Goal: Communication & Community: Answer question/provide support

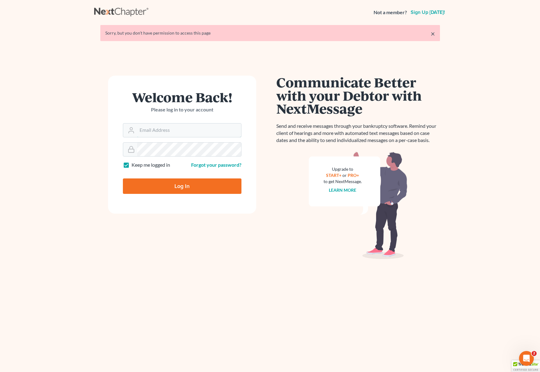
type input "[EMAIL_ADDRESS][DOMAIN_NAME]"
click at [186, 189] on input "Log In" at bounding box center [182, 185] width 118 height 15
type input "Thinking..."
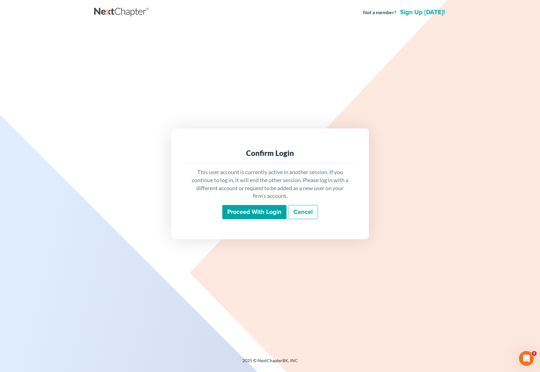
click at [261, 209] on input "Proceed with login" at bounding box center [254, 212] width 64 height 14
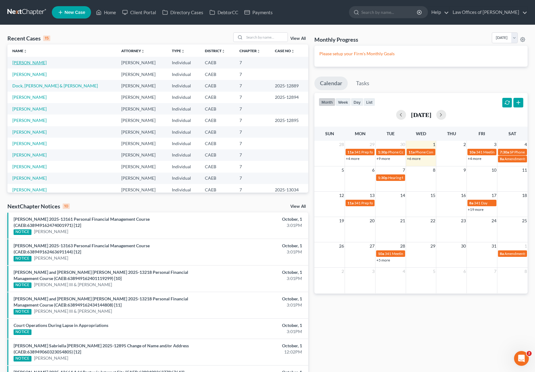
click at [34, 62] on link "[PERSON_NAME]" at bounding box center [29, 62] width 34 height 5
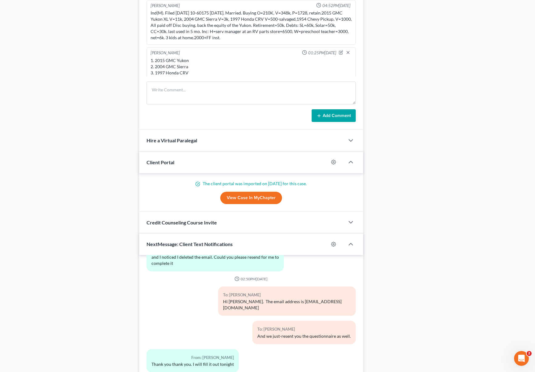
scroll to position [536, 0]
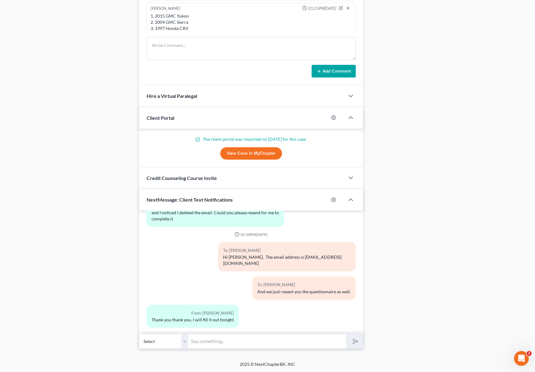
click at [218, 346] on input "text" at bounding box center [267, 340] width 158 height 15
type input "Hi [PERSON_NAME]. Can you email us your 2023 & 2024 taxes ?"
click at [348, 343] on button "submit" at bounding box center [354, 341] width 17 height 14
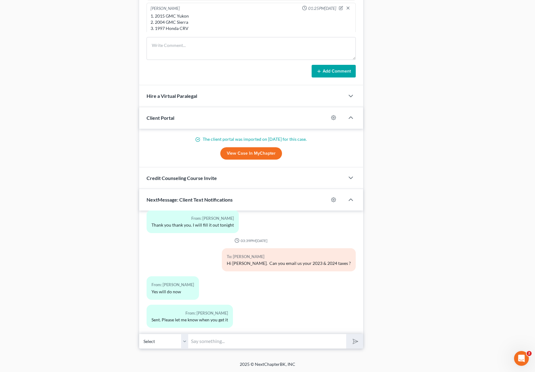
click at [212, 342] on input "text" at bounding box center [267, 340] width 158 height 15
type input "We received your email but has no content."
click at [346, 334] on button "submit" at bounding box center [354, 341] width 17 height 14
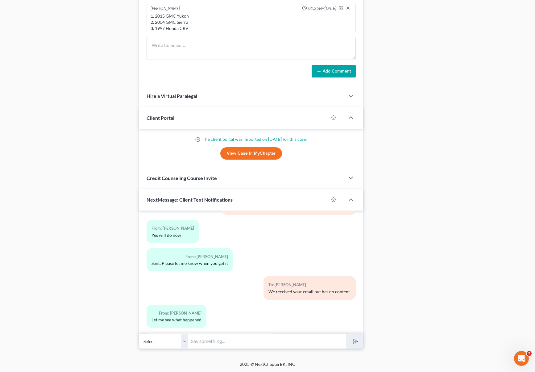
scroll to position [1668, 0]
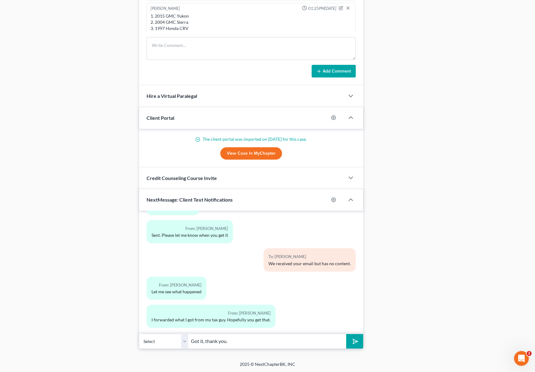
type input "Got it, thank you."
click at [346, 334] on button "submit" at bounding box center [354, 341] width 17 height 14
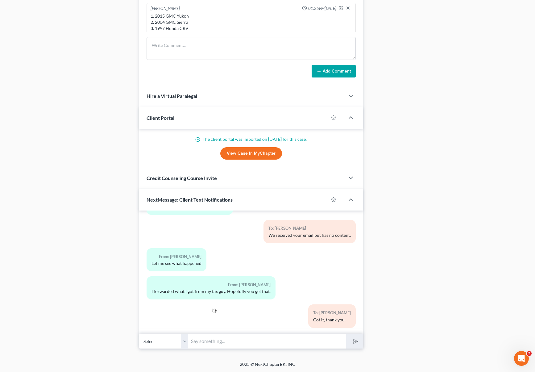
click at [171, 331] on div "12:05PM[DATE] To: [PERSON_NAME] Law Office of [PERSON_NAME] looks forward to ta…" at bounding box center [251, 271] width 224 height 123
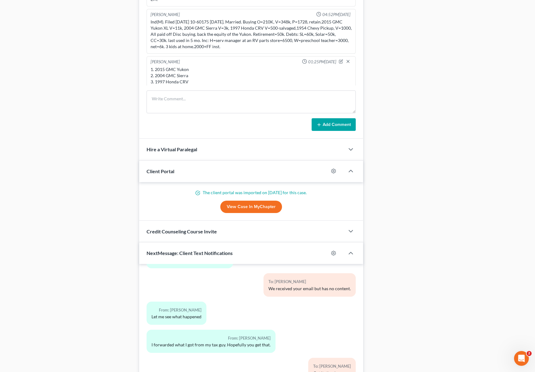
scroll to position [536, 0]
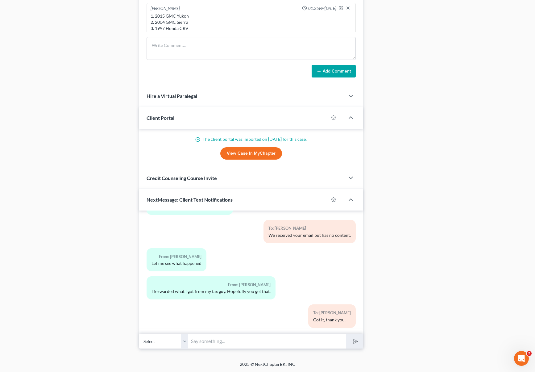
click at [230, 335] on input "text" at bounding box center [267, 340] width 158 height 15
type input "Can you email us your wife's tax returns as well ?"
click at [346, 334] on button "submit" at bounding box center [354, 341] width 17 height 14
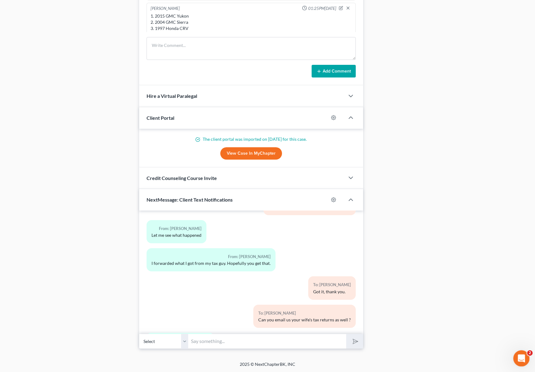
scroll to position [1752, 0]
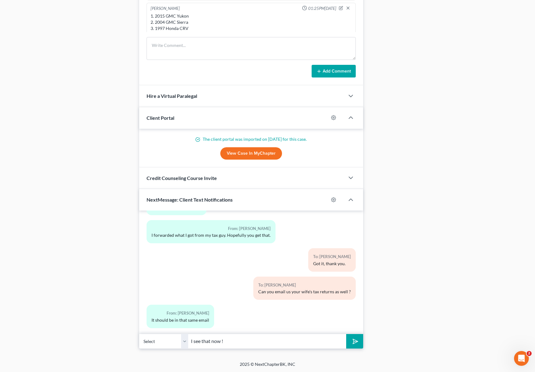
type input "I see that now !"
click at [346, 334] on button "submit" at bounding box center [354, 341] width 17 height 14
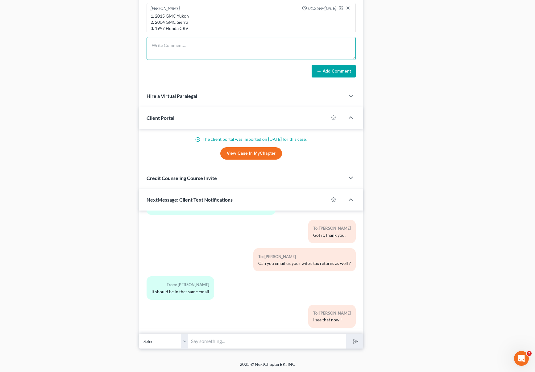
click at [170, 45] on textarea at bounding box center [251, 48] width 209 height 23
type textarea "The filed ta"
click at [208, 341] on input "text" at bounding box center [267, 340] width 158 height 15
type input "Can we call you before 3:00PM, the call will take just a couple of minutes."
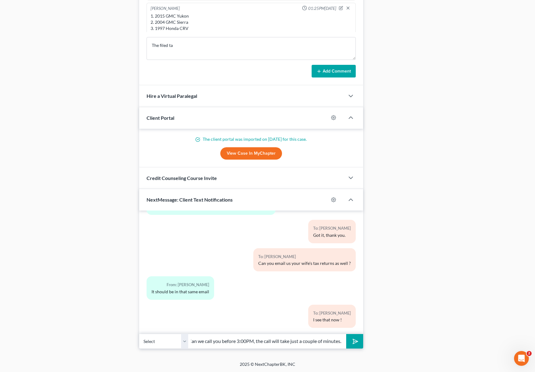
click at [346, 334] on button "submit" at bounding box center [354, 341] width 17 height 14
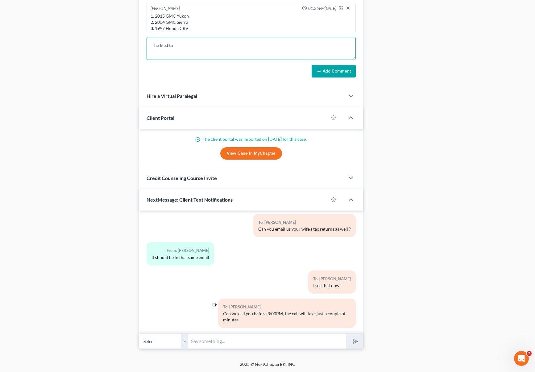
click at [180, 48] on textarea "The filed ta" at bounding box center [251, 48] width 209 height 23
type textarea "The filed taxes individually. Have combined tax refund from IRS of $ 9K."
click at [327, 65] on button "Add Comment" at bounding box center [334, 71] width 44 height 13
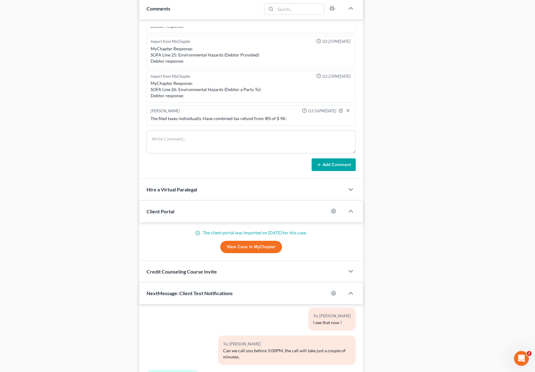
scroll to position [536, 0]
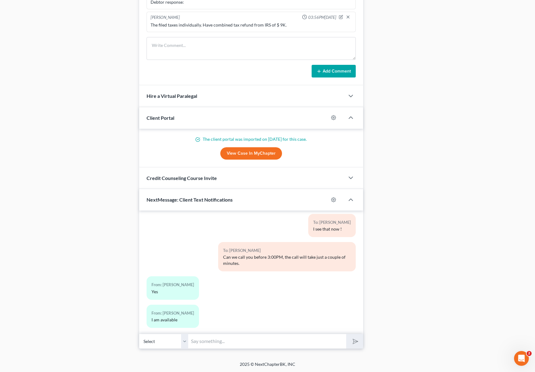
click at [220, 345] on input "text" at bounding box center [267, 340] width 158 height 15
type input "Perfect !"
click at [346, 334] on button "submit" at bounding box center [354, 341] width 17 height 14
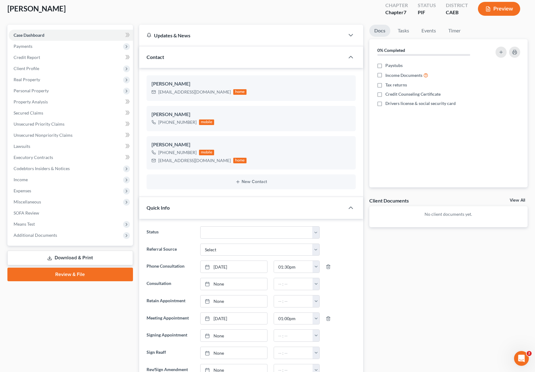
scroll to position [0, 0]
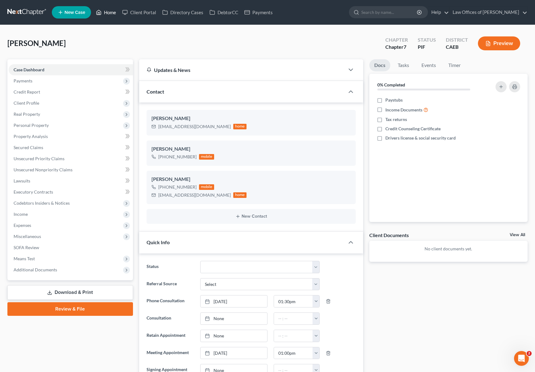
click at [116, 13] on link "Home" at bounding box center [106, 12] width 26 height 11
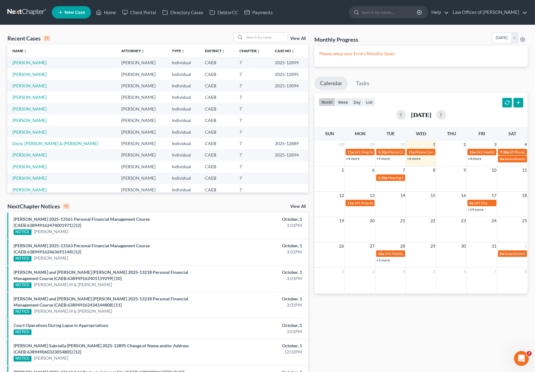
click at [472, 158] on link "+4 more" at bounding box center [475, 158] width 14 height 5
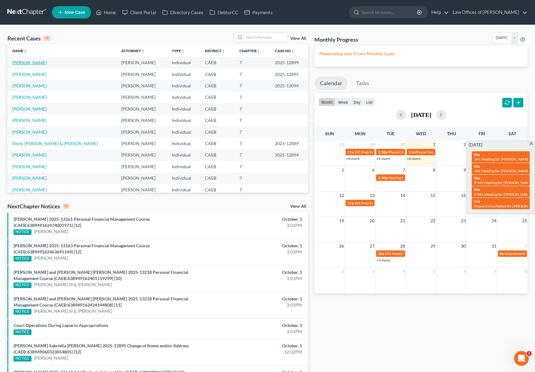
click at [19, 62] on link "[PERSON_NAME]" at bounding box center [29, 62] width 34 height 5
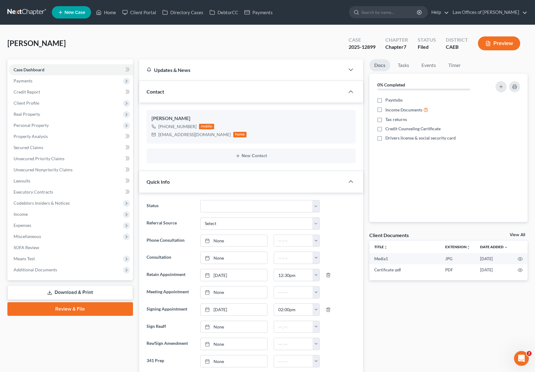
click at [508, 71] on ul "Docs Tasks Events Timer" at bounding box center [448, 66] width 158 height 14
click at [113, 14] on link "Home" at bounding box center [106, 12] width 26 height 11
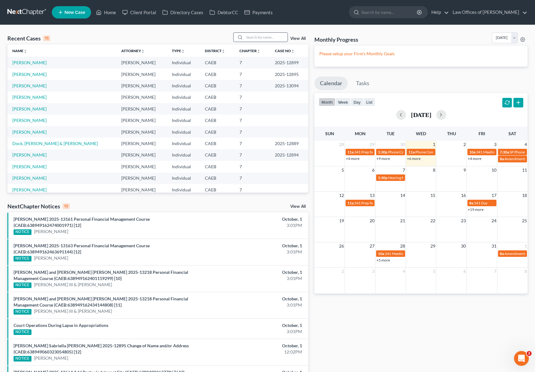
click at [258, 40] on input "search" at bounding box center [265, 37] width 43 height 9
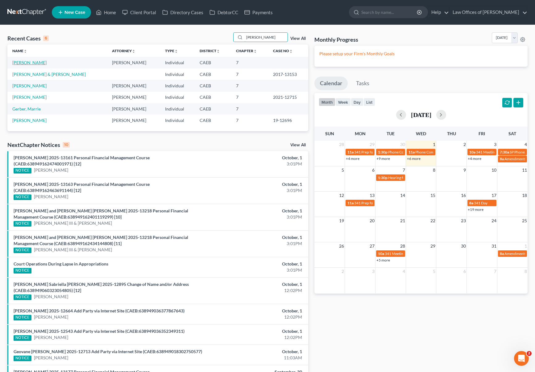
type input "[PERSON_NAME]"
click at [30, 63] on link "[PERSON_NAME]" at bounding box center [29, 62] width 34 height 5
select select "6"
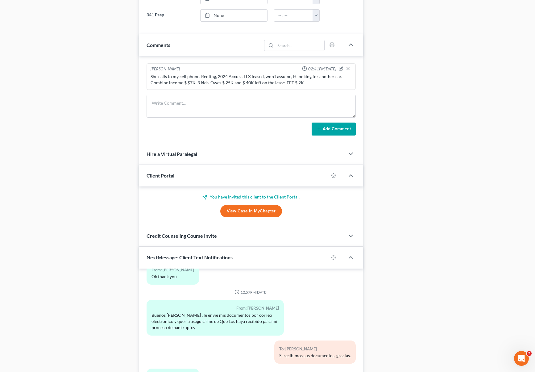
scroll to position [420, 0]
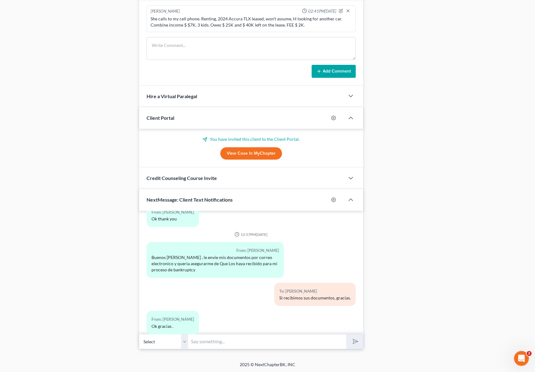
click at [240, 338] on input "text" at bounding box center [267, 341] width 158 height 15
type input "No se le olvide de trabajar en el cuestionario que le mandamos."
click at [346, 334] on button "submit" at bounding box center [354, 341] width 17 height 14
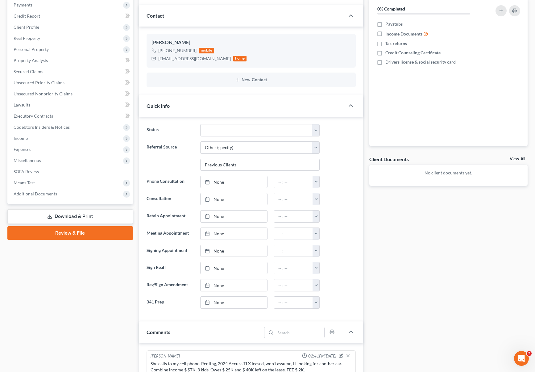
scroll to position [0, 0]
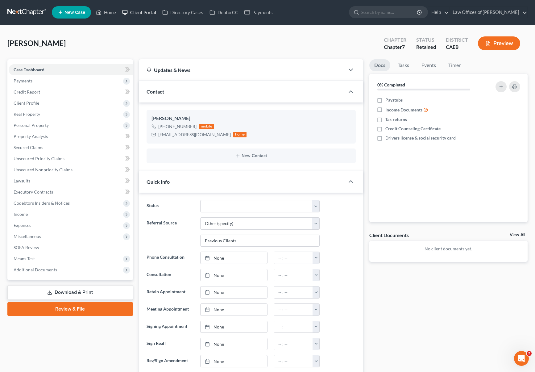
click at [140, 9] on link "Client Portal" at bounding box center [139, 12] width 40 height 11
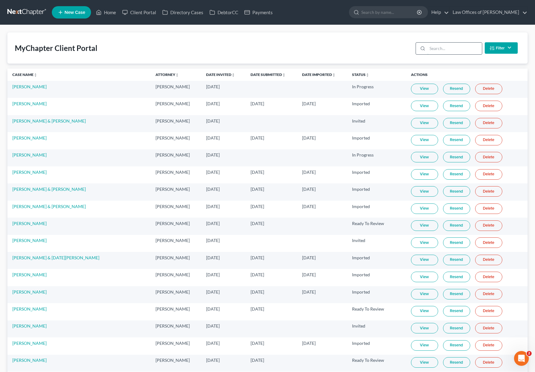
click at [441, 48] on input "search" at bounding box center [454, 49] width 55 height 12
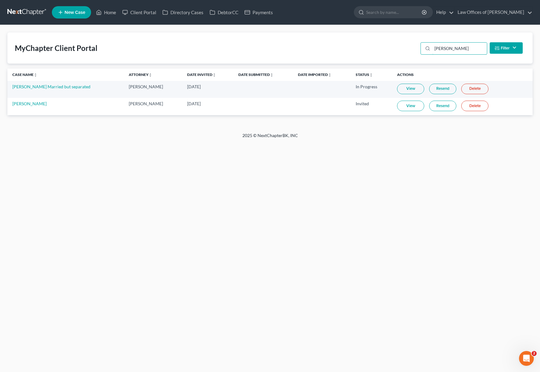
type input "[PERSON_NAME]"
click at [440, 106] on link "Resend" at bounding box center [442, 106] width 27 height 10
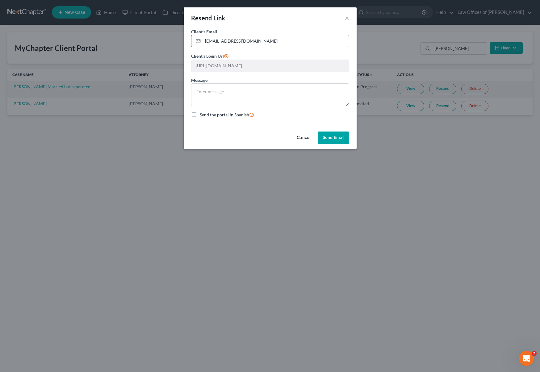
click at [270, 43] on input "[EMAIL_ADDRESS][DOMAIN_NAME]" at bounding box center [276, 41] width 146 height 12
click at [276, 43] on input "[EMAIL_ADDRESS][DOMAIN_NAME]" at bounding box center [276, 41] width 146 height 12
type input "[EMAIL_ADDRESS][DOMAIN_NAME]"
click at [224, 95] on textarea at bounding box center [270, 94] width 158 height 23
click at [337, 139] on button "Send Email" at bounding box center [332, 137] width 31 height 12
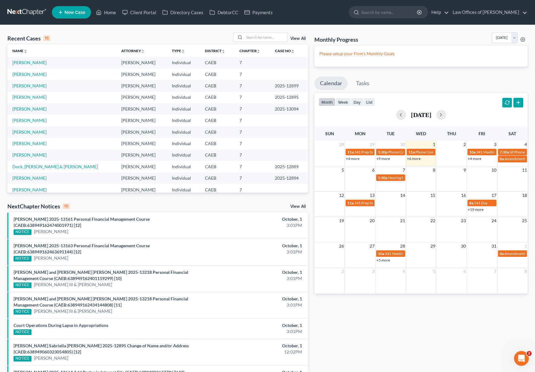
click at [412, 159] on link "+6 more" at bounding box center [414, 158] width 14 height 5
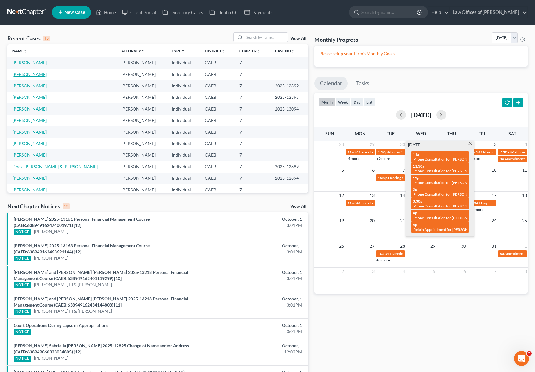
click at [14, 75] on link "[PERSON_NAME]" at bounding box center [29, 74] width 34 height 5
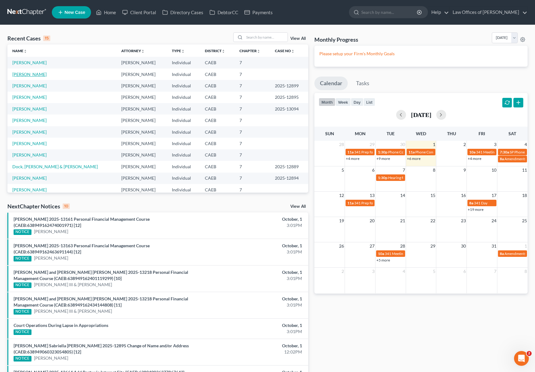
select select "6"
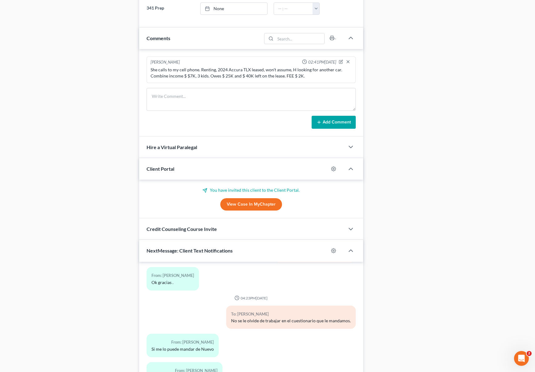
scroll to position [420, 0]
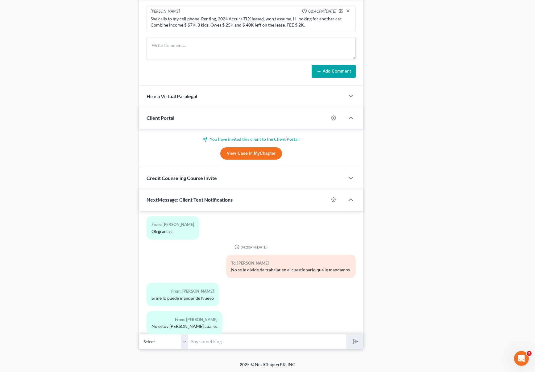
click at [212, 334] on input "text" at bounding box center [267, 341] width 158 height 15
type input "Perdon, ahorita se lo mande. Aviseme si lo recibio."
click at [346, 334] on button "submit" at bounding box center [354, 341] width 17 height 14
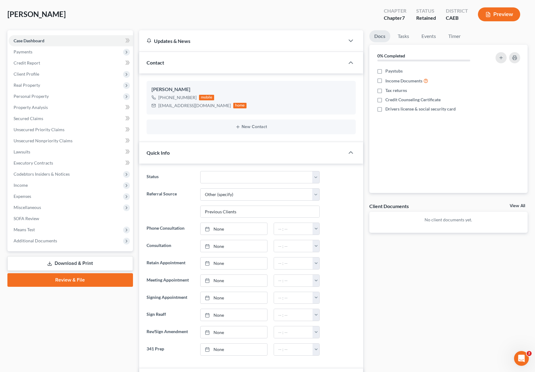
scroll to position [0, 0]
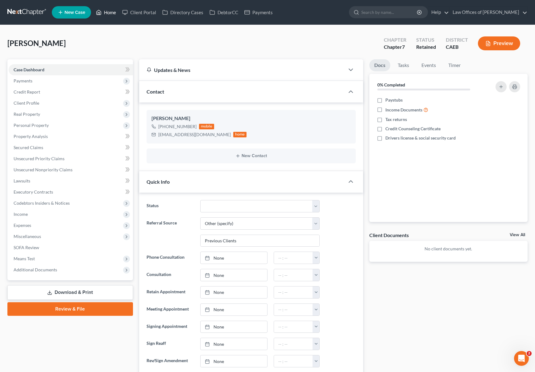
click at [113, 14] on link "Home" at bounding box center [106, 12] width 26 height 11
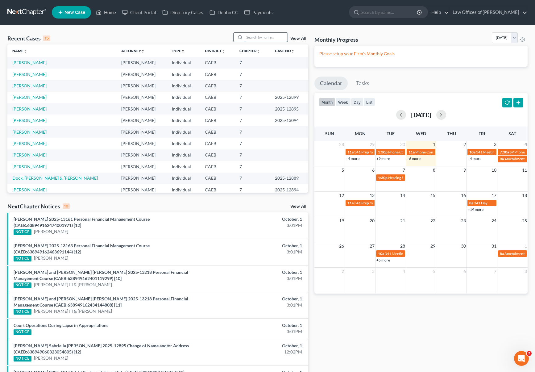
click at [255, 33] on input "search" at bounding box center [265, 37] width 43 height 9
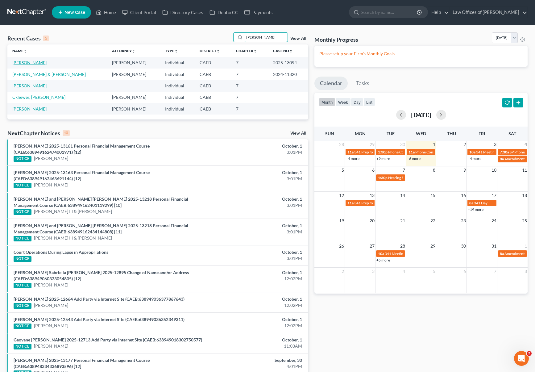
type input "[PERSON_NAME]"
click at [38, 64] on link "[PERSON_NAME]" at bounding box center [29, 62] width 34 height 5
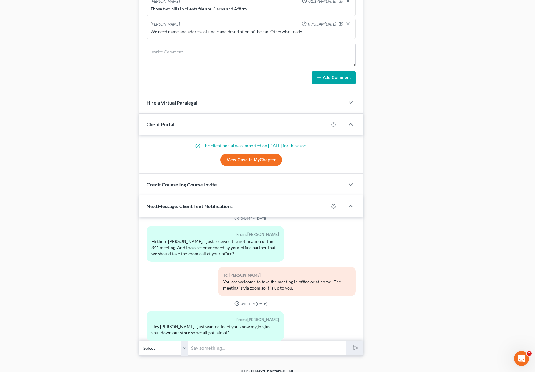
scroll to position [476, 0]
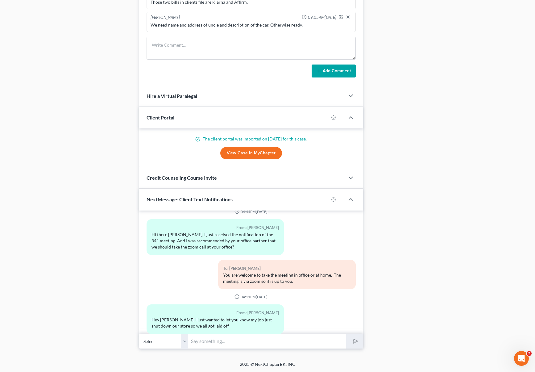
click at [217, 341] on input "text" at bounding box center [267, 340] width 158 height 15
type input "Hi [PERSON_NAME]. Sorry to hear that however it doesn't cause any negative effe…"
click at [346, 334] on button "submit" at bounding box center [354, 341] width 17 height 14
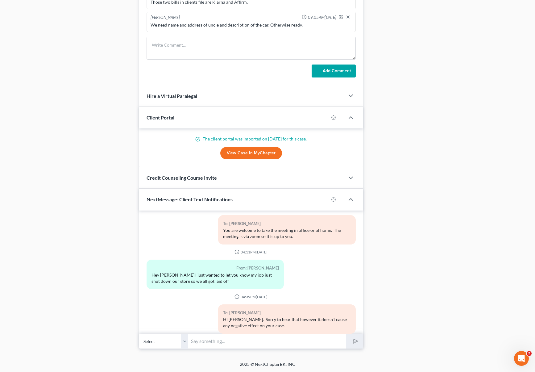
scroll to position [2510, 0]
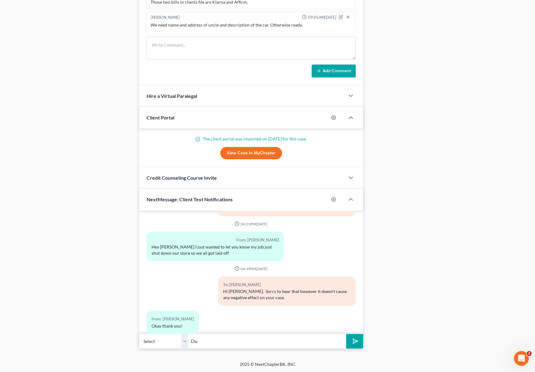
type input "D"
type input "Sure."
click at [346, 334] on button "submit" at bounding box center [354, 341] width 17 height 14
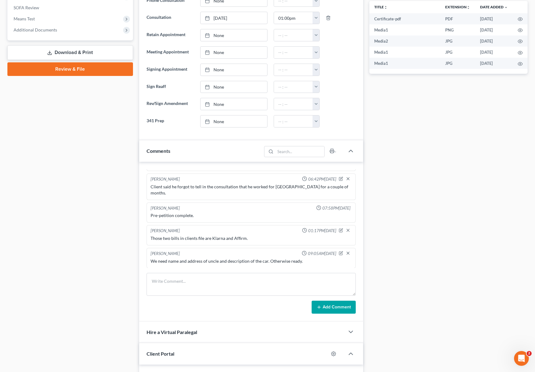
scroll to position [0, 0]
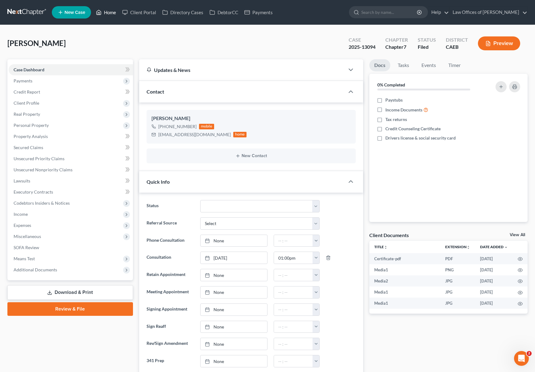
click at [110, 13] on link "Home" at bounding box center [106, 12] width 26 height 11
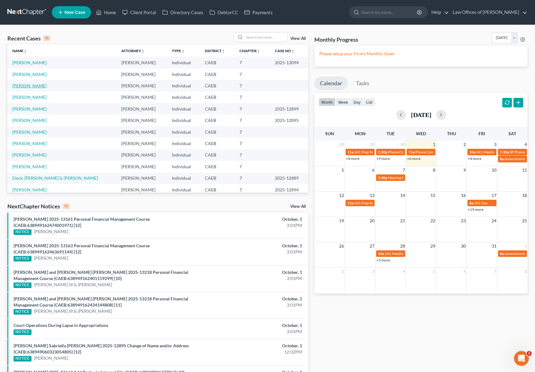
click at [43, 87] on link "[PERSON_NAME]" at bounding box center [29, 85] width 34 height 5
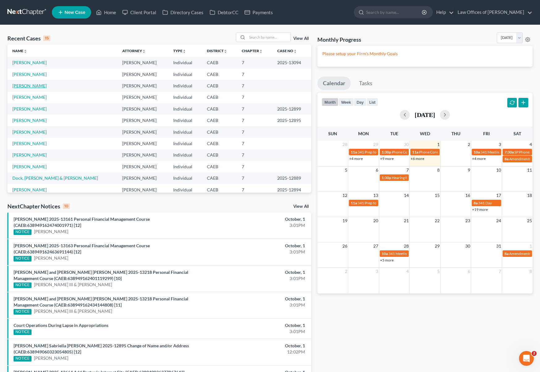
select select "6"
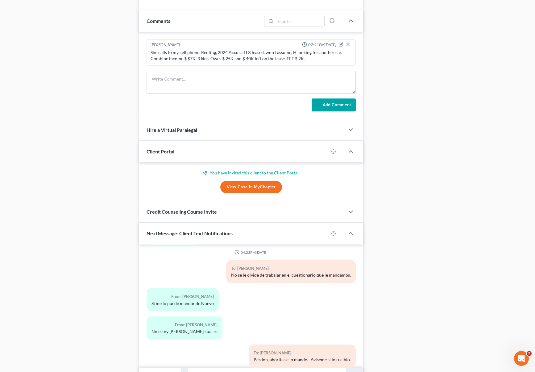
scroll to position [420, 0]
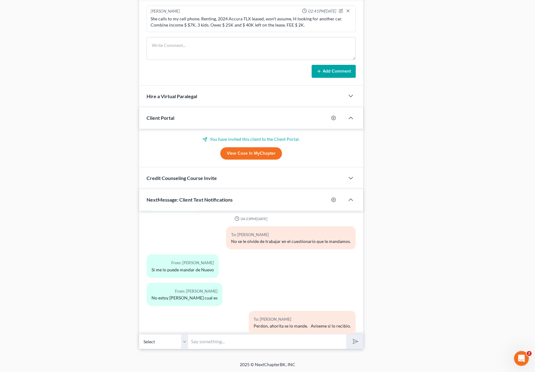
click at [225, 342] on input "text" at bounding box center [267, 341] width 158 height 15
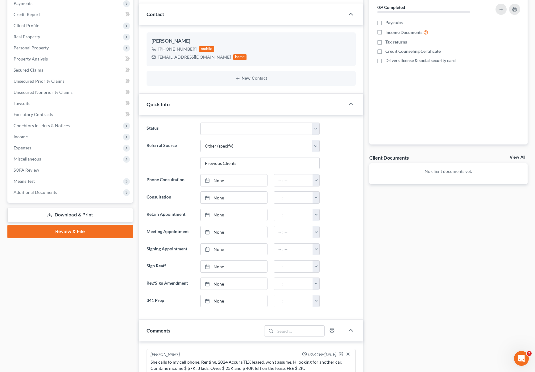
scroll to position [0, 0]
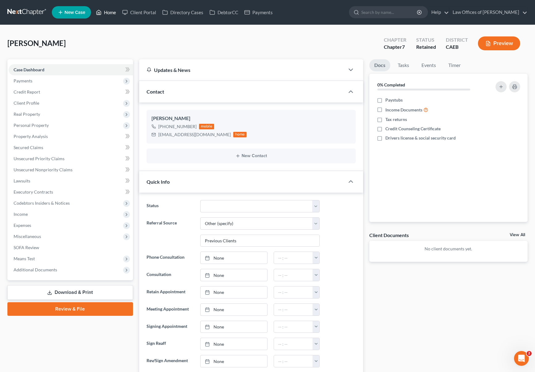
click at [110, 13] on link "Home" at bounding box center [106, 12] width 26 height 11
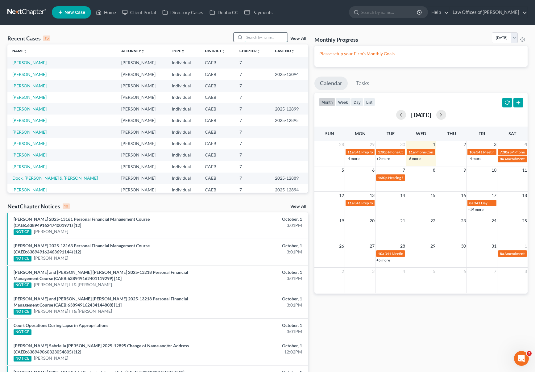
click at [256, 37] on input "search" at bounding box center [265, 37] width 43 height 9
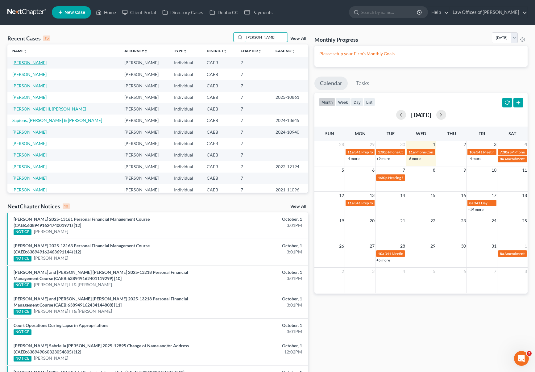
type input "[PERSON_NAME]"
click at [39, 63] on link "[PERSON_NAME]" at bounding box center [29, 62] width 34 height 5
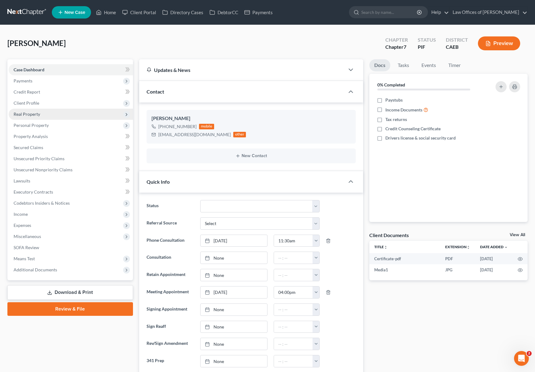
scroll to position [2656, 0]
click at [40, 104] on span "Client Profile" at bounding box center [71, 102] width 124 height 11
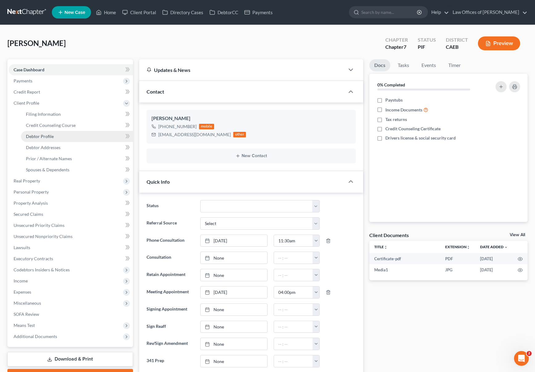
click at [62, 135] on link "Debtor Profile" at bounding box center [77, 136] width 112 height 11
select select "0"
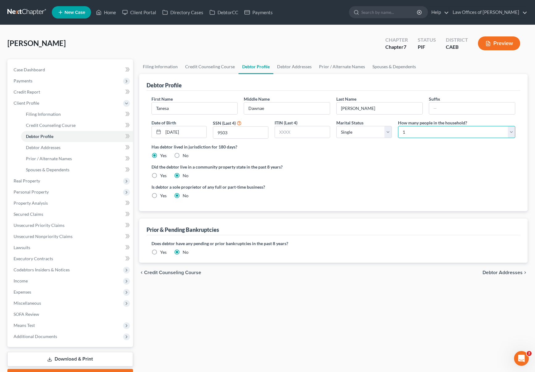
click at [509, 130] on select "Select 1 2 3 4 5 6 7 8 9 10 11 12 13 14 15 16 17 18 19 20" at bounding box center [456, 132] width 117 height 12
select select "1"
click at [398, 126] on select "Select 1 2 3 4 5 6 7 8 9 10 11 12 13 14 15 16 17 18 19 20" at bounding box center [456, 132] width 117 height 12
click at [48, 326] on span "Means Test" at bounding box center [71, 325] width 124 height 11
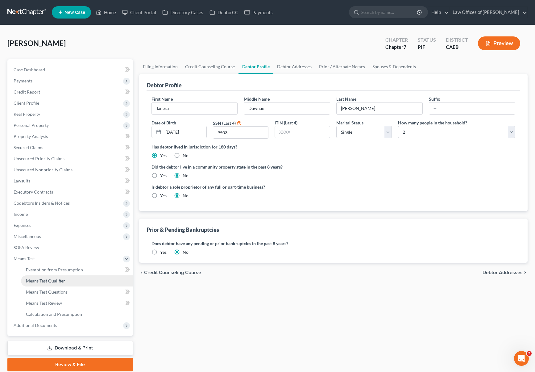
click at [71, 281] on link "Means Test Qualifier" at bounding box center [77, 280] width 112 height 11
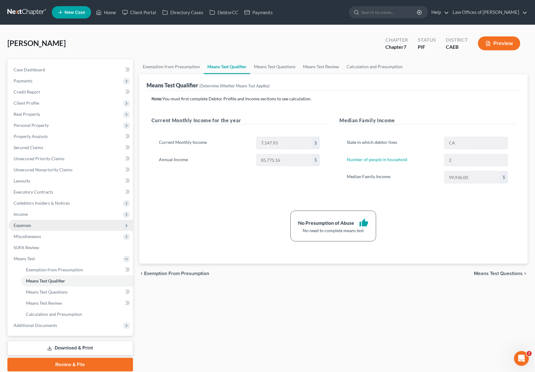
click at [30, 228] on span "Expenses" at bounding box center [71, 225] width 124 height 11
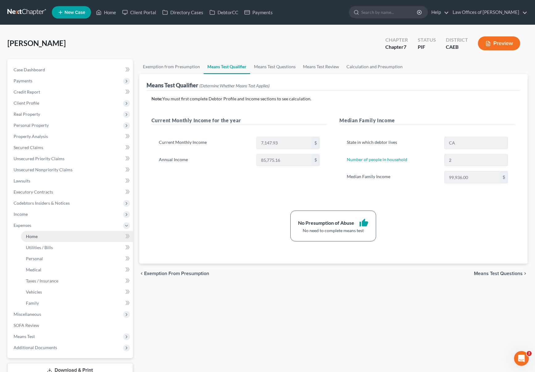
click at [33, 235] on span "Home" at bounding box center [32, 236] width 12 height 5
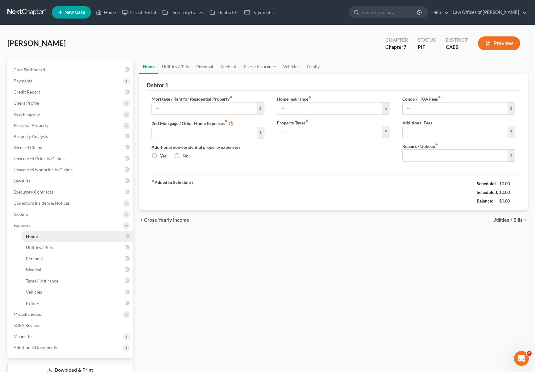
type input "1,400.00"
type input "0.00"
radio input "true"
type input "0.00"
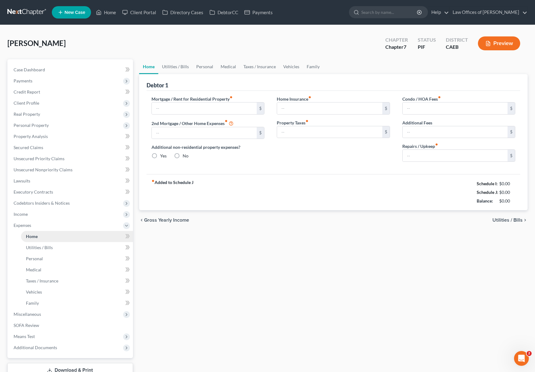
type input "0.00"
click at [192, 105] on input "1,400.00" at bounding box center [204, 108] width 105 height 12
click at [205, 102] on input "1,400.00" at bounding box center [204, 108] width 105 height 12
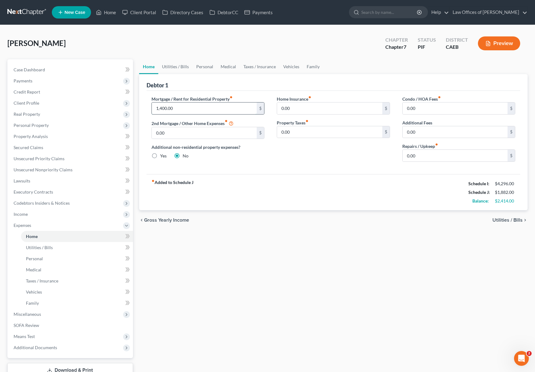
click at [191, 106] on input "1,400.00" at bounding box center [204, 108] width 105 height 12
drag, startPoint x: 184, startPoint y: 108, endPoint x: 108, endPoint y: 108, distance: 76.2
click at [108, 108] on div "Petition Navigation Case Dashboard Payments Invoices Payments Payments Credit R…" at bounding box center [267, 226] width 526 height 334
type input "1,700"
type input "200."
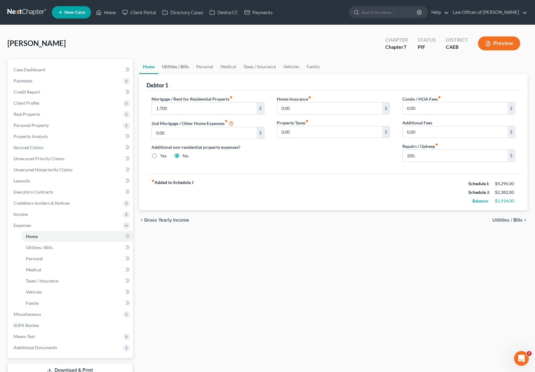
click at [176, 63] on link "Utilities / Bills" at bounding box center [175, 66] width 34 height 15
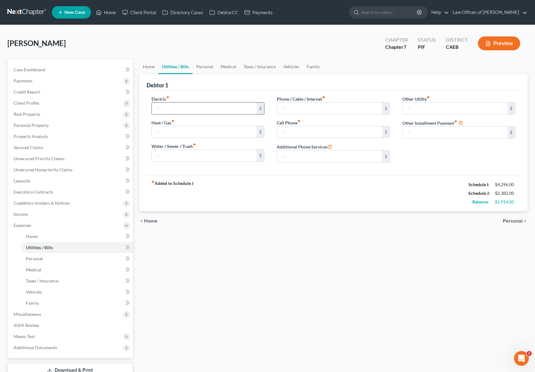
click at [178, 111] on input "text" at bounding box center [204, 108] width 105 height 12
type input "250"
type input "175"
type input "110"
type input "270"
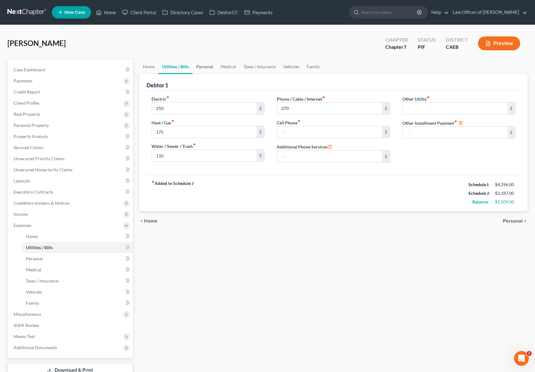
click at [208, 66] on link "Personal" at bounding box center [204, 66] width 24 height 15
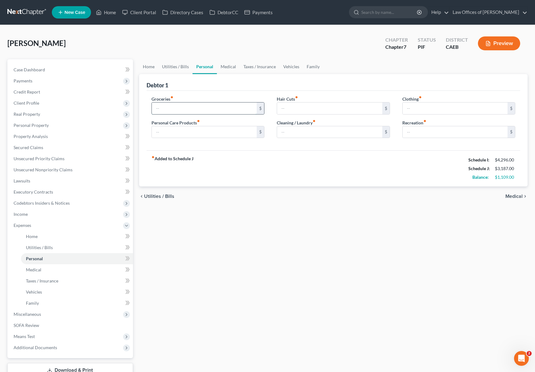
click at [184, 107] on input "text" at bounding box center [204, 108] width 105 height 12
type input "750"
type input "175"
type input "150."
type input "100."
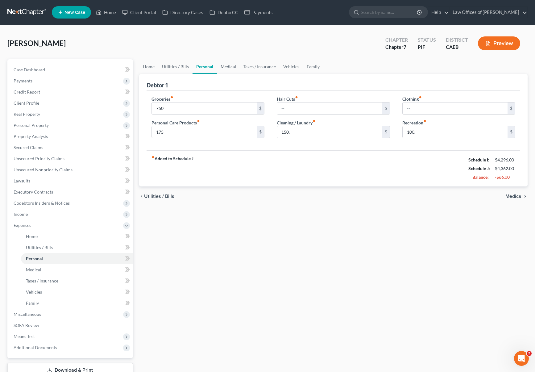
click at [229, 64] on link "Medical" at bounding box center [228, 66] width 23 height 15
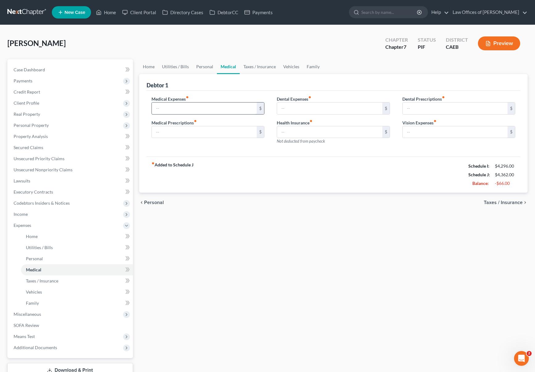
click at [186, 107] on input "text" at bounding box center [204, 108] width 105 height 12
type input "50."
click at [291, 67] on link "Vehicles" at bounding box center [290, 66] width 23 height 15
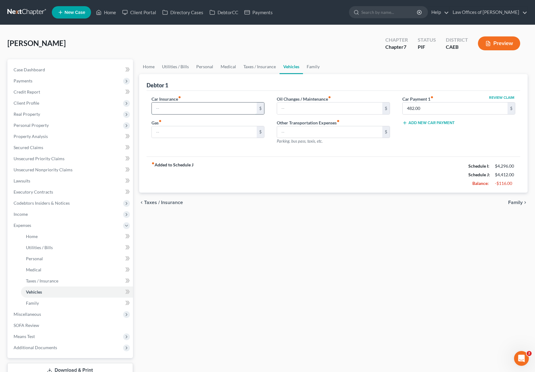
click at [181, 110] on input "text" at bounding box center [204, 108] width 105 height 12
type input "190"
type input "300."
click at [142, 67] on link "Home" at bounding box center [148, 66] width 19 height 15
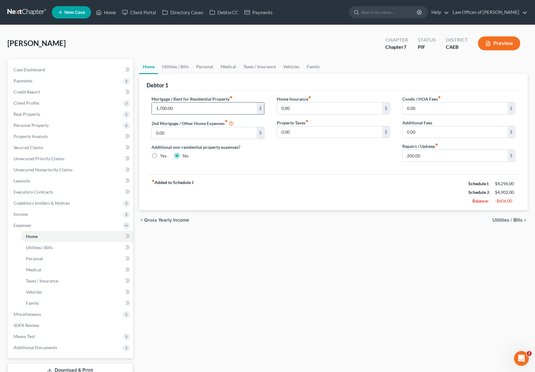
click at [185, 101] on label "Mortgage / Rent for Residential Property fiber_manual_record" at bounding box center [191, 99] width 81 height 6
click at [186, 105] on input "1,700.00" at bounding box center [204, 108] width 105 height 12
type input "1,300."
type input "150."
click at [178, 66] on link "Utilities / Bills" at bounding box center [175, 66] width 34 height 15
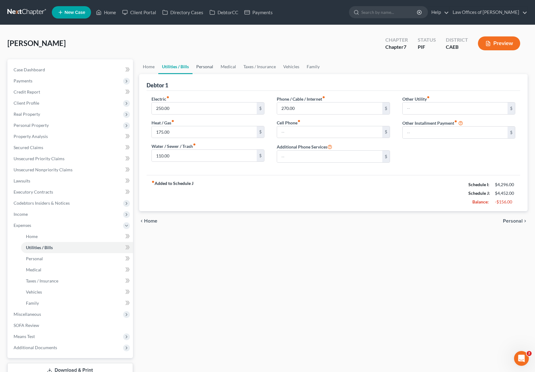
click at [201, 64] on link "Personal" at bounding box center [204, 66] width 24 height 15
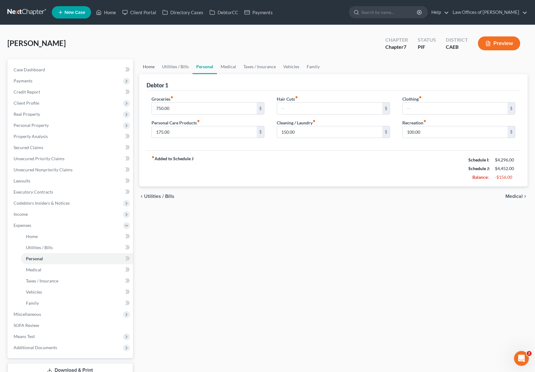
click at [148, 67] on link "Home" at bounding box center [148, 66] width 19 height 15
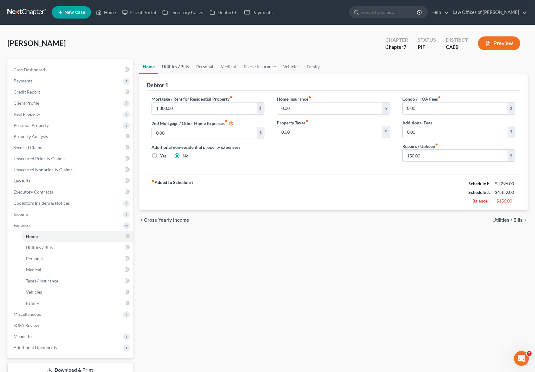
click at [182, 67] on link "Utilities / Bills" at bounding box center [175, 66] width 34 height 15
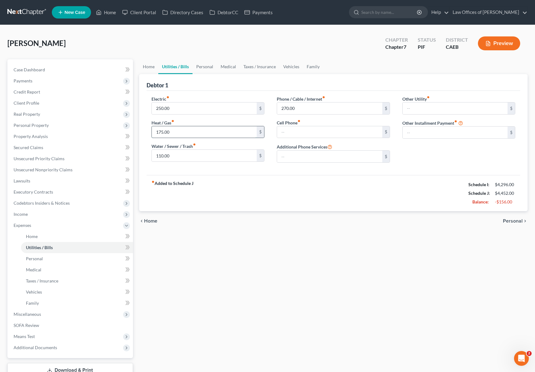
click at [178, 132] on input "175.00" at bounding box center [204, 132] width 105 height 12
type input "150."
click at [205, 66] on link "Personal" at bounding box center [204, 66] width 24 height 15
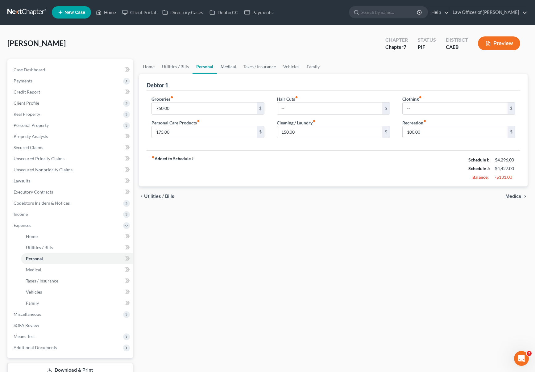
click at [230, 68] on link "Medical" at bounding box center [228, 66] width 23 height 15
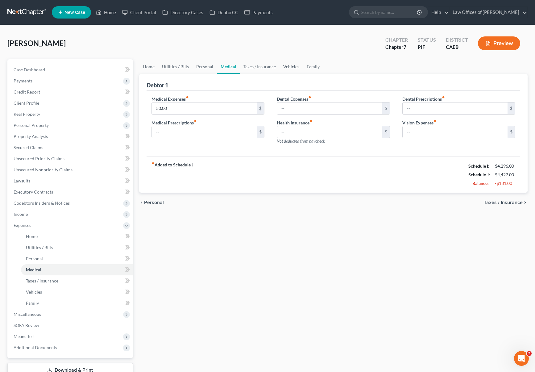
click at [293, 65] on link "Vehicles" at bounding box center [290, 66] width 23 height 15
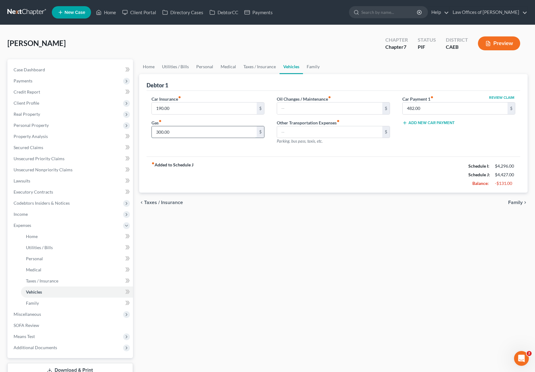
click at [183, 129] on input "300.00" at bounding box center [204, 132] width 105 height 12
type input "250."
click at [149, 67] on link "Home" at bounding box center [148, 66] width 19 height 15
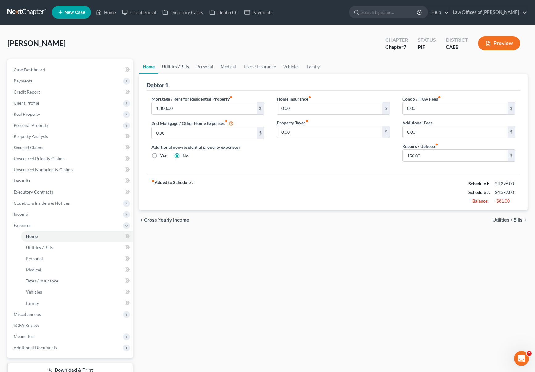
click at [167, 68] on link "Utilities / Bills" at bounding box center [175, 66] width 34 height 15
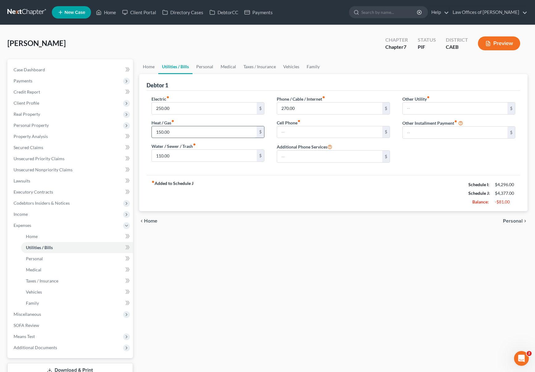
click at [194, 133] on input "150.00" at bounding box center [204, 132] width 105 height 12
type input "125."
click at [223, 178] on div "fiber_manual_record Added to Schedule J Schedule I: $4,296.00 Schedule J: $4,35…" at bounding box center [334, 193] width 374 height 36
click at [179, 158] on input "110.00" at bounding box center [204, 156] width 105 height 12
type input "90."
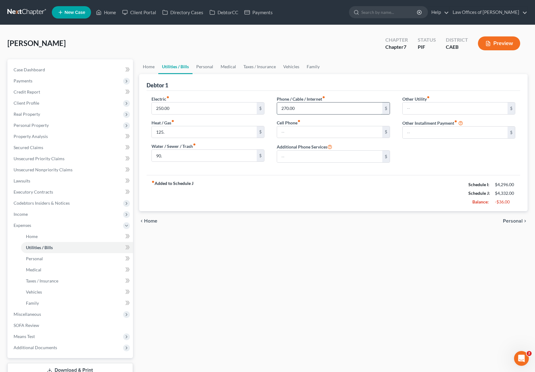
click at [313, 111] on input "270.00" at bounding box center [329, 108] width 105 height 12
type input "240."
click at [198, 66] on link "Personal" at bounding box center [204, 66] width 24 height 15
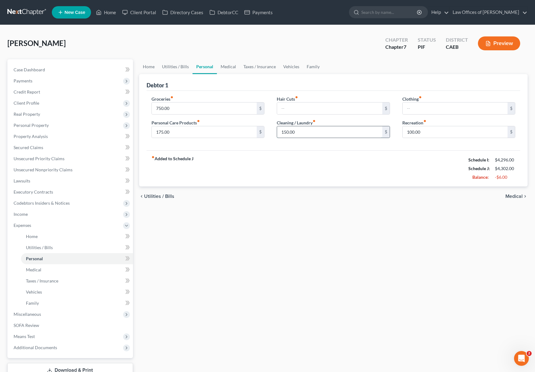
click at [324, 135] on input "150.00" at bounding box center [329, 132] width 105 height 12
click at [193, 105] on input "750.00" at bounding box center [204, 108] width 105 height 12
click at [194, 280] on div "Home Utilities / Bills Personal Medical Taxes / Insurance Vehicles Family Debto…" at bounding box center [333, 226] width 395 height 334
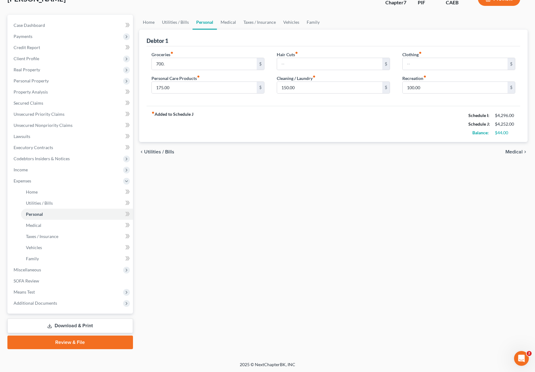
click at [109, 321] on link "Download & Print" at bounding box center [70, 325] width 126 height 14
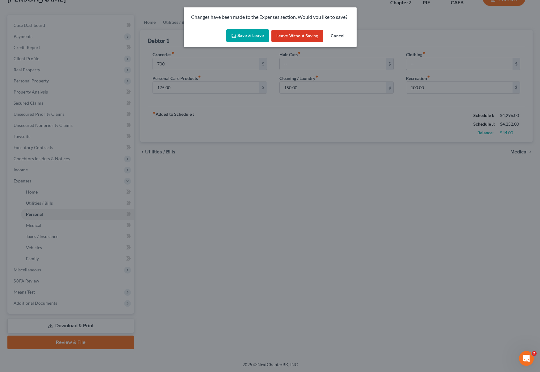
click at [242, 36] on button "Save & Leave" at bounding box center [247, 35] width 43 height 13
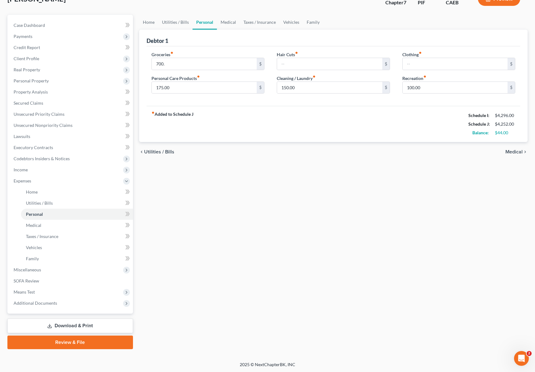
type input "700.00"
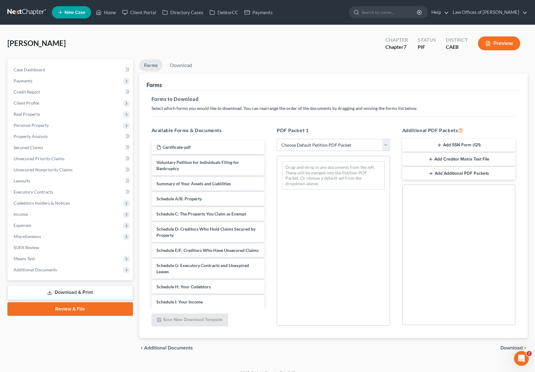
click at [387, 144] on select "Choose Default Petition PDF Packet Complete Bankruptcy Petition (all forms and …" at bounding box center [333, 145] width 113 height 12
select select "4"
click at [277, 139] on select "Choose Default Petition PDF Packet Complete Bankruptcy Petition (all forms and …" at bounding box center [333, 145] width 113 height 12
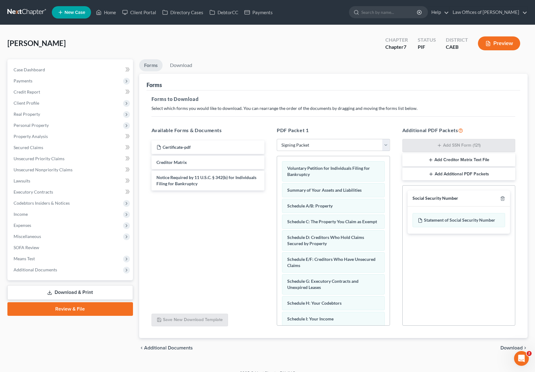
click at [511, 346] on span "Download" at bounding box center [511, 347] width 22 height 5
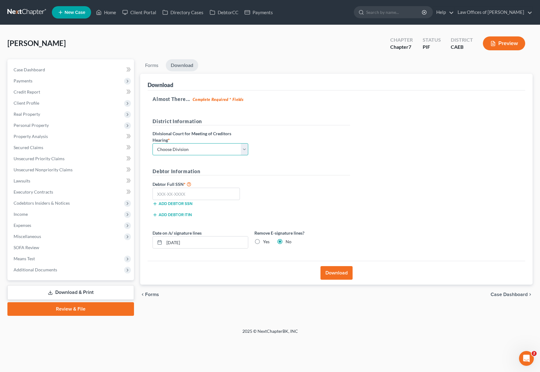
click at [246, 148] on select "Choose Division Fresno Modesto [GEOGRAPHIC_DATA]" at bounding box center [200, 149] width 96 height 12
select select "0"
click at [152, 143] on select "Choose Division Fresno Modesto [GEOGRAPHIC_DATA]" at bounding box center [200, 149] width 96 height 12
click at [217, 188] on input "text" at bounding box center [195, 194] width 87 height 12
type input "111-11-1111"
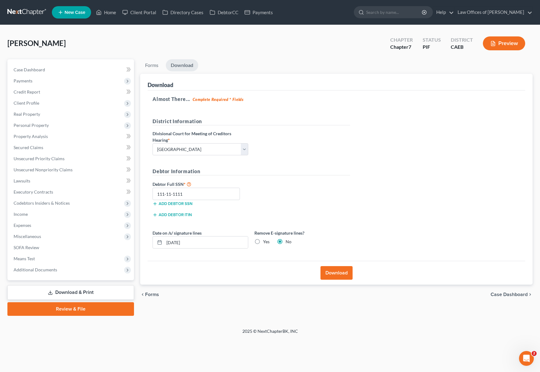
click at [341, 274] on button "Download" at bounding box center [336, 273] width 32 height 14
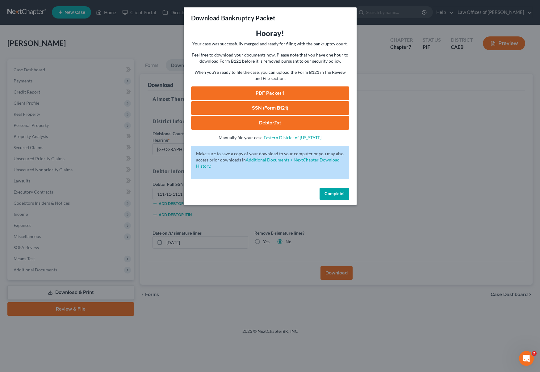
click at [282, 93] on link "PDF Packet 1" at bounding box center [270, 93] width 158 height 14
click at [327, 197] on button "Complete!" at bounding box center [334, 194] width 30 height 12
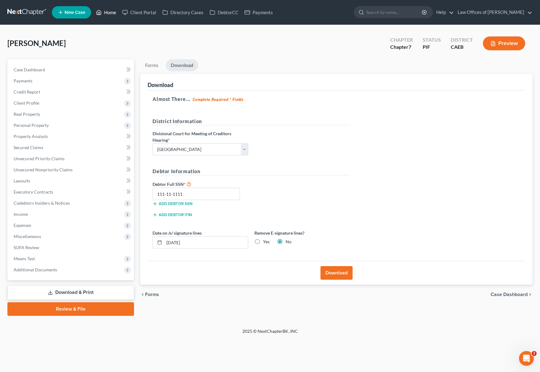
click at [107, 14] on link "Home" at bounding box center [106, 12] width 26 height 11
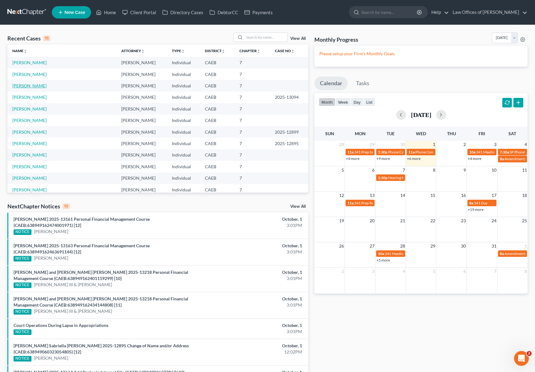
click at [39, 87] on link "[PERSON_NAME]" at bounding box center [29, 85] width 34 height 5
select select "6"
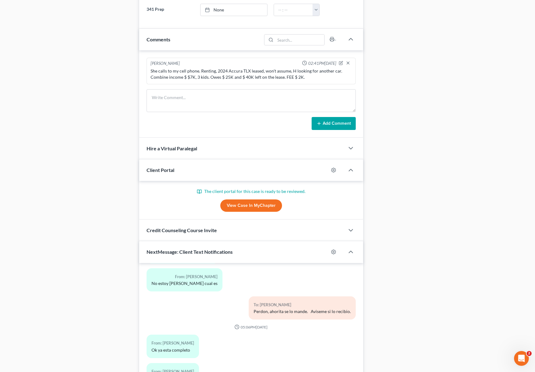
scroll to position [420, 0]
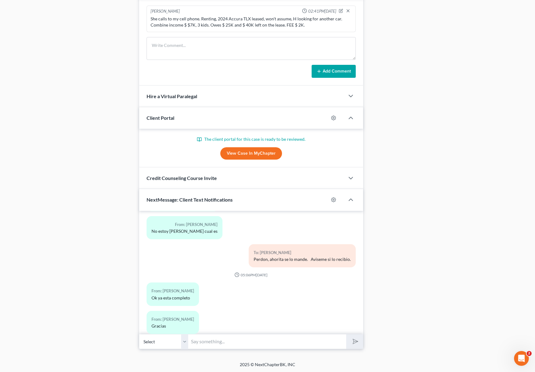
click at [203, 336] on input "text" at bounding box center [267, 341] width 158 height 15
type input "Perfecto, gracias !"
click at [346, 334] on button "submit" at bounding box center [354, 341] width 17 height 14
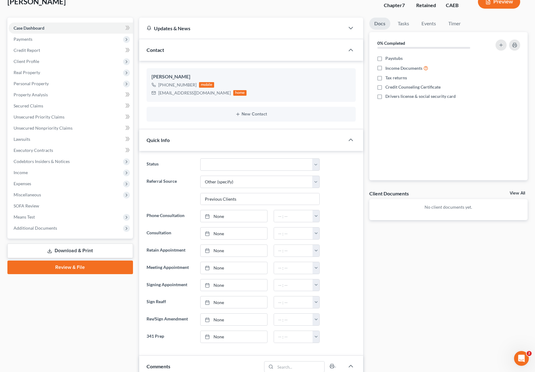
scroll to position [0, 0]
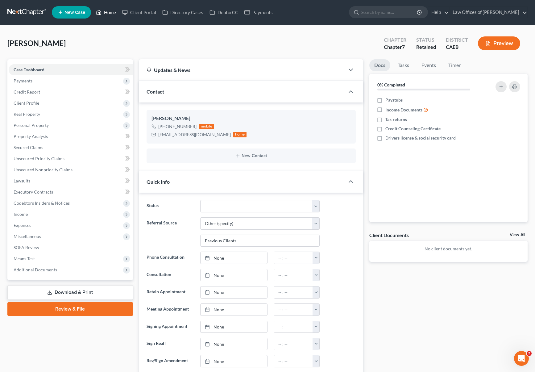
click at [109, 12] on link "Home" at bounding box center [106, 12] width 26 height 11
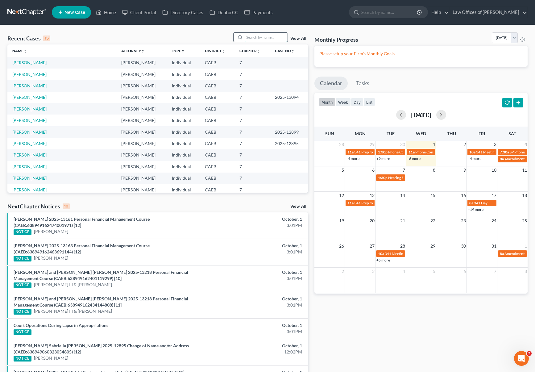
click at [266, 39] on input "search" at bounding box center [265, 37] width 43 height 9
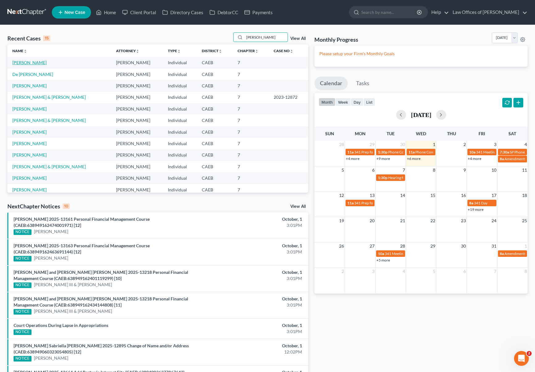
type input "[PERSON_NAME]"
click at [27, 63] on link "[PERSON_NAME]" at bounding box center [29, 62] width 34 height 5
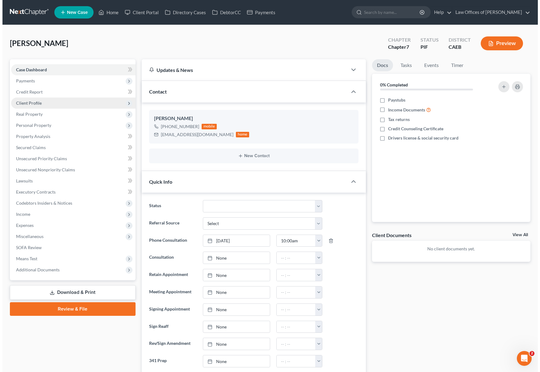
scroll to position [3081, 0]
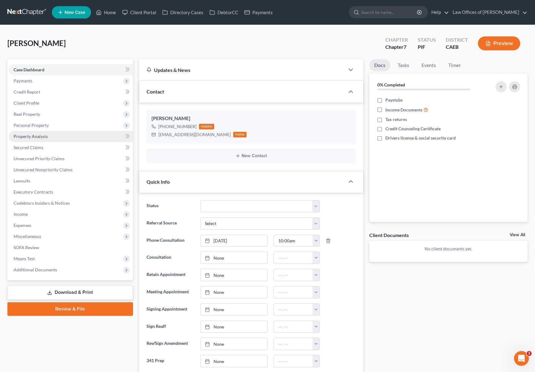
click at [59, 136] on link "Property Analysis" at bounding box center [71, 136] width 124 height 11
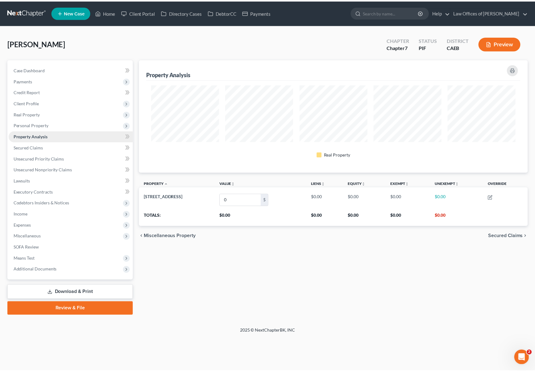
scroll to position [113, 392]
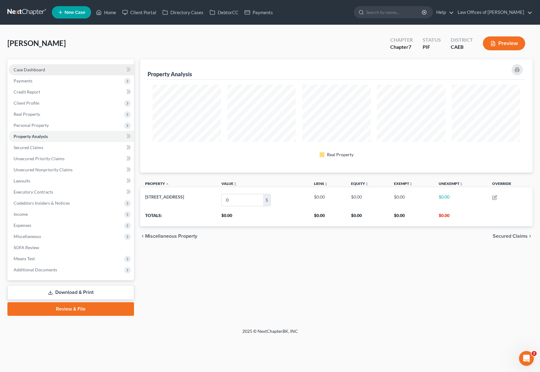
click at [65, 71] on link "Case Dashboard" at bounding box center [71, 69] width 125 height 11
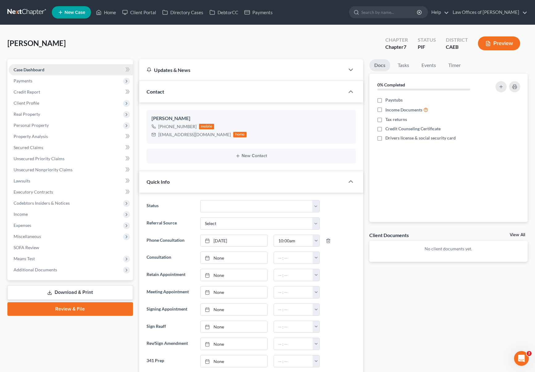
scroll to position [3081, 0]
click at [114, 14] on link "Home" at bounding box center [106, 12] width 26 height 11
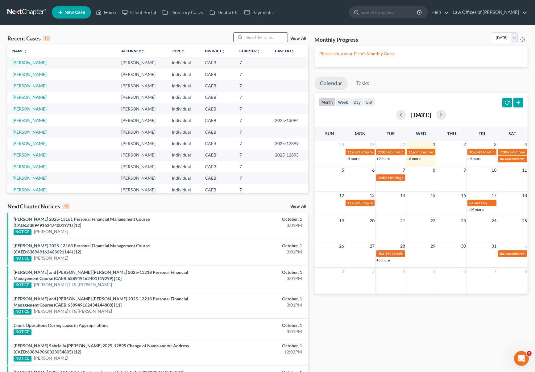
click at [253, 42] on div at bounding box center [260, 37] width 55 height 10
click at [254, 39] on input "search" at bounding box center [265, 37] width 43 height 9
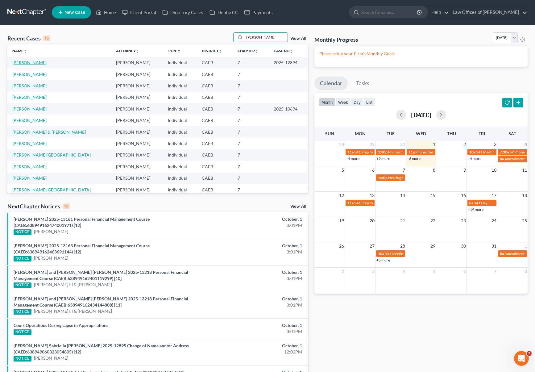
type input "[PERSON_NAME]"
click at [42, 63] on link "[PERSON_NAME]" at bounding box center [29, 62] width 34 height 5
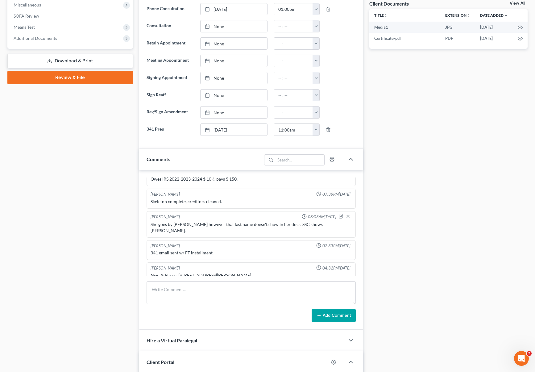
scroll to position [232, 0]
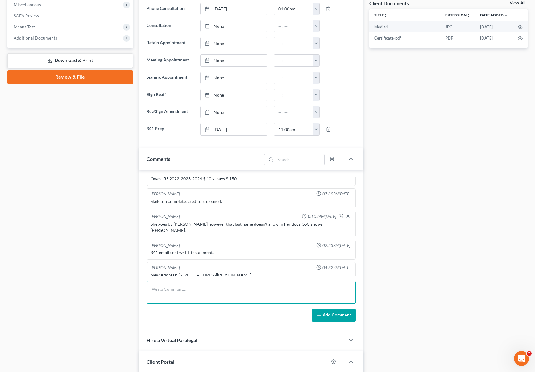
click at [210, 289] on textarea at bounding box center [251, 292] width 209 height 23
type textarea "Change of address reported to court."
click at [329, 313] on button "Add Comment" at bounding box center [334, 314] width 44 height 13
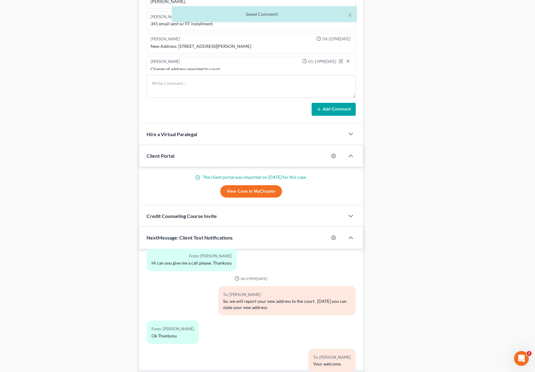
scroll to position [476, 0]
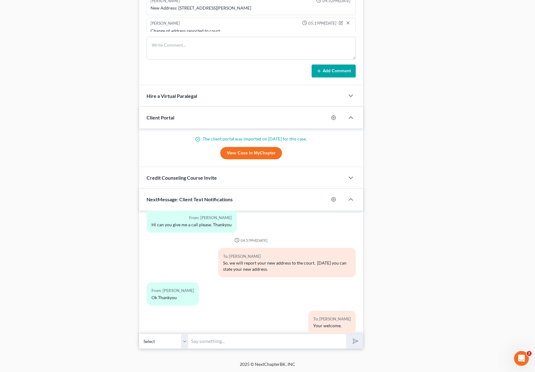
click at [232, 345] on input "text" at bounding box center [267, 340] width 158 height 15
type input "Hi. Just wanted to let you know that we file the change of address form with th…"
click at [346, 334] on button "submit" at bounding box center [354, 341] width 17 height 14
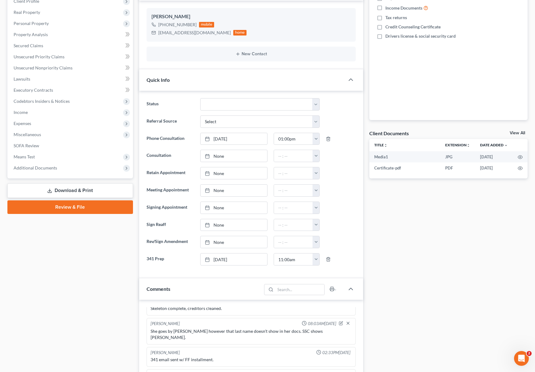
scroll to position [0, 0]
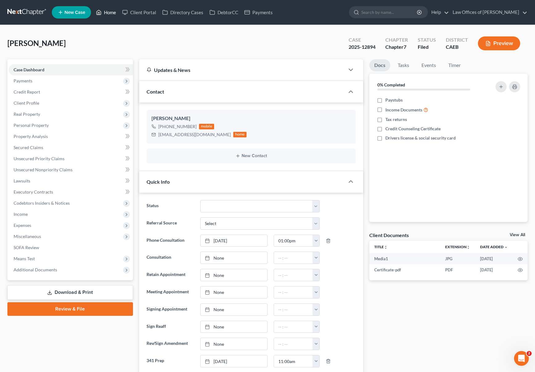
click at [116, 14] on link "Home" at bounding box center [106, 12] width 26 height 11
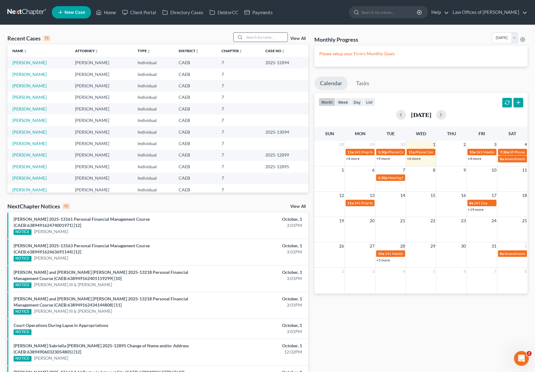
click at [258, 38] on input "search" at bounding box center [265, 37] width 43 height 9
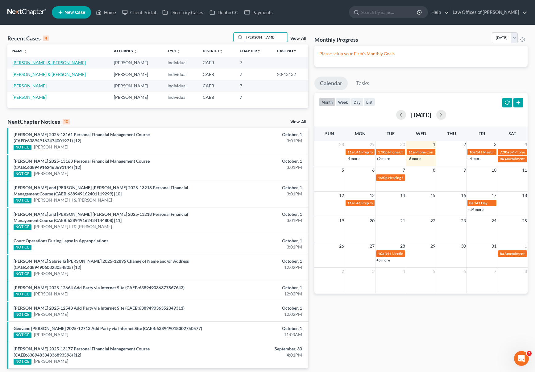
type input "[PERSON_NAME]"
click at [55, 61] on link "[PERSON_NAME] & [PERSON_NAME]" at bounding box center [48, 62] width 73 height 5
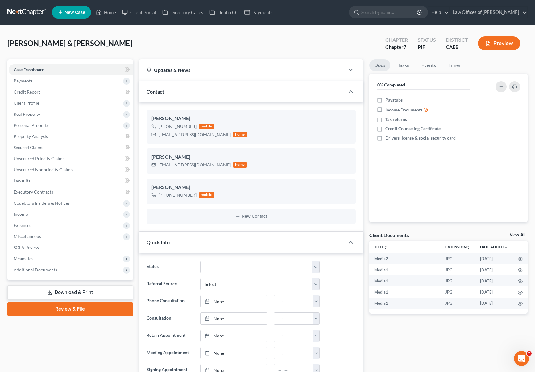
scroll to position [550, 0]
click at [109, 15] on link "Home" at bounding box center [106, 12] width 26 height 11
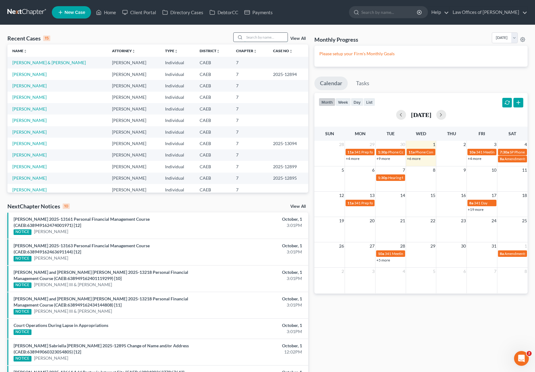
click at [252, 37] on input "search" at bounding box center [265, 37] width 43 height 9
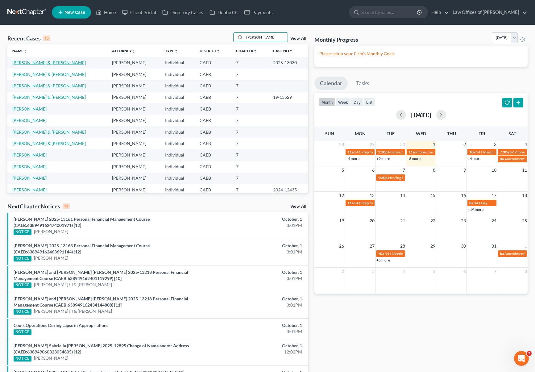
type input "[PERSON_NAME]"
click at [38, 63] on link "[PERSON_NAME] & [PERSON_NAME]" at bounding box center [48, 62] width 73 height 5
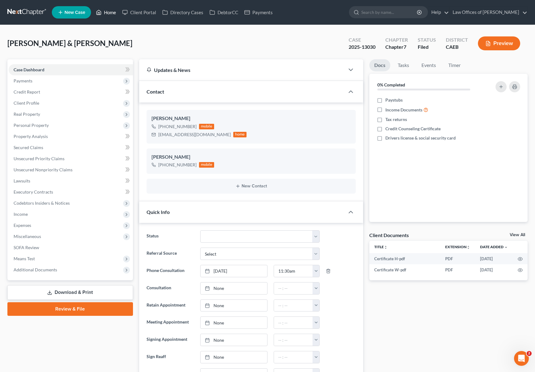
click at [109, 12] on link "Home" at bounding box center [106, 12] width 26 height 11
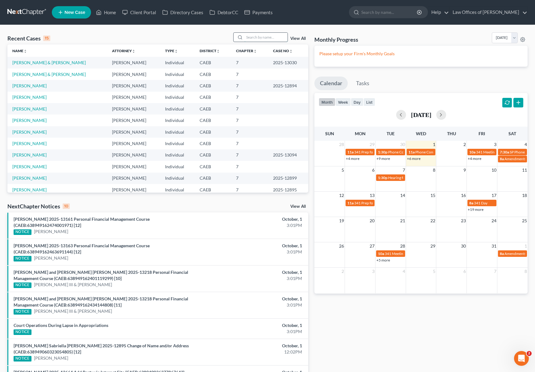
click at [255, 35] on input "search" at bounding box center [265, 37] width 43 height 9
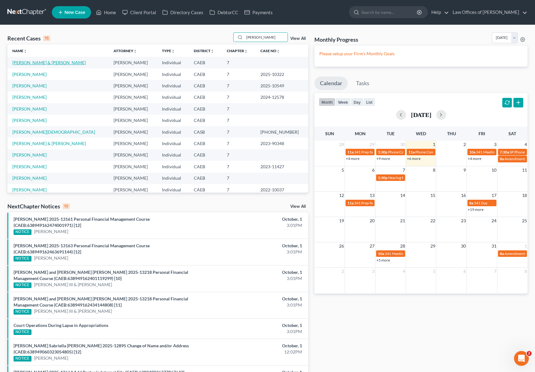
type input "[PERSON_NAME]"
click at [65, 63] on link "[PERSON_NAME] & [PERSON_NAME]" at bounding box center [48, 62] width 73 height 5
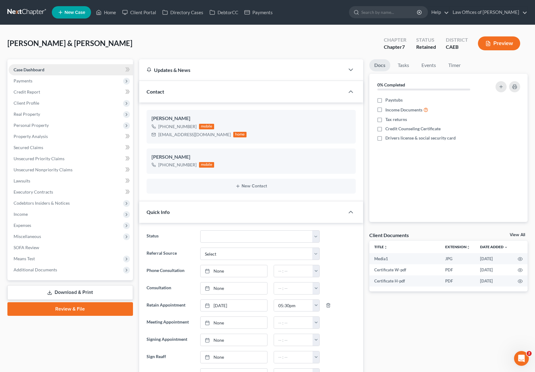
scroll to position [1053, 0]
click at [40, 214] on span "Income" at bounding box center [71, 214] width 124 height 11
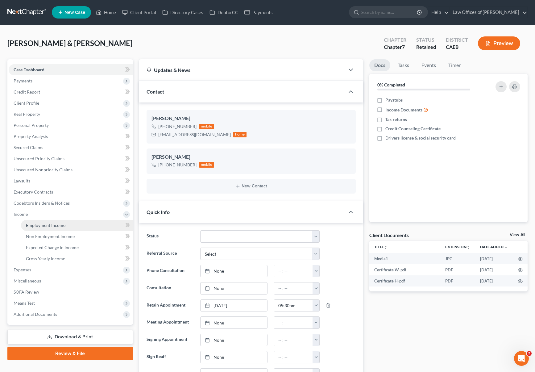
click at [62, 223] on span "Employment Income" at bounding box center [45, 224] width 39 height 5
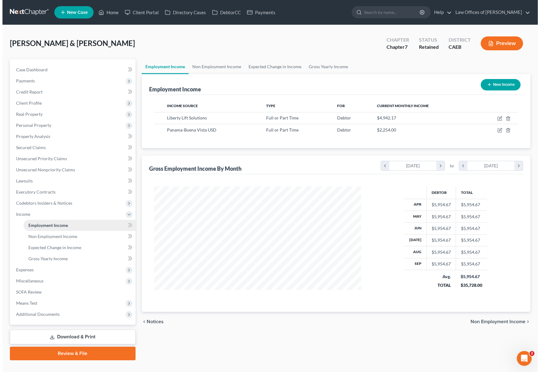
scroll to position [110, 219]
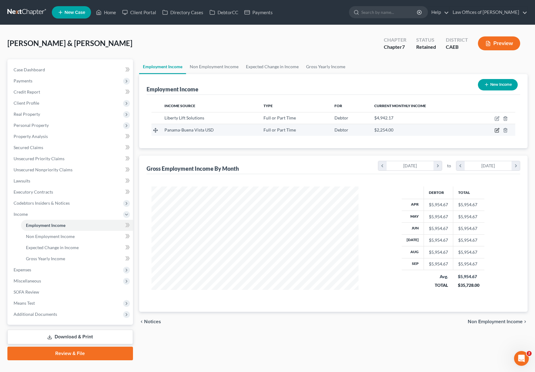
click at [495, 131] on icon "button" at bounding box center [497, 130] width 5 height 5
select select "0"
select select "4"
select select "0"
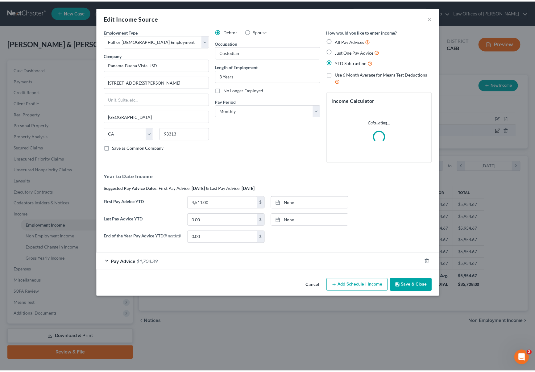
scroll to position [110, 221]
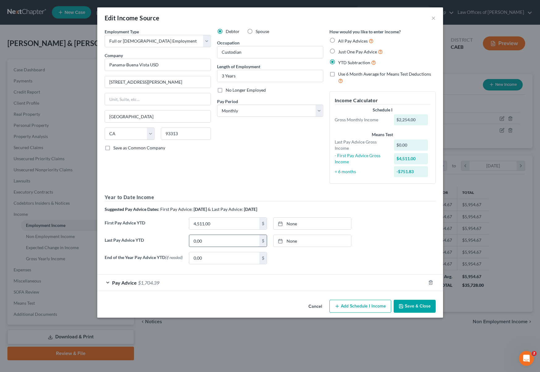
click at [214, 239] on input "0.00" at bounding box center [224, 241] width 70 height 12
type input "19,479."
click at [302, 241] on link "[DATE]" at bounding box center [311, 241] width 77 height 12
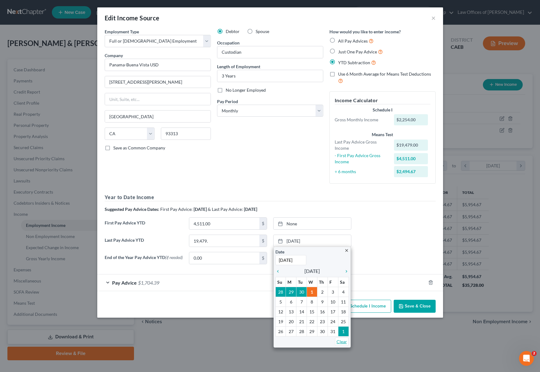
click at [343, 341] on link "Clear" at bounding box center [342, 341] width 14 height 8
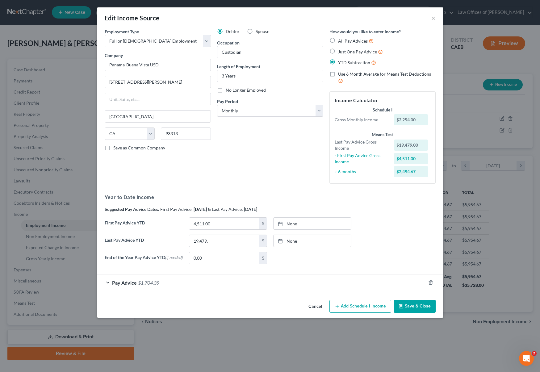
click at [416, 306] on button "Save & Close" at bounding box center [414, 306] width 42 height 13
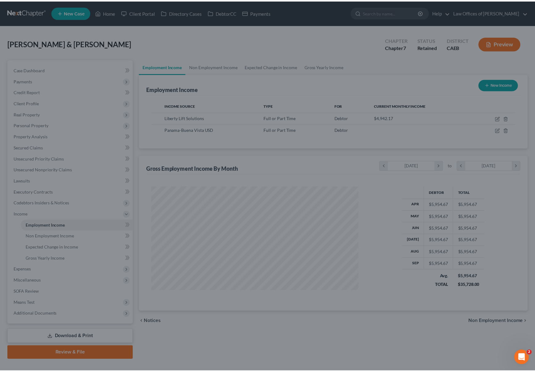
scroll to position [308380, 308271]
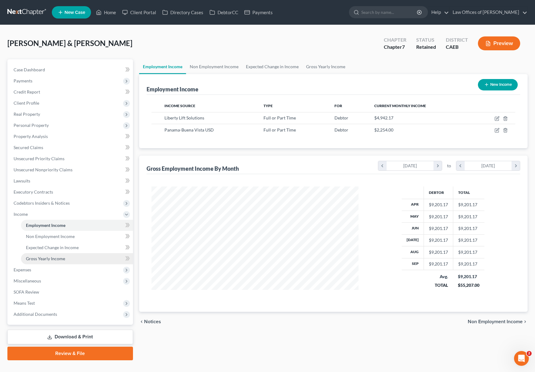
click at [51, 260] on span "Gross Yearly Income" at bounding box center [45, 258] width 39 height 5
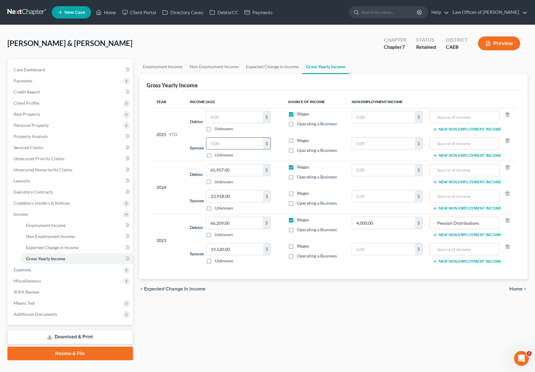
click at [235, 144] on input "text" at bounding box center [234, 144] width 57 height 12
type input "19,479."
click at [235, 116] on input "text" at bounding box center [234, 117] width 57 height 12
type input "48,378."
click at [297, 141] on label "Wages" at bounding box center [303, 140] width 12 height 6
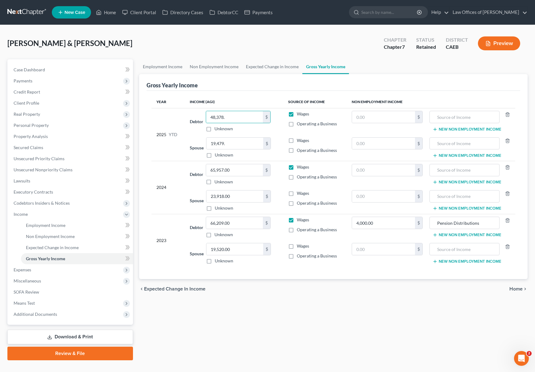
click at [299, 141] on input "Wages" at bounding box center [301, 139] width 4 height 4
checkbox input "true"
click at [297, 194] on label "Wages" at bounding box center [303, 193] width 12 height 6
click at [299, 194] on input "Wages" at bounding box center [301, 192] width 4 height 4
checkbox input "true"
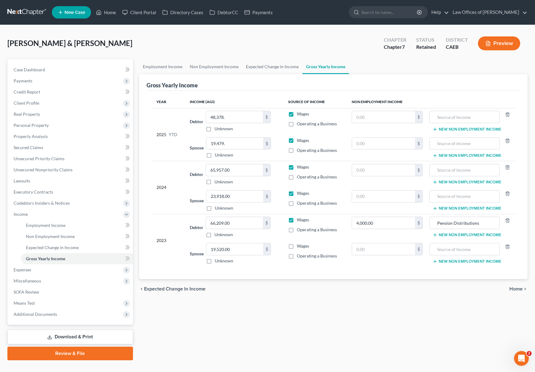
click at [297, 247] on label "Wages" at bounding box center [303, 246] width 12 height 6
click at [299, 247] on input "Wages" at bounding box center [301, 245] width 4 height 4
checkbox input "true"
click at [65, 69] on link "Case Dashboard" at bounding box center [71, 69] width 124 height 11
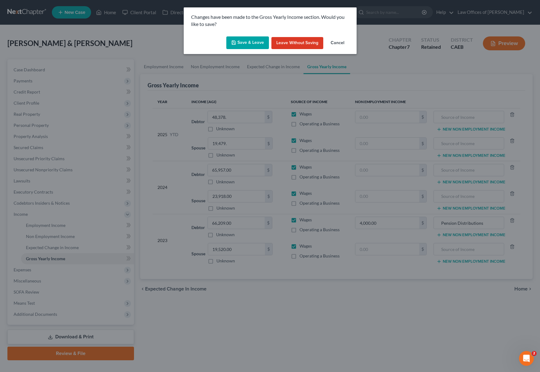
click at [240, 43] on button "Save & Leave" at bounding box center [247, 42] width 43 height 13
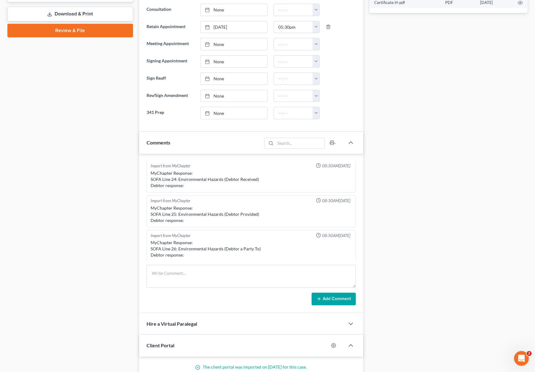
scroll to position [269, 0]
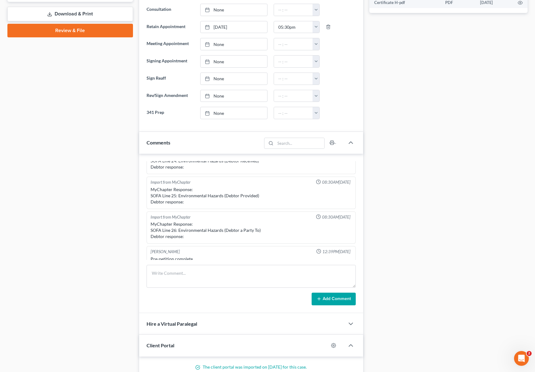
drag, startPoint x: 353, startPoint y: 234, endPoint x: 354, endPoint y: 245, distance: 10.8
click at [351, 242] on div "[PERSON_NAME] 08:07PM[DATE] Buying O=207k, V=360k. P=1560, 1/2 payment behind. …" at bounding box center [251, 210] width 209 height 99
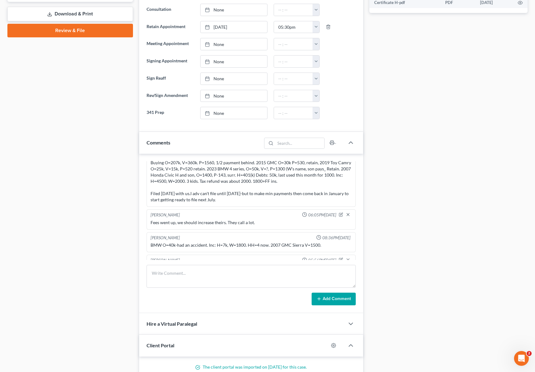
scroll to position [12, 0]
click at [83, 153] on div "Case Dashboard Payments Invoices Payments Payments Credit Report Client Profile" at bounding box center [70, 178] width 132 height 795
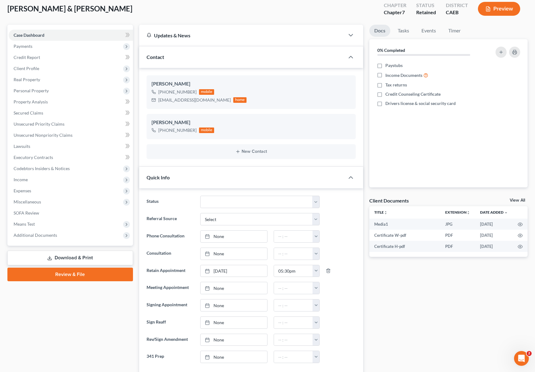
scroll to position [20, 0]
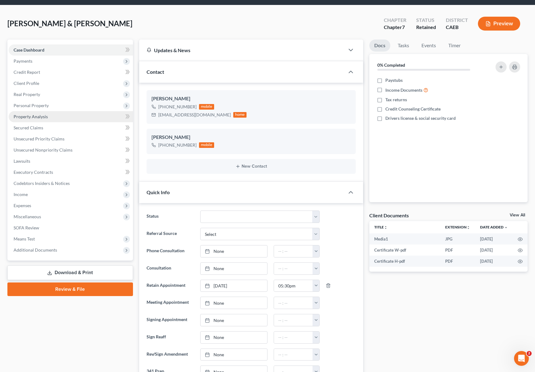
click at [47, 114] on link "Property Analysis" at bounding box center [71, 116] width 124 height 11
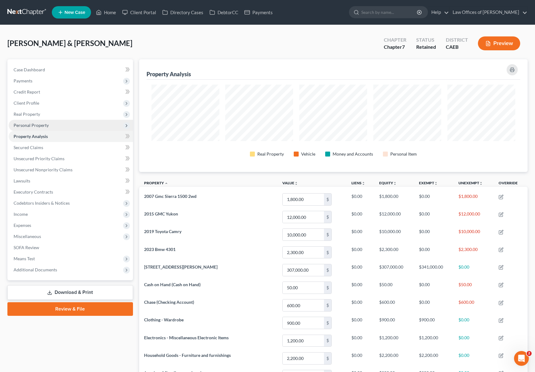
click at [53, 129] on span "Personal Property" at bounding box center [71, 125] width 124 height 11
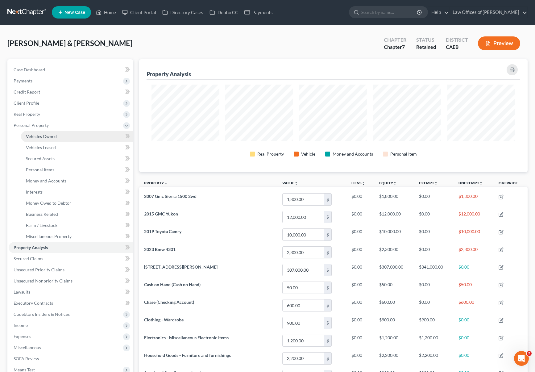
click at [68, 134] on link "Vehicles Owned" at bounding box center [77, 136] width 112 height 11
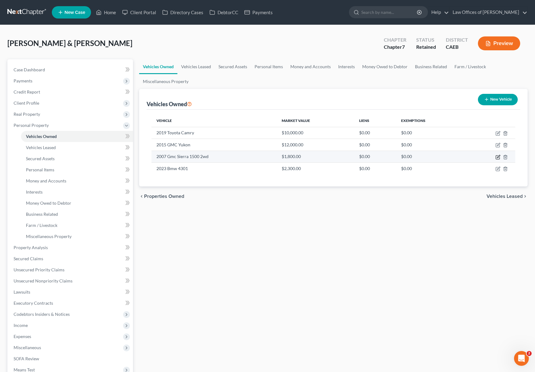
click at [497, 158] on icon "button" at bounding box center [497, 157] width 5 height 5
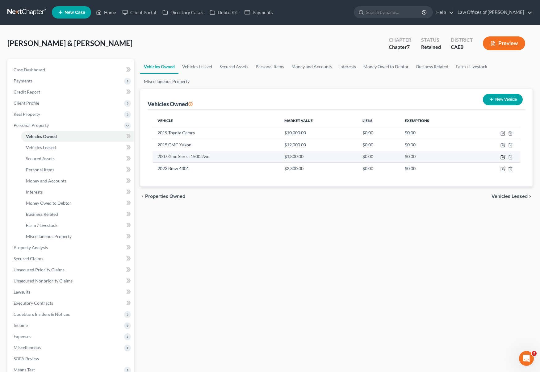
select select "0"
select select "19"
select select "4"
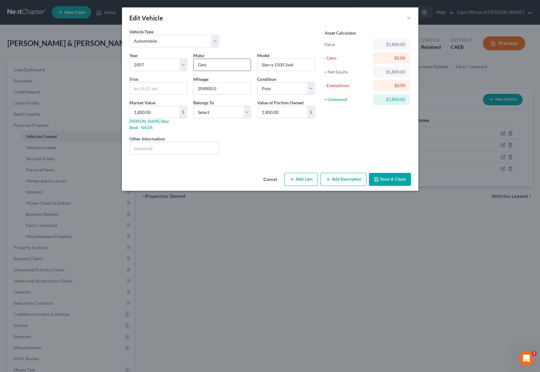
click at [222, 67] on input "Gmc" at bounding box center [221, 65] width 57 height 12
type input "GMC"
click at [306, 65] on input "Sierra 1500 2wd" at bounding box center [285, 65] width 57 height 12
type input "Sierra"
click at [339, 173] on button "Add Exemption" at bounding box center [343, 179] width 46 height 13
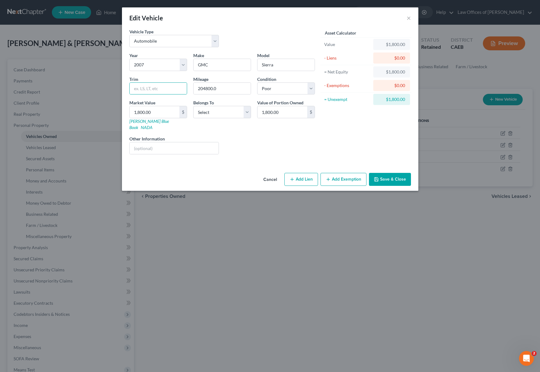
select select "2"
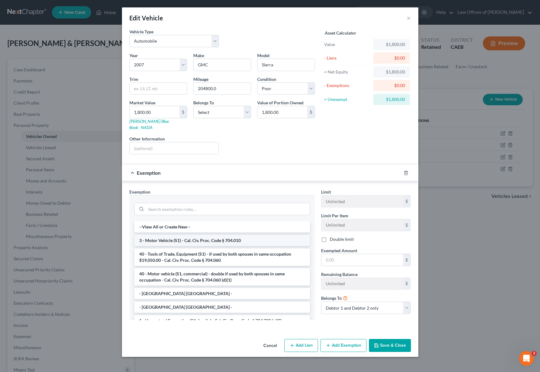
click at [254, 235] on li "3 - Motor Vehicle (S1) - Cal. Civ. Proc. Code § 704.010" at bounding box center [222, 240] width 176 height 11
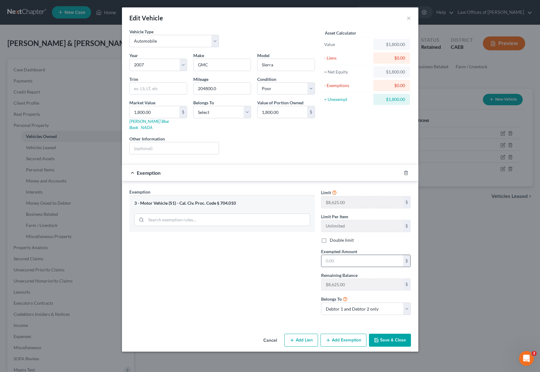
click at [357, 255] on input "text" at bounding box center [362, 261] width 82 height 12
type input "1,800"
click at [376, 337] on icon "button" at bounding box center [376, 339] width 5 height 5
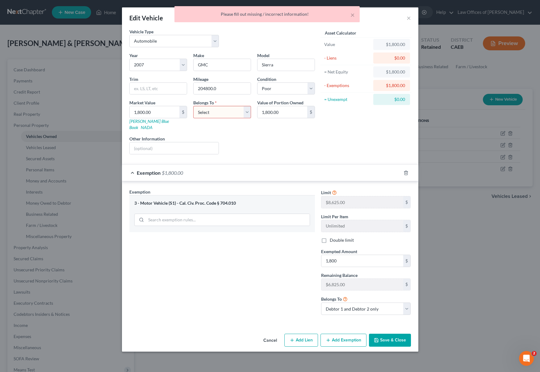
click at [247, 113] on select "Select Debtor 1 Only Debtor 2 Only Debtor 1 And Debtor 2 Only At Least One Of T…" at bounding box center [222, 112] width 58 height 12
select select "0"
click at [193, 106] on select "Select Debtor 1 Only Debtor 2 Only Debtor 1 And Debtor 2 Only At Least One Of T…" at bounding box center [222, 112] width 58 height 12
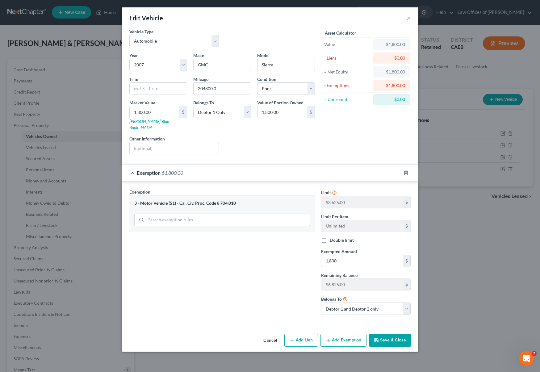
click at [387, 333] on button "Save & Close" at bounding box center [390, 339] width 42 height 13
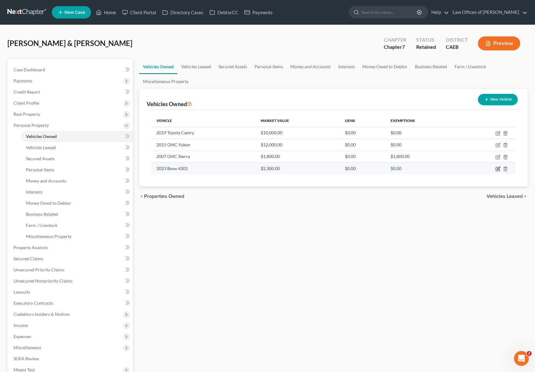
click at [497, 168] on icon "button" at bounding box center [497, 168] width 5 height 5
select select "0"
select select "3"
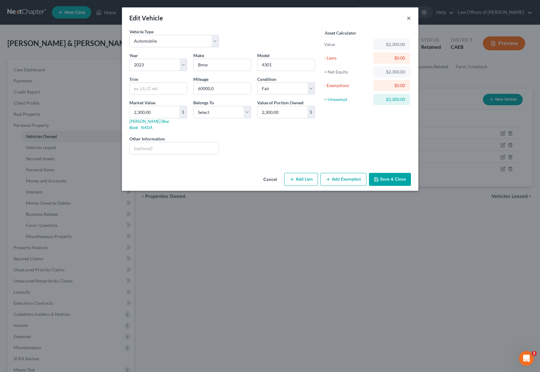
drag, startPoint x: 408, startPoint y: 16, endPoint x: 421, endPoint y: 30, distance: 19.2
click at [408, 16] on button "×" at bounding box center [408, 17] width 4 height 7
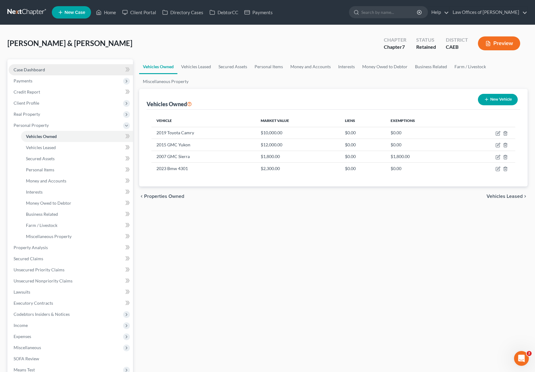
click at [61, 70] on link "Case Dashboard" at bounding box center [71, 69] width 124 height 11
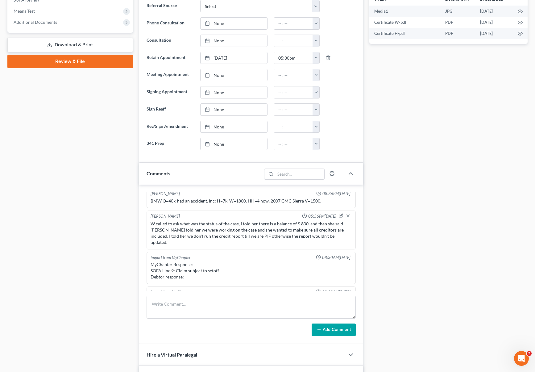
scroll to position [79, 0]
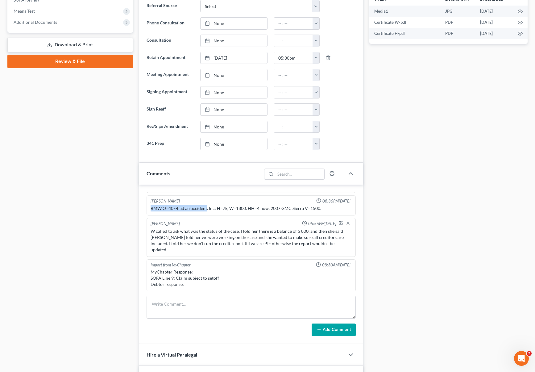
drag, startPoint x: 149, startPoint y: 207, endPoint x: 207, endPoint y: 208, distance: 58.0
click at [207, 208] on div "[PERSON_NAME] 08:36PM[DATE] BMW O=40k-had an accident. Inc: H=7k, W=1800. HH=4 …" at bounding box center [251, 205] width 209 height 20
copy div "BMW O=40k-had an accident"
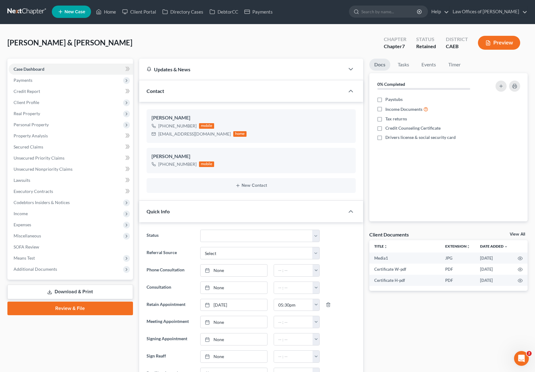
scroll to position [0, 0]
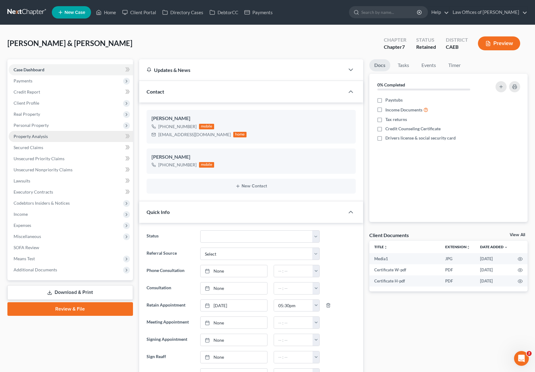
click at [46, 138] on span "Property Analysis" at bounding box center [31, 136] width 34 height 5
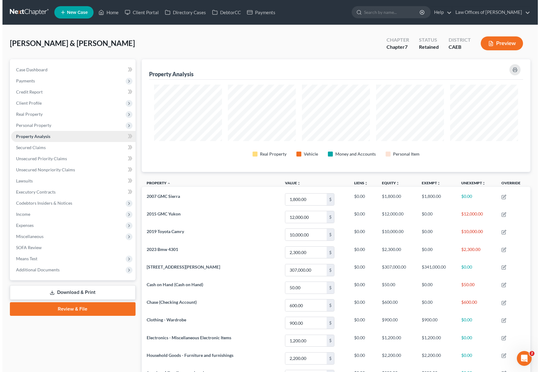
scroll to position [113, 388]
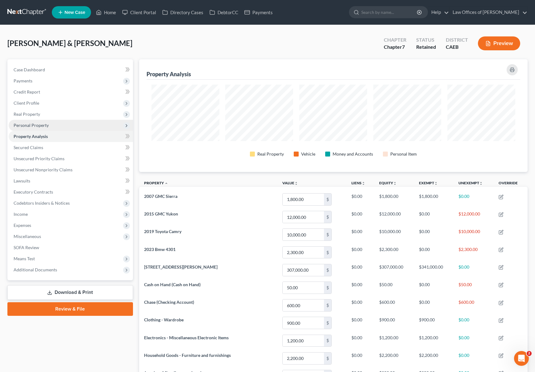
click at [54, 125] on span "Personal Property" at bounding box center [71, 125] width 124 height 11
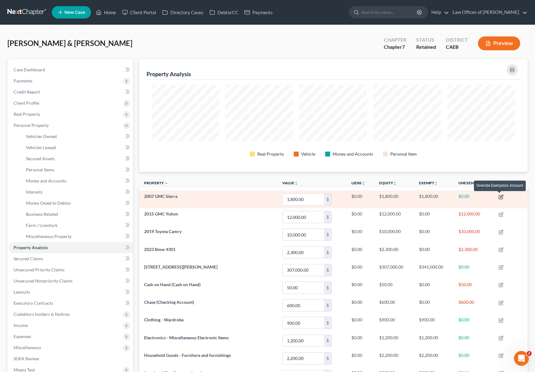
click at [499, 196] on icon "button" at bounding box center [501, 197] width 4 height 4
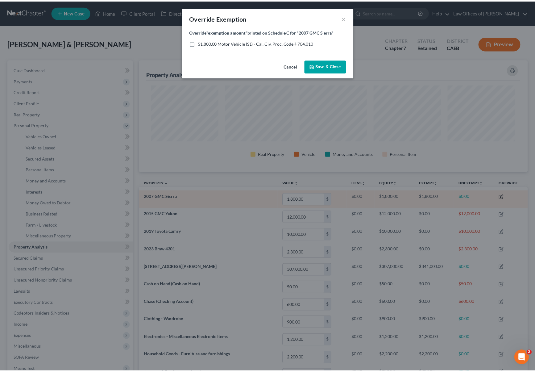
scroll to position [113, 392]
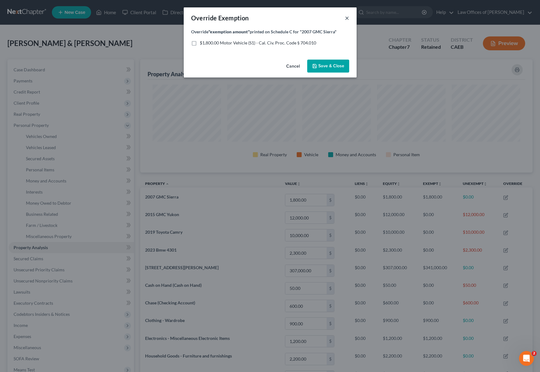
drag, startPoint x: 346, startPoint y: 19, endPoint x: 357, endPoint y: 19, distance: 10.5
click at [346, 19] on button "×" at bounding box center [347, 17] width 4 height 7
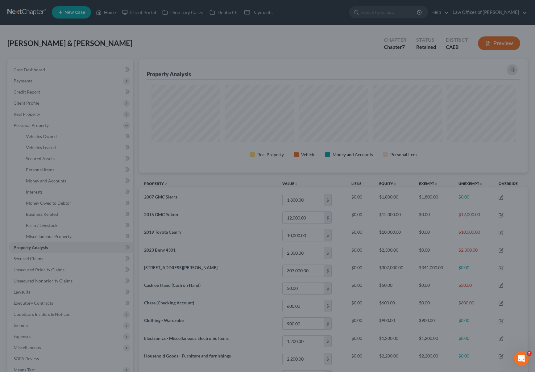
scroll to position [308378, 308102]
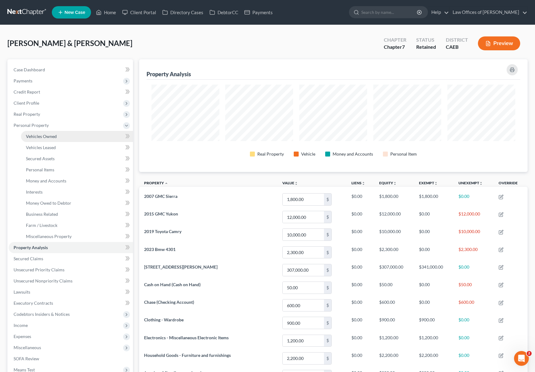
click at [59, 135] on link "Vehicles Owned" at bounding box center [77, 136] width 112 height 11
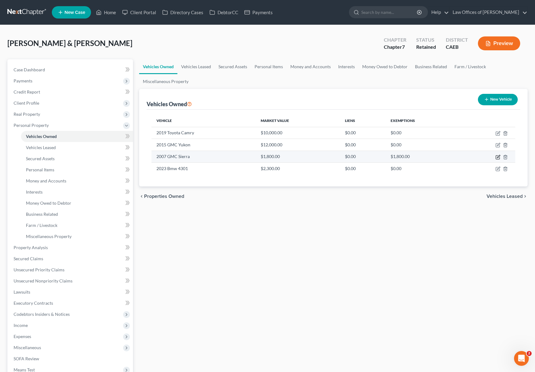
click at [498, 157] on icon "button" at bounding box center [497, 157] width 5 height 5
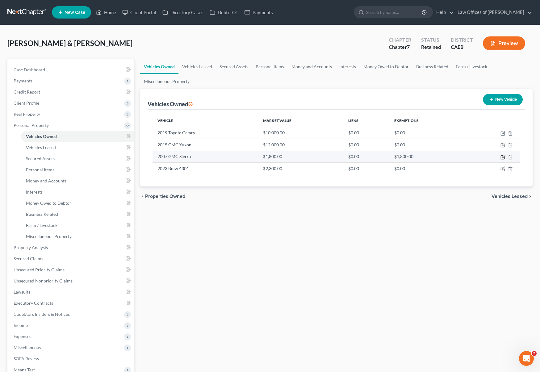
select select "0"
select select "19"
select select "4"
select select "0"
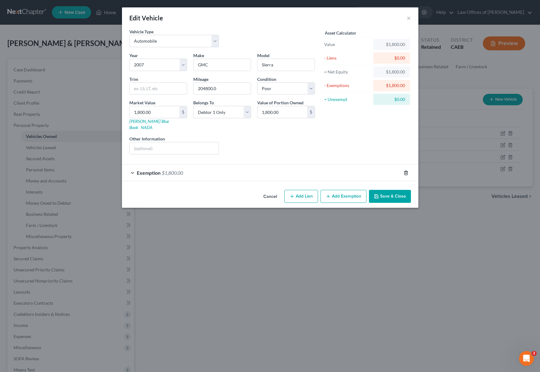
click at [404, 170] on icon "button" at bounding box center [405, 172] width 5 height 5
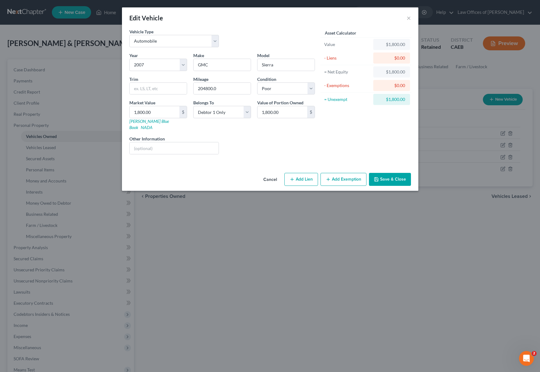
click at [398, 173] on button "Save & Close" at bounding box center [390, 179] width 42 height 13
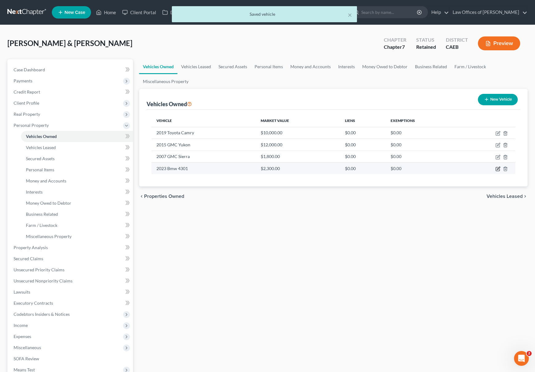
click at [496, 168] on icon "button" at bounding box center [497, 168] width 5 height 5
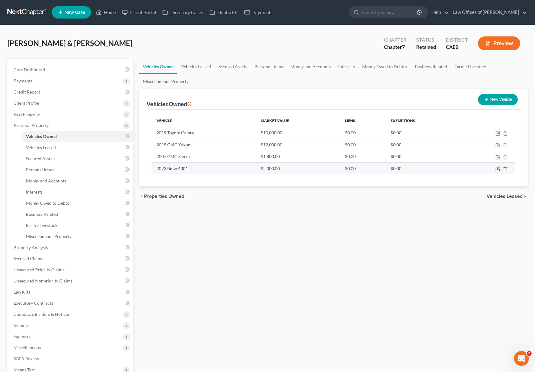
select select "0"
select select "3"
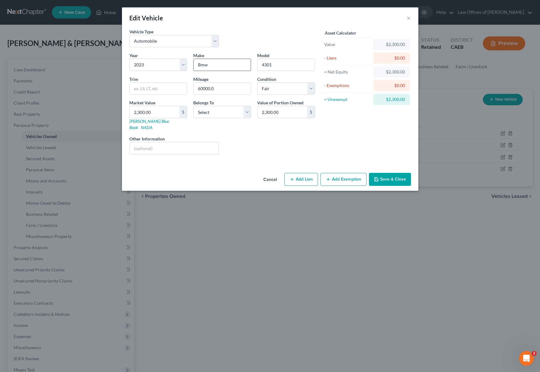
click at [217, 66] on input "Bmw" at bounding box center [221, 65] width 57 height 12
type input "BMW"
click at [309, 88] on select "Select Excellent Very Good Good Fair Poor" at bounding box center [286, 88] width 58 height 12
select select "4"
click at [257, 82] on select "Select Excellent Very Good Good Fair Poor" at bounding box center [286, 88] width 58 height 12
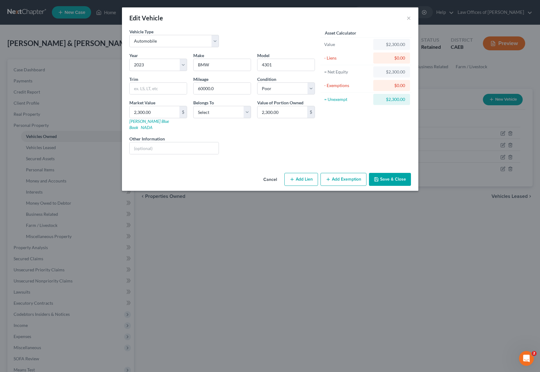
click at [301, 173] on button "Add Lien" at bounding box center [301, 179] width 34 height 13
select select "0"
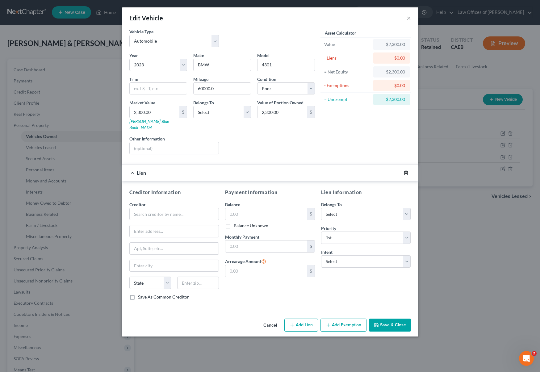
click at [407, 170] on icon "button" at bounding box center [405, 172] width 5 height 5
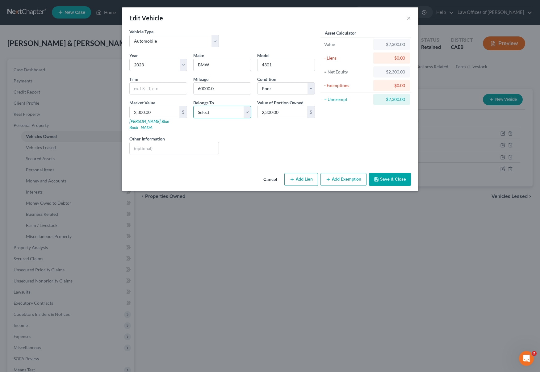
click at [245, 113] on select "Select Debtor 1 Only Debtor 2 Only Debtor 1 And Debtor 2 Only At Least One Of T…" at bounding box center [222, 112] width 58 height 12
select select "4"
click at [193, 106] on select "Select Debtor 1 Only Debtor 2 Only Debtor 1 And Debtor 2 Only At Least One Of T…" at bounding box center [222, 112] width 58 height 12
click at [385, 173] on button "Save & Close" at bounding box center [390, 179] width 42 height 13
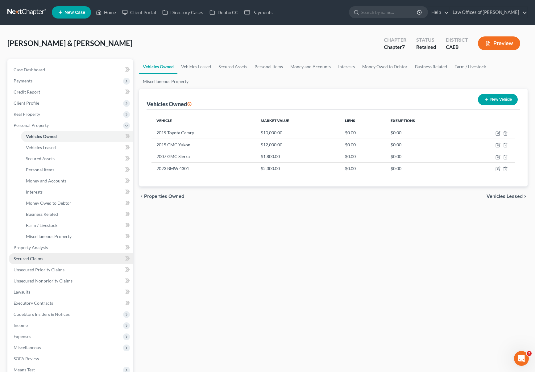
click at [40, 260] on span "Secured Claims" at bounding box center [29, 258] width 30 height 5
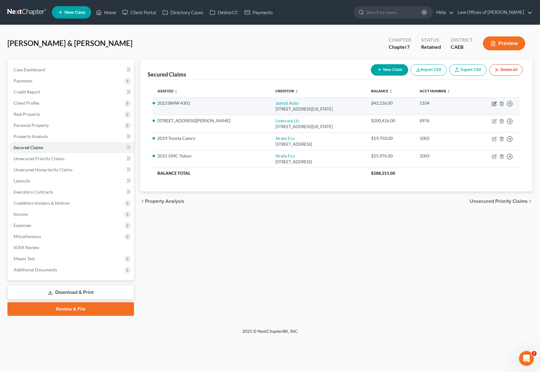
click at [496, 102] on icon "button" at bounding box center [493, 103] width 5 height 5
select select "19"
select select "0"
select select "1"
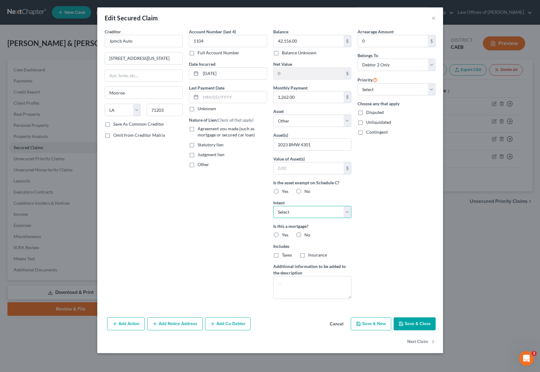
click at [346, 212] on select "Select Surrender Redeem Reaffirm Avoid Other" at bounding box center [312, 212] width 78 height 12
select select "0"
click at [273, 206] on select "Select Surrender Redeem Reaffirm Avoid Other" at bounding box center [312, 212] width 78 height 12
click at [416, 325] on button "Save & Close" at bounding box center [414, 323] width 42 height 13
select select
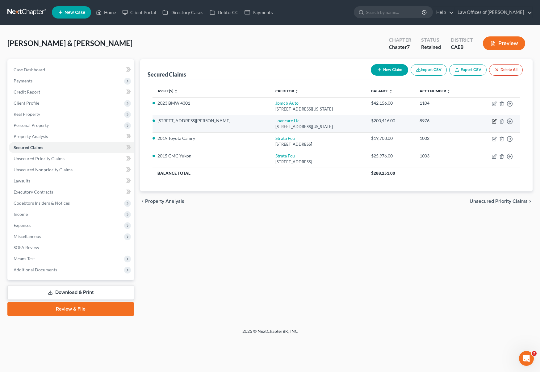
click at [492, 120] on icon "button" at bounding box center [494, 122] width 4 height 4
select select "48"
select select "0"
select select "2"
select select "0"
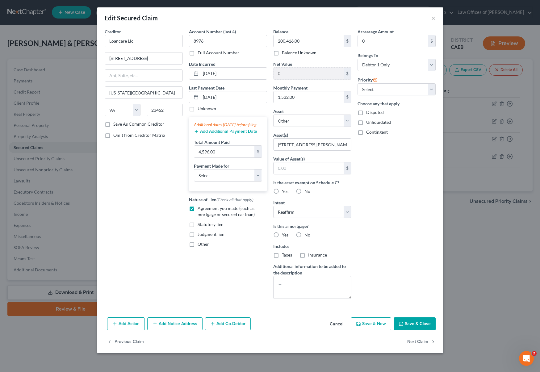
click at [414, 321] on button "Save & Close" at bounding box center [414, 323] width 42 height 13
select select
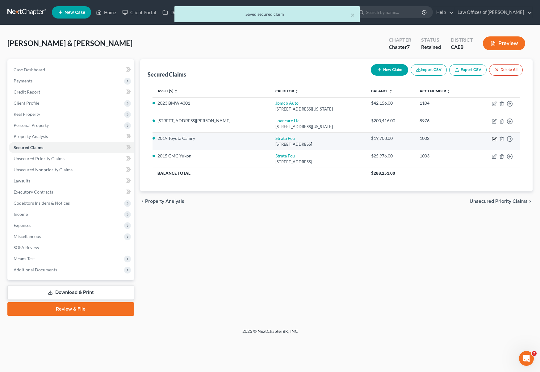
click at [494, 138] on icon "button" at bounding box center [493, 138] width 5 height 5
select select "4"
select select "0"
select select "4"
select select "2"
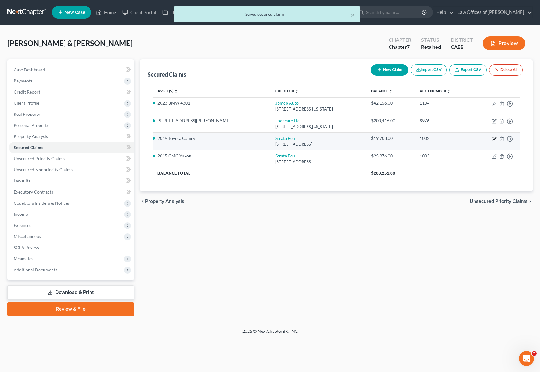
select select "0"
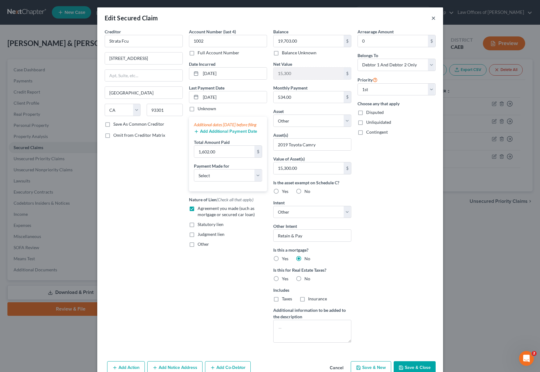
drag, startPoint x: 430, startPoint y: 17, endPoint x: 455, endPoint y: 32, distance: 29.4
click at [431, 17] on button "×" at bounding box center [433, 17] width 4 height 7
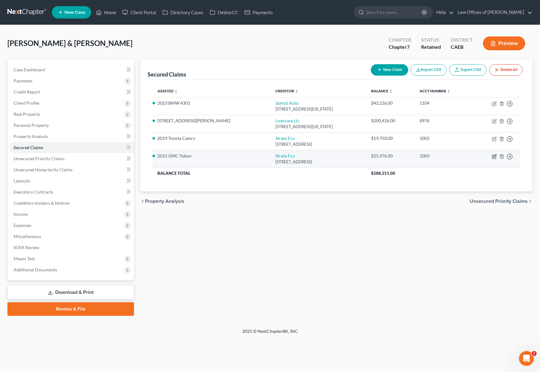
click at [492, 156] on icon "button" at bounding box center [493, 156] width 5 height 5
select select "4"
select select "0"
select select "4"
select select "2"
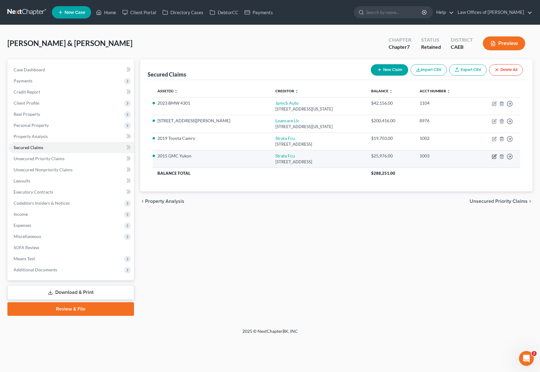
select select "0"
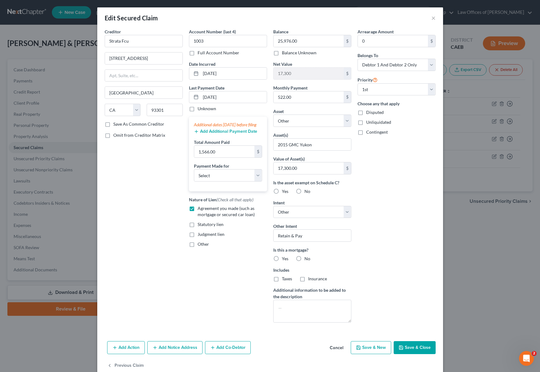
click at [412, 350] on button "Save & Close" at bounding box center [414, 347] width 42 height 13
select select
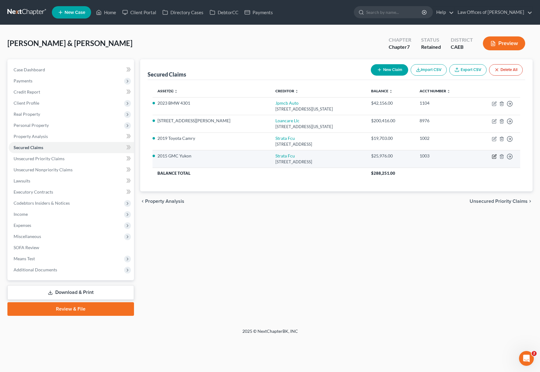
click at [493, 155] on icon "button" at bounding box center [494, 157] width 4 height 4
select select "4"
select select "0"
select select "4"
select select "2"
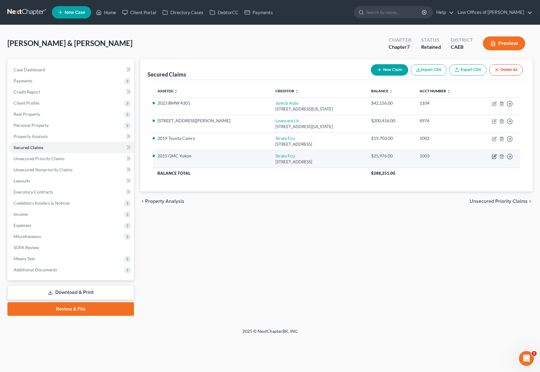
select select "0"
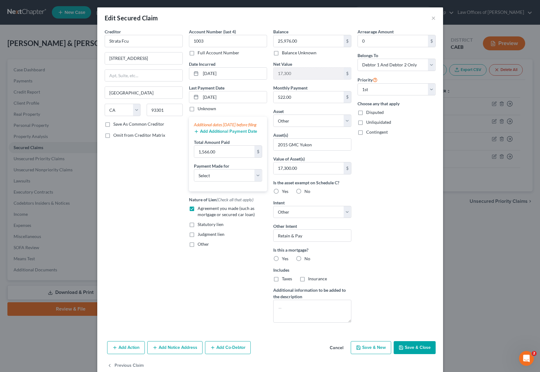
click at [419, 345] on button "Save & Close" at bounding box center [414, 347] width 42 height 13
select select
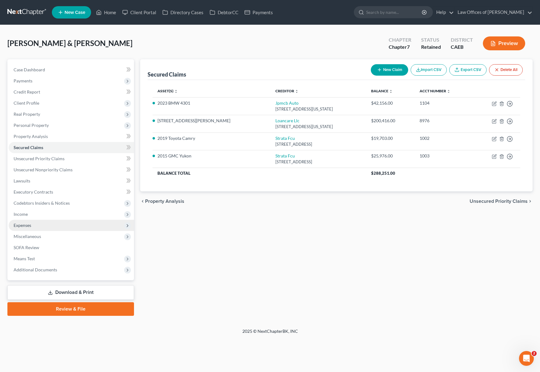
click at [42, 228] on span "Expenses" at bounding box center [71, 225] width 125 height 11
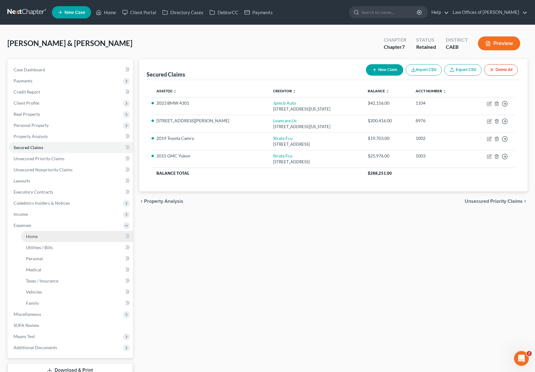
click at [40, 237] on link "Home" at bounding box center [77, 236] width 112 height 11
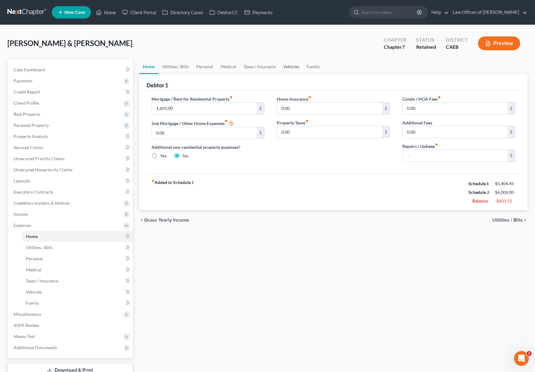
click at [295, 67] on link "Vehicles" at bounding box center [290, 66] width 23 height 15
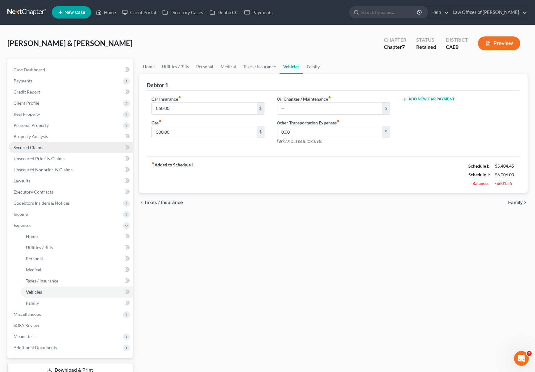
click at [35, 148] on span "Secured Claims" at bounding box center [29, 147] width 30 height 5
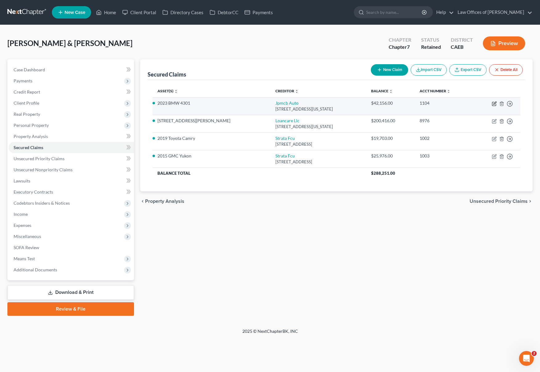
click at [493, 104] on icon "button" at bounding box center [494, 102] width 3 height 3
select select "19"
select select "0"
select select "1"
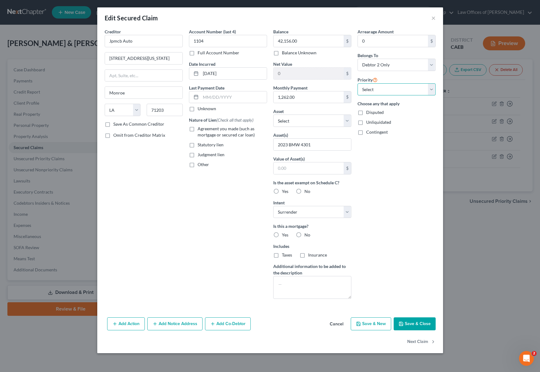
click at [430, 88] on select "Select 1st 2nd 3rd 4th 5th 6th 7th 8th 9th 10th 11th 12th 13th 14th 15th 16th 1…" at bounding box center [396, 89] width 78 height 12
select select "0"
click at [357, 83] on select "Select 1st 2nd 3rd 4th 5th 6th 7th 8th 9th 10th 11th 12th 13th 14th 15th 16th 1…" at bounding box center [396, 89] width 78 height 12
click at [410, 319] on button "Save & Close" at bounding box center [414, 323] width 42 height 13
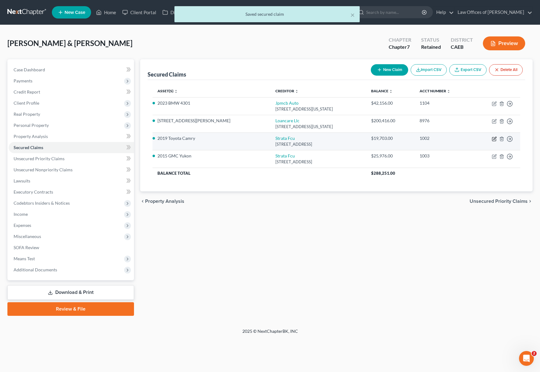
click at [493, 140] on icon "button" at bounding box center [493, 138] width 5 height 5
select select "4"
select select "0"
select select "4"
select select "2"
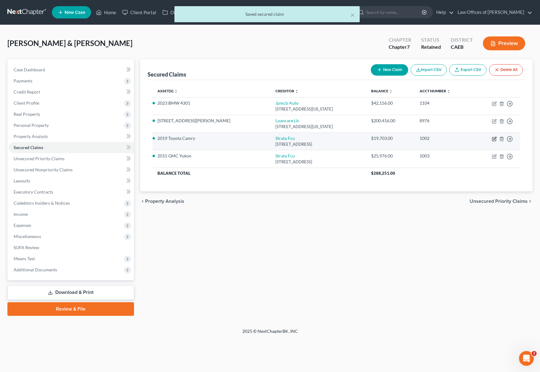
select select "0"
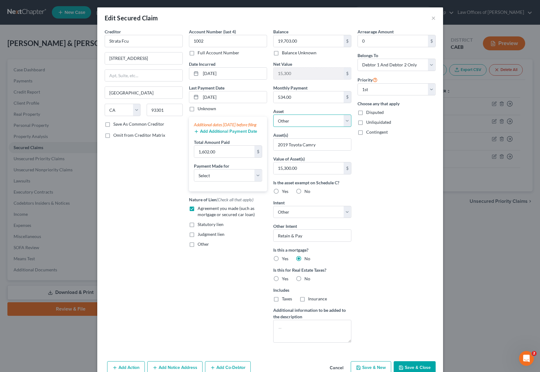
click at [342, 119] on select "Select Other Multiple Assets 2812 [PERSON_NAME] - $307000.0 2019 Toyota Camry -…" at bounding box center [312, 120] width 78 height 12
click at [344, 119] on select "Select Other Multiple Assets 2812 [PERSON_NAME] - $307000.0 2019 Toyota Camry -…" at bounding box center [312, 120] width 78 height 12
select select "3"
click at [273, 114] on select "Select Other Multiple Assets 2812 [PERSON_NAME] - $307000.0 2019 Toyota Camry -…" at bounding box center [312, 120] width 78 height 12
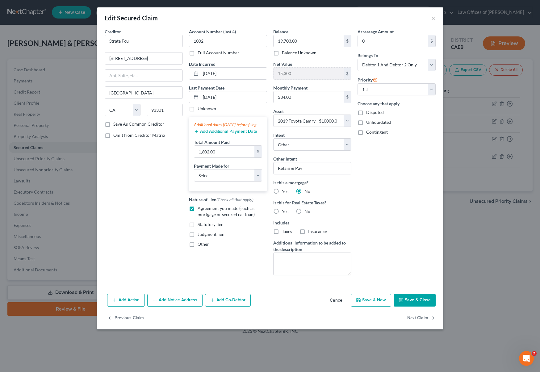
click at [415, 297] on button "Save & Close" at bounding box center [414, 300] width 42 height 13
select select
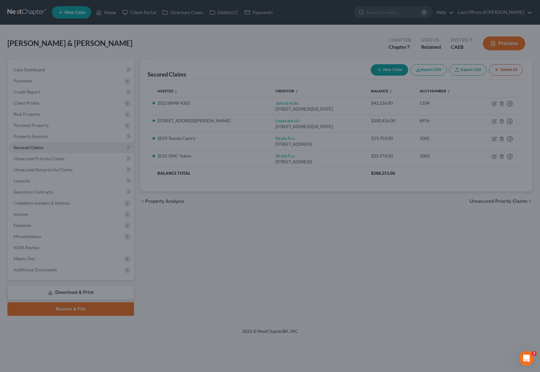
type input "-9,703.00"
select select "3"
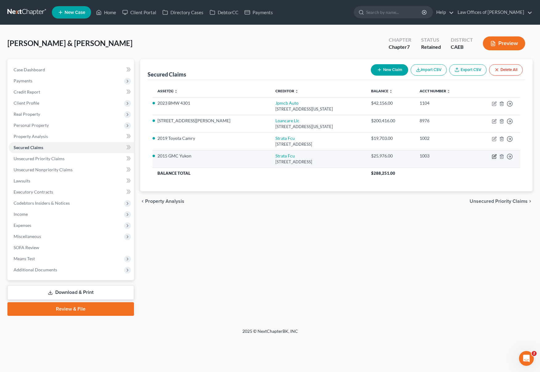
click at [492, 155] on icon "button" at bounding box center [494, 157] width 4 height 4
select select "4"
select select "0"
select select "4"
select select "2"
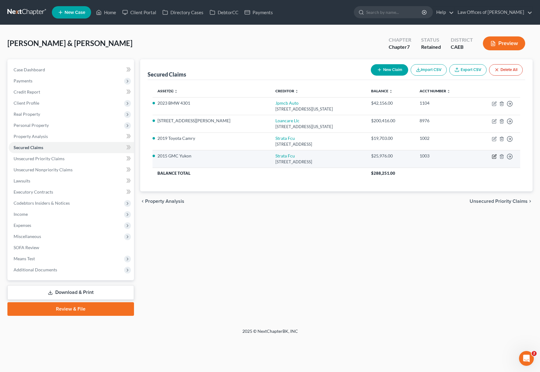
select select "0"
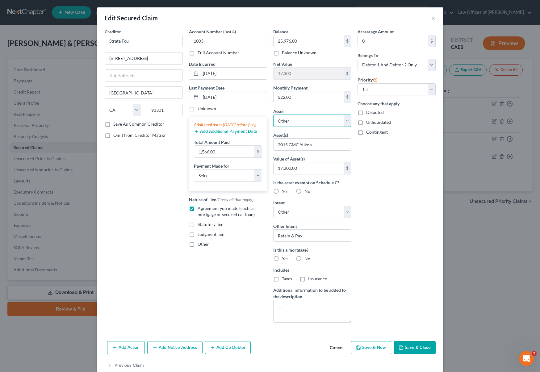
click at [346, 122] on select "Select Other Multiple Assets 2812 [PERSON_NAME] - $307000.0 2019 Toyota Camry -…" at bounding box center [312, 120] width 78 height 12
click at [344, 121] on select "Select Other Multiple Assets 2812 [PERSON_NAME] - $307000.0 2019 Toyota Camry -…" at bounding box center [312, 120] width 78 height 12
select select "4"
click at [273, 114] on select "Select Other Multiple Assets 2812 [PERSON_NAME] - $307000.0 2019 Toyota Camry -…" at bounding box center [312, 120] width 78 height 12
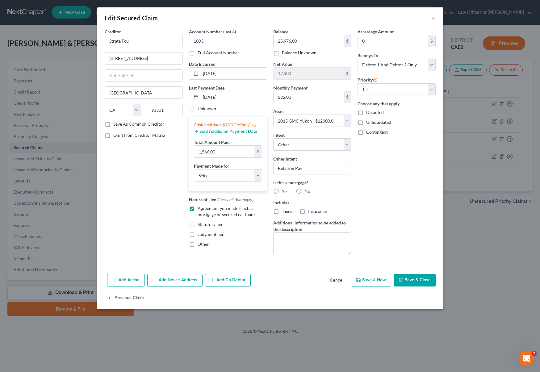
click at [416, 276] on button "Save & Close" at bounding box center [414, 280] width 42 height 13
select select
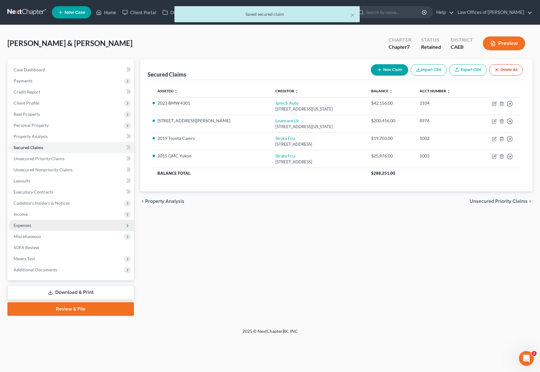
click at [60, 224] on span "Expenses" at bounding box center [71, 225] width 125 height 11
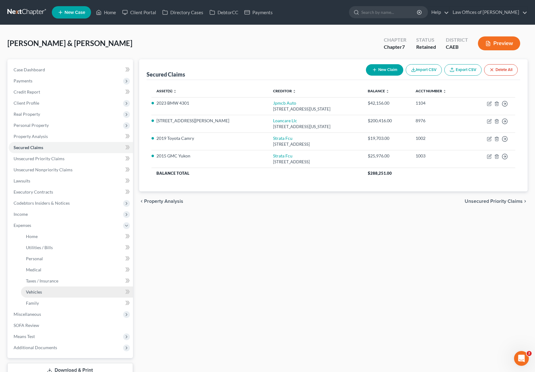
click at [96, 293] on link "Vehicles" at bounding box center [77, 291] width 112 height 11
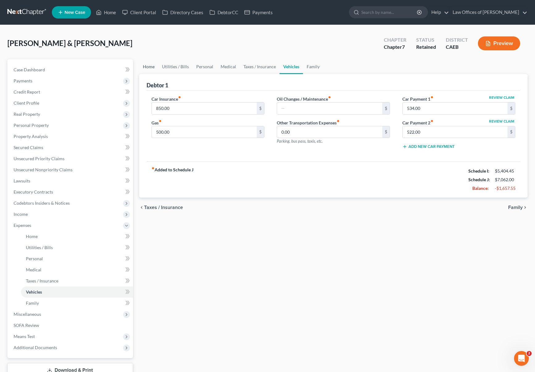
click at [151, 68] on link "Home" at bounding box center [148, 66] width 19 height 15
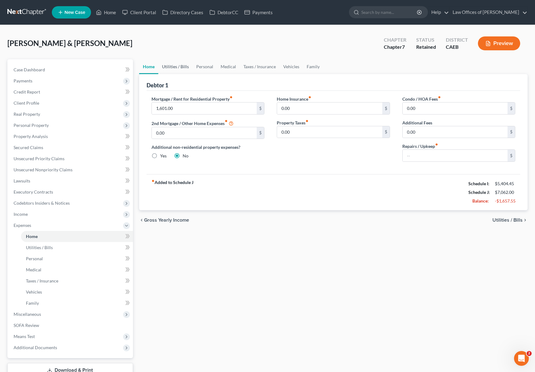
click at [176, 66] on link "Utilities / Bills" at bounding box center [175, 66] width 34 height 15
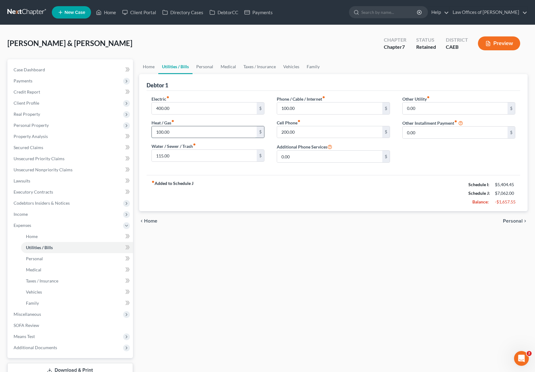
click at [177, 132] on input "100.00" at bounding box center [204, 132] width 105 height 12
click at [200, 66] on link "Personal" at bounding box center [204, 66] width 24 height 15
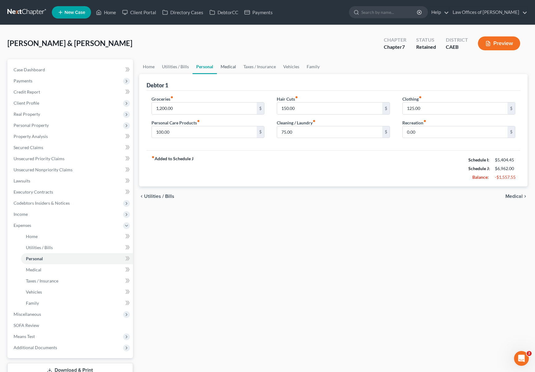
click at [229, 66] on link "Medical" at bounding box center [228, 66] width 23 height 15
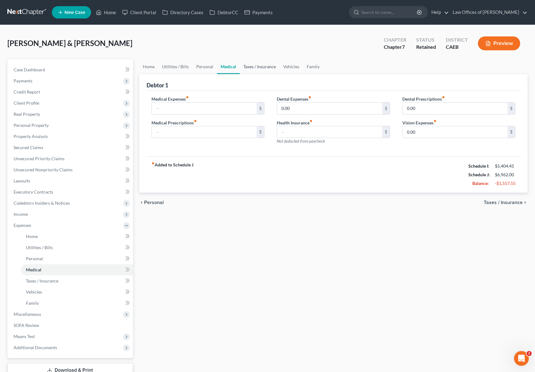
click at [262, 68] on link "Taxes / Insurance" at bounding box center [260, 66] width 40 height 15
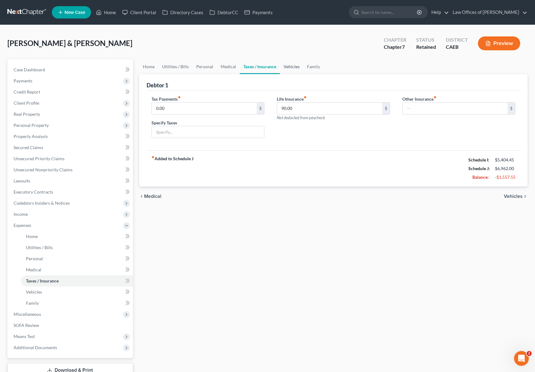
click at [285, 67] on link "Vehicles" at bounding box center [291, 66] width 23 height 15
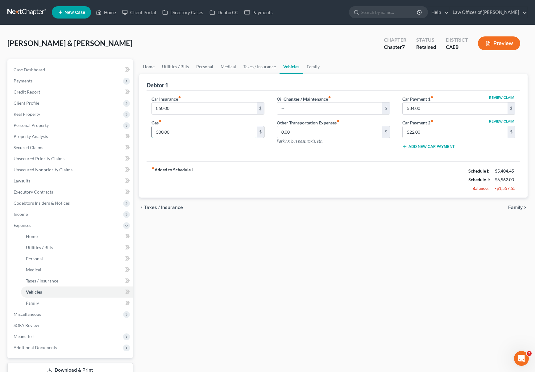
click at [180, 131] on input "500.00" at bounding box center [204, 132] width 105 height 12
type input "200."
click at [314, 64] on link "Family" at bounding box center [313, 66] width 20 height 15
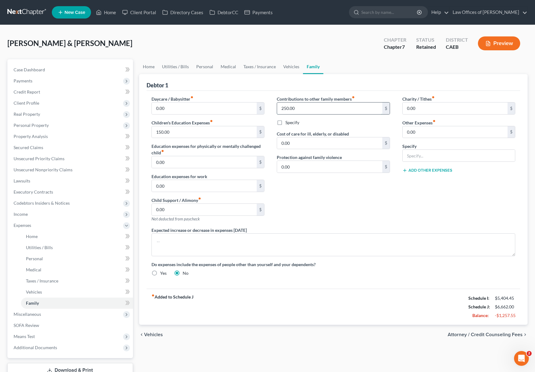
click at [306, 108] on input "250.00" at bounding box center [329, 108] width 105 height 12
click at [194, 134] on input "150.00" at bounding box center [204, 132] width 105 height 12
click at [147, 66] on link "Home" at bounding box center [148, 66] width 19 height 15
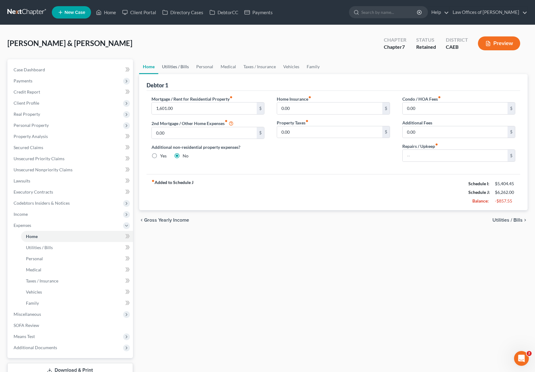
click at [166, 66] on link "Utilities / Bills" at bounding box center [175, 66] width 34 height 15
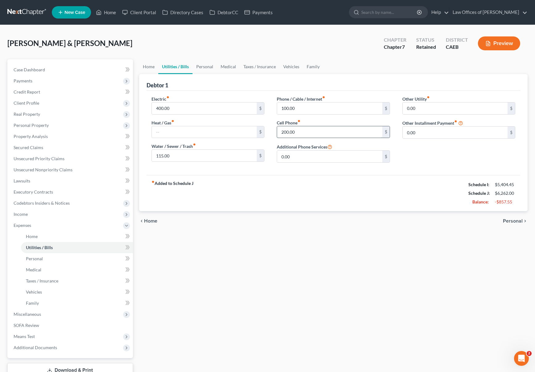
click at [301, 134] on input "200.00" at bounding box center [329, 132] width 105 height 12
type input "125."
click at [207, 154] on input "115.00" at bounding box center [204, 156] width 105 height 12
click at [206, 68] on link "Personal" at bounding box center [204, 66] width 24 height 15
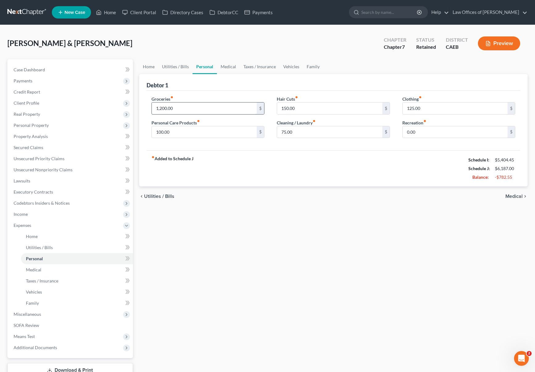
click at [190, 109] on input "1,200.00" at bounding box center [204, 108] width 105 height 12
type input "800."
click at [243, 154] on div "fiber_manual_record Added to Schedule J Schedule I: $5,404.45 Schedule J: $5,78…" at bounding box center [334, 168] width 374 height 36
click at [408, 133] on input "0.00" at bounding box center [455, 132] width 105 height 12
type input "0"
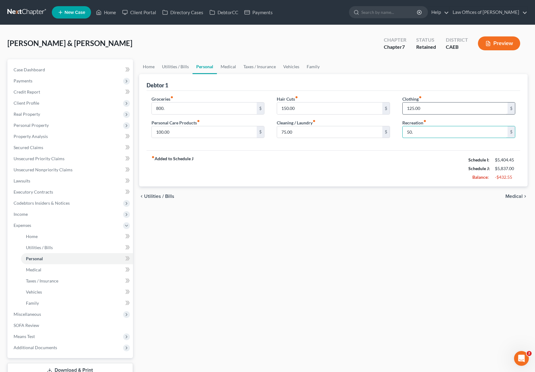
type input "50."
click at [423, 105] on input "125.00" at bounding box center [455, 108] width 105 height 12
click at [180, 136] on input "100.00" at bounding box center [204, 132] width 105 height 12
click at [171, 65] on link "Utilities / Bills" at bounding box center [175, 66] width 34 height 15
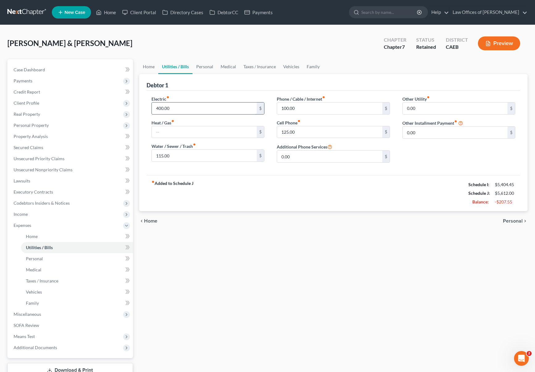
click at [180, 107] on input "400.00" at bounding box center [204, 108] width 105 height 12
type input "275."
click at [147, 67] on link "Home" at bounding box center [148, 66] width 19 height 15
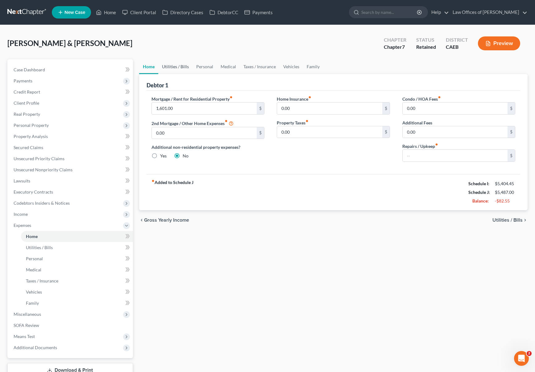
click at [173, 68] on link "Utilities / Bills" at bounding box center [175, 66] width 34 height 15
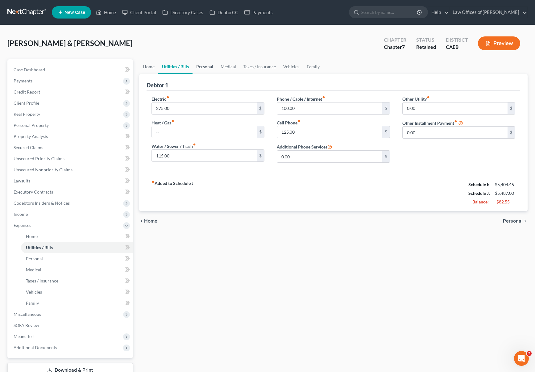
click at [197, 66] on link "Personal" at bounding box center [204, 66] width 24 height 15
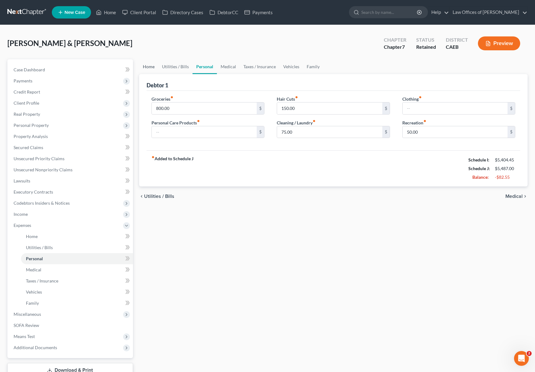
click at [148, 68] on link "Home" at bounding box center [148, 66] width 19 height 15
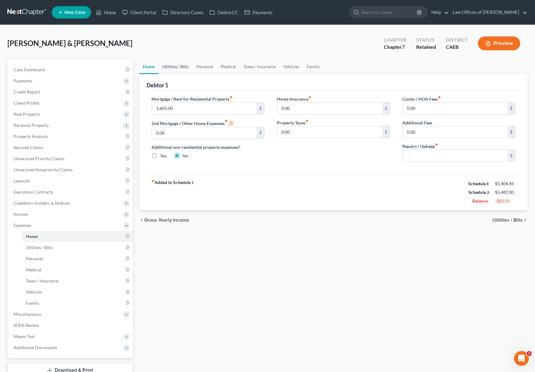
click at [171, 65] on link "Utilities / Bills" at bounding box center [175, 66] width 34 height 15
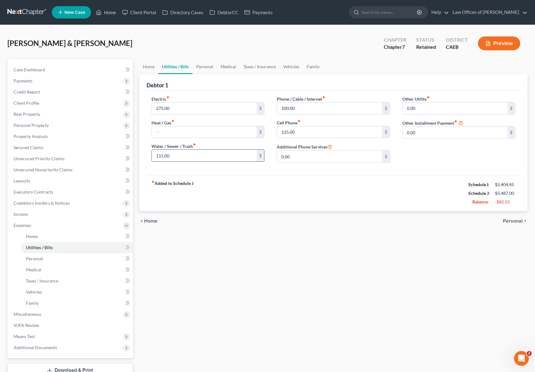
click at [194, 157] on input "115.00" at bounding box center [204, 156] width 105 height 12
type input "55."
click at [150, 67] on link "Home" at bounding box center [148, 66] width 19 height 15
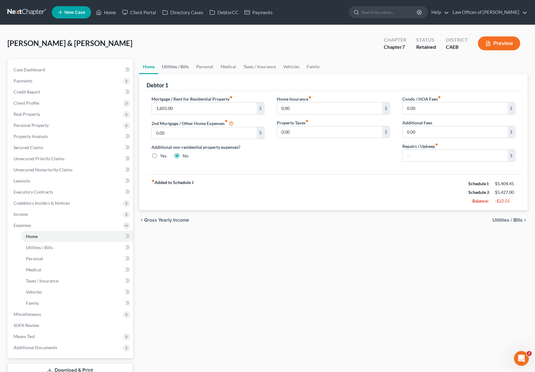
click at [176, 68] on link "Utilities / Bills" at bounding box center [175, 66] width 34 height 15
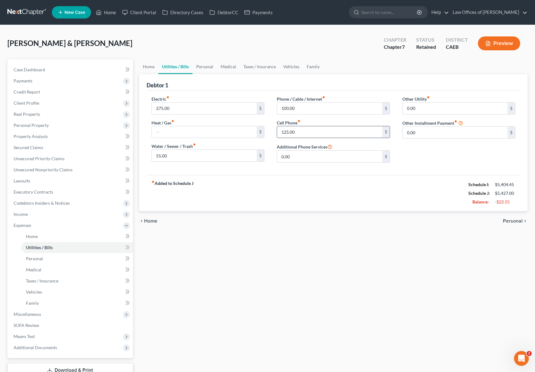
click at [301, 134] on input "125.00" at bounding box center [329, 132] width 105 height 12
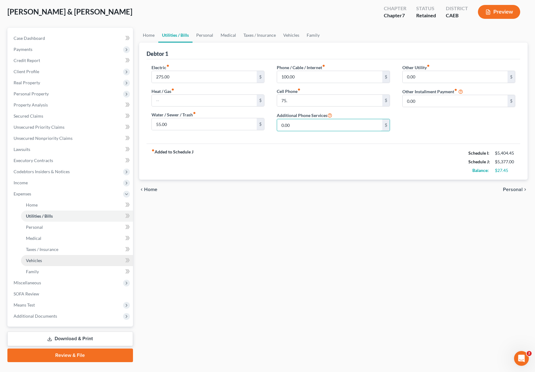
scroll to position [34, 0]
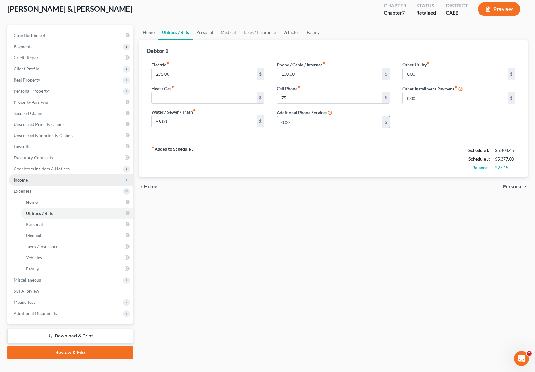
click at [31, 179] on span "Income" at bounding box center [71, 179] width 124 height 11
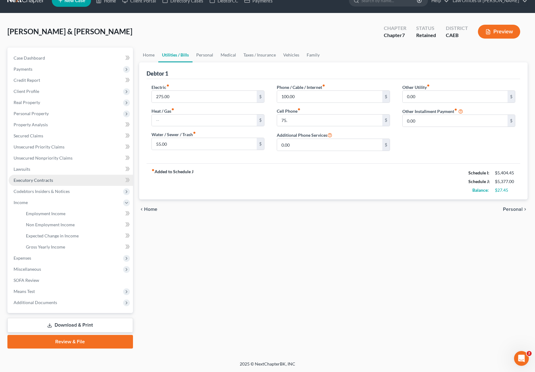
scroll to position [11, 0]
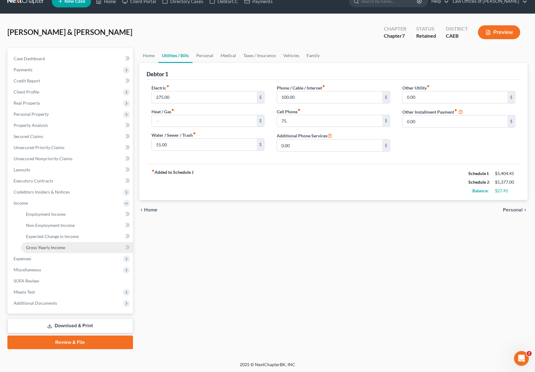
click at [64, 248] on span "Gross Yearly Income" at bounding box center [45, 247] width 39 height 5
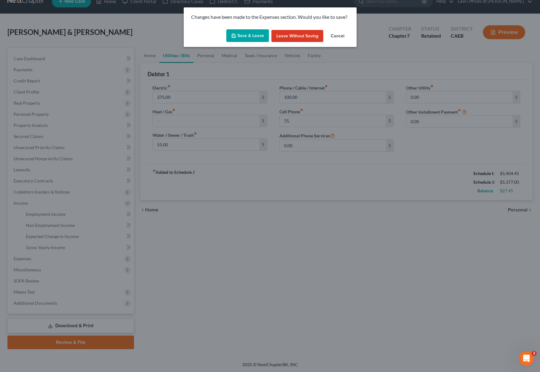
click at [237, 36] on button "Save & Leave" at bounding box center [247, 35] width 43 height 13
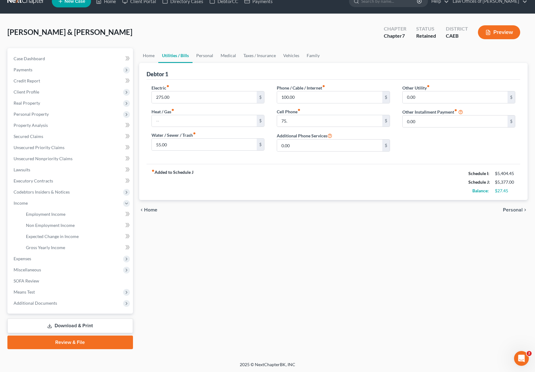
type input "75.00"
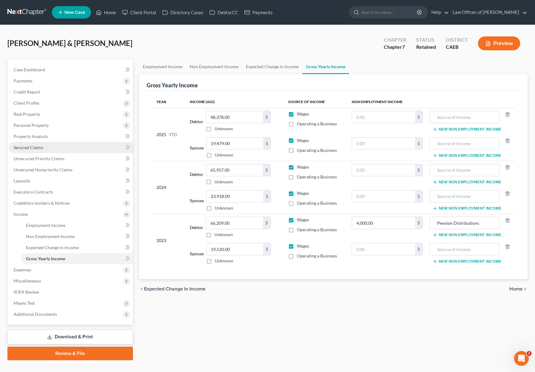
click at [51, 146] on link "Secured Claims" at bounding box center [71, 147] width 124 height 11
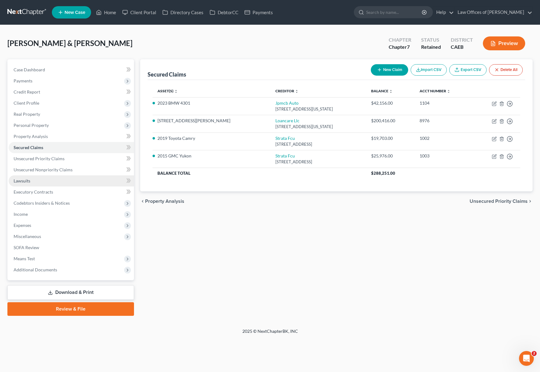
click at [23, 180] on span "Lawsuits" at bounding box center [22, 180] width 17 height 5
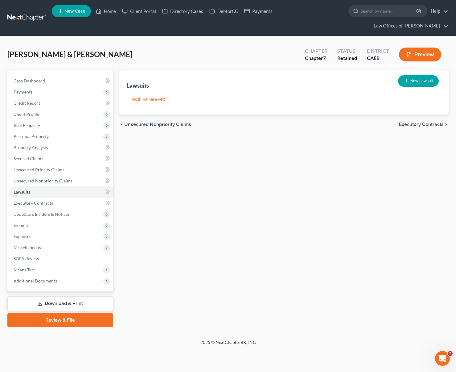
click at [416, 75] on button "New Lawsuit" at bounding box center [418, 80] width 41 height 11
select select "0"
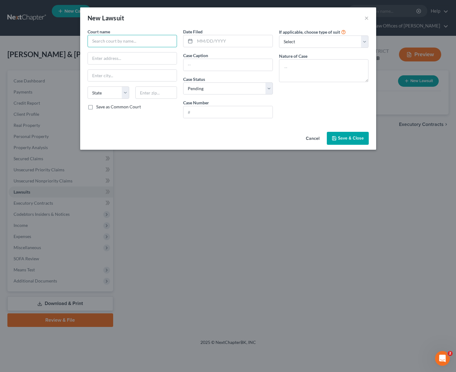
click at [105, 43] on input "text" at bounding box center [133, 41] width 90 height 12
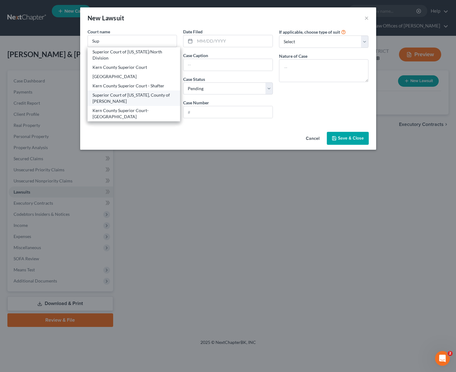
click at [121, 101] on div "Superior Court of [US_STATE], County of [PERSON_NAME]" at bounding box center [134, 98] width 83 height 12
type input "Superior Court of [US_STATE], County of [PERSON_NAME]"
type input "[STREET_ADDRESS]"
type input "[GEOGRAPHIC_DATA]"
select select "4"
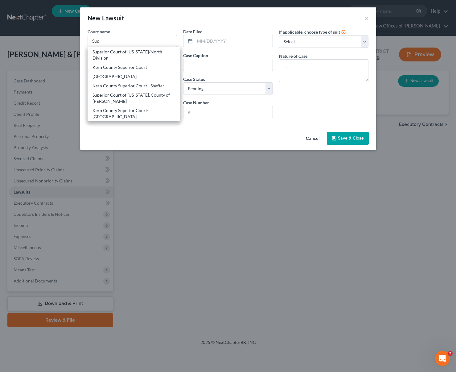
type input "93301"
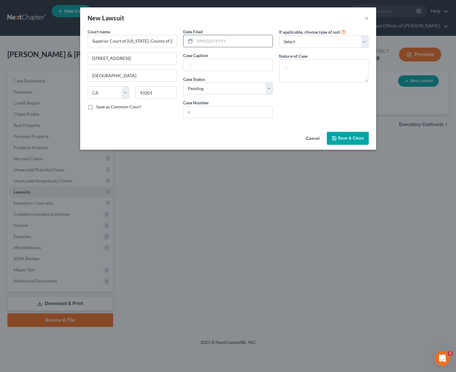
click at [249, 39] on input "text" at bounding box center [234, 41] width 78 height 12
type input "[DATE]"
type input "Velocity Investments Vs. [PERSON_NAME]"
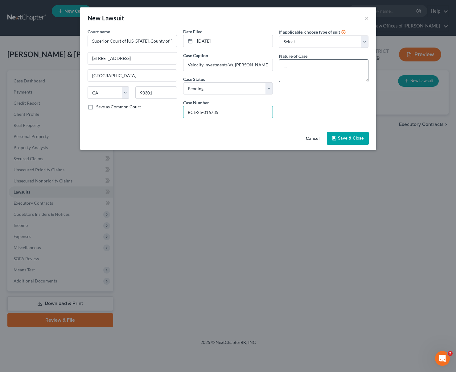
type input "BCL-25-016785"
click at [290, 67] on textarea at bounding box center [324, 70] width 90 height 23
type textarea "Breach of Contract"
click at [346, 139] on span "Save & Close" at bounding box center [351, 137] width 26 height 5
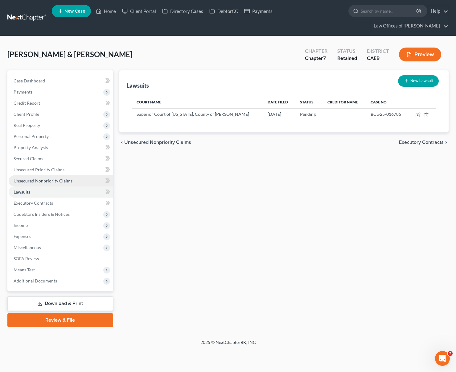
click at [64, 178] on span "Unsecured Nonpriority Claims" at bounding box center [43, 180] width 59 height 5
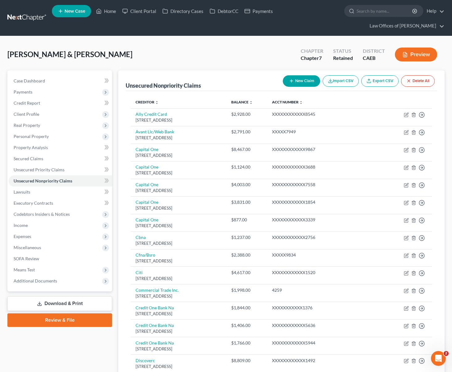
click at [304, 75] on button "New Claim" at bounding box center [301, 80] width 37 height 11
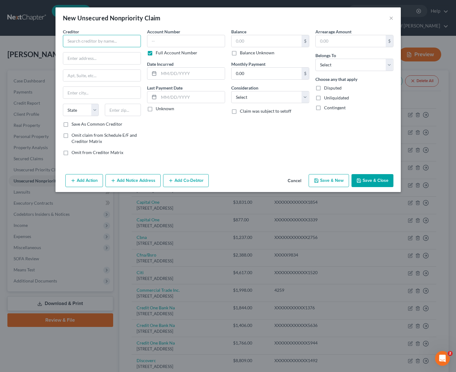
click at [93, 39] on input "text" at bounding box center [102, 41] width 78 height 12
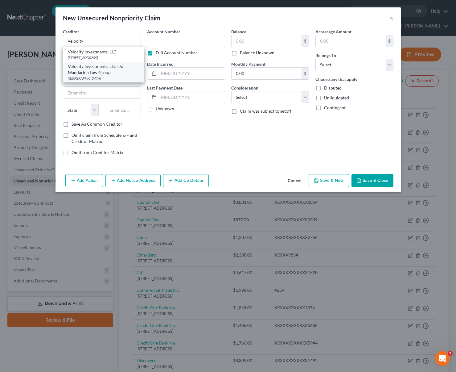
click at [101, 76] on div "Velocity Investments, LLC c/o Mandarich Law Group" at bounding box center [103, 69] width 71 height 12
type input "Velocity Investments, LLC c/o Mandarich Law Group"
type input "PO BOX 109032"
type input "[GEOGRAPHIC_DATA]"
select select "14"
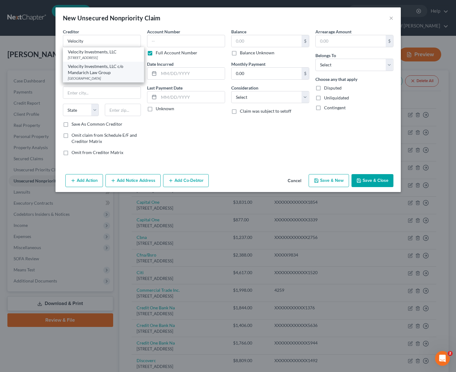
type input "60610"
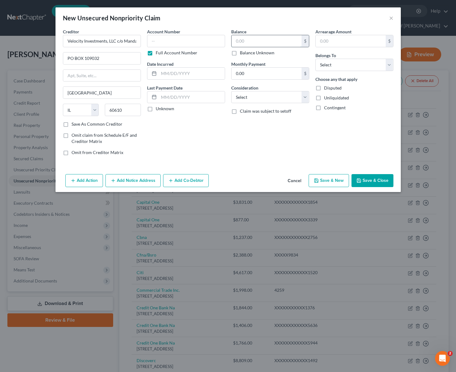
click at [254, 41] on input "text" at bounding box center [267, 41] width 70 height 12
type input "11,099"
click at [387, 64] on select "Select Debtor 1 Only Debtor 2 Only Debtor 1 And Debtor 2 Only At Least One Of T…" at bounding box center [355, 65] width 78 height 12
select select "0"
click at [316, 59] on select "Select Debtor 1 Only Debtor 2 Only Debtor 1 And Debtor 2 Only At Least One Of T…" at bounding box center [355, 65] width 78 height 12
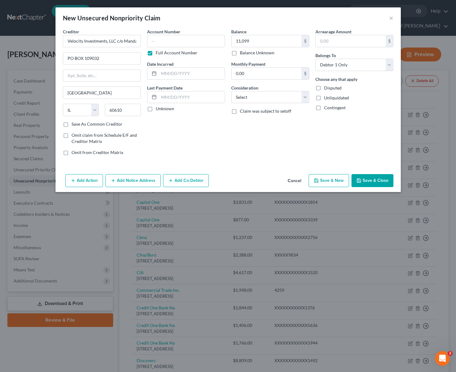
click at [384, 182] on button "Save & Close" at bounding box center [373, 180] width 42 height 13
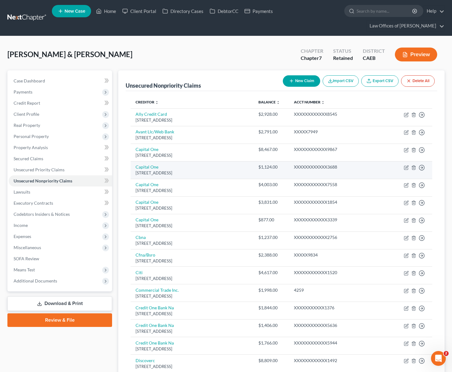
click at [424, 161] on td "Move to D Move to E Move to G Move to Notice Only" at bounding box center [413, 170] width 38 height 18
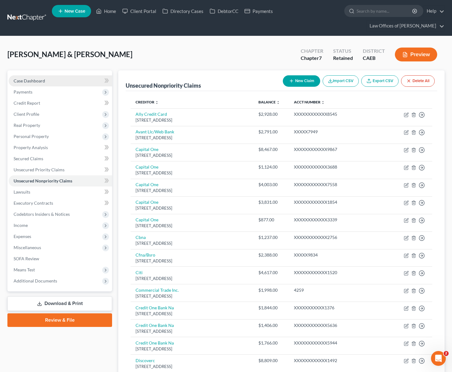
click at [52, 75] on link "Case Dashboard" at bounding box center [60, 80] width 103 height 11
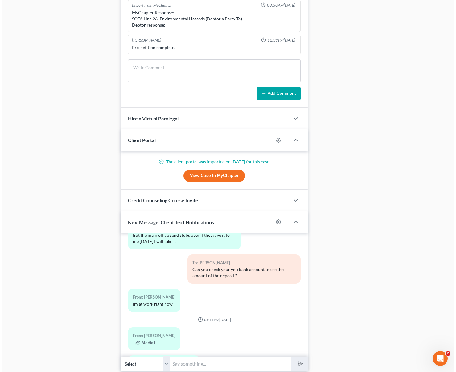
scroll to position [1042, 0]
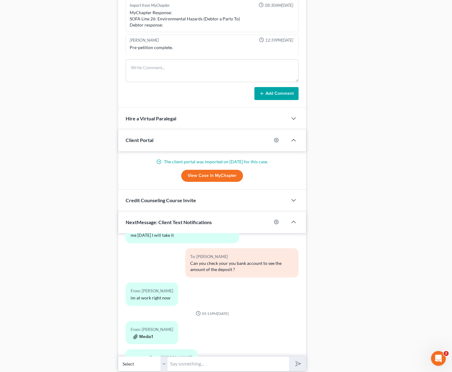
click at [146, 334] on button "Media1" at bounding box center [143, 336] width 20 height 5
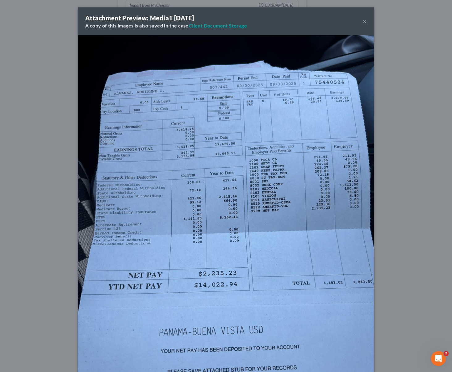
scroll to position [1036, 0]
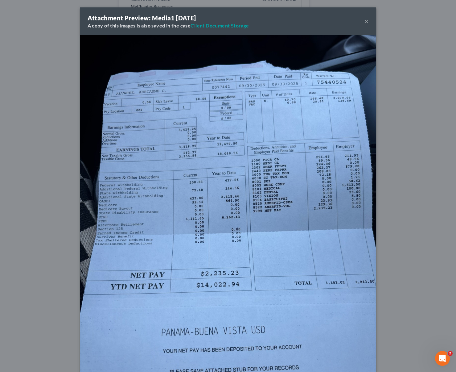
click at [365, 21] on button "×" at bounding box center [367, 21] width 4 height 7
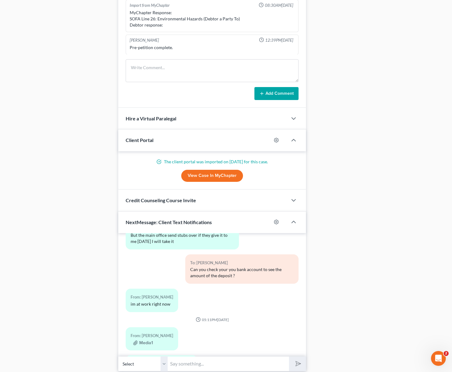
scroll to position [1042, 0]
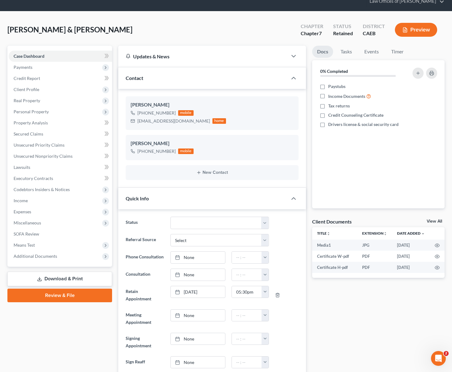
scroll to position [24, 0]
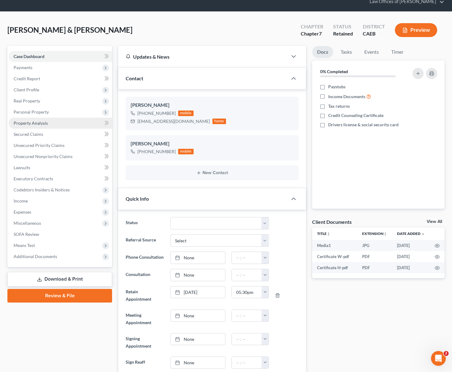
click at [43, 120] on span "Property Analysis" at bounding box center [31, 122] width 34 height 5
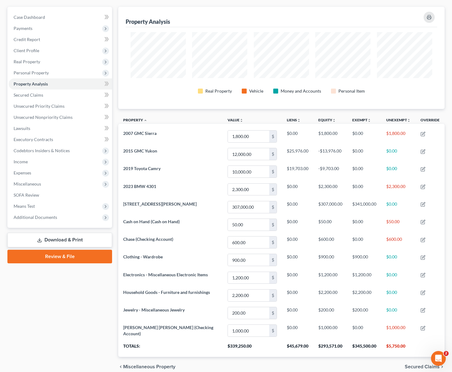
scroll to position [66, 0]
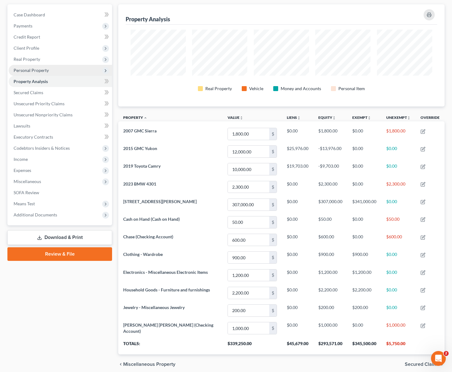
click at [51, 65] on span "Personal Property" at bounding box center [60, 70] width 103 height 11
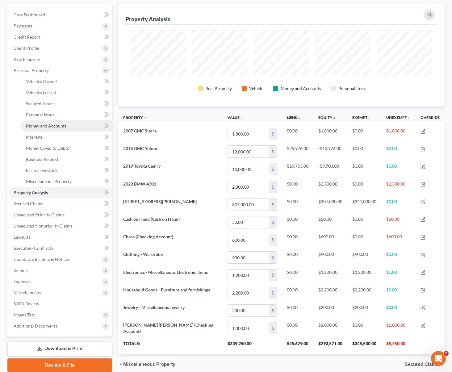
click at [65, 123] on span "Money and Accounts" at bounding box center [46, 125] width 40 height 5
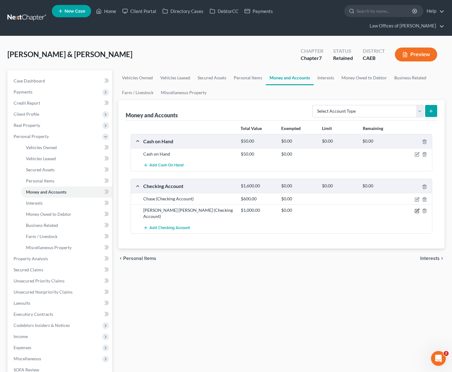
click at [415, 208] on icon "button" at bounding box center [416, 210] width 5 height 5
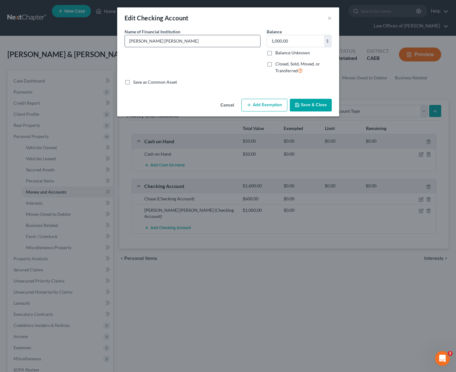
click at [162, 40] on input "[PERSON_NAME] [PERSON_NAME]" at bounding box center [192, 41] width 135 height 12
type input "[PERSON_NAME] Fargo Bank"
click at [296, 40] on input "1,000.00" at bounding box center [295, 41] width 57 height 12
type input "400."
click at [311, 106] on button "Save & Close" at bounding box center [311, 105] width 42 height 13
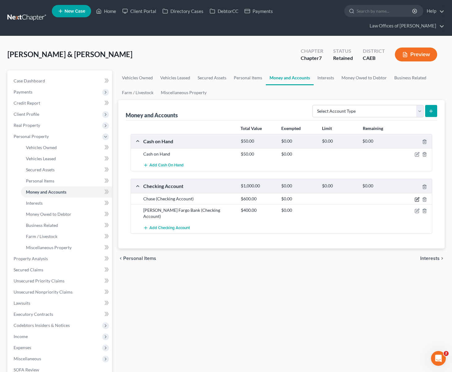
click at [419, 197] on icon "button" at bounding box center [416, 199] width 5 height 5
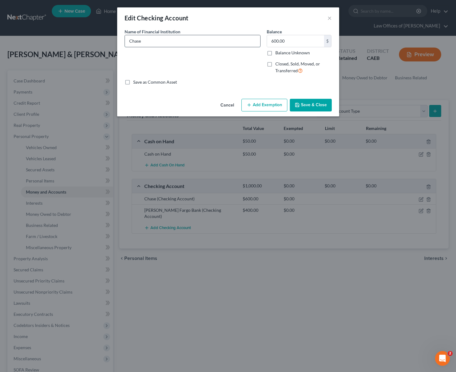
click at [152, 42] on input "Chase" at bounding box center [192, 41] width 135 height 12
type input "Chase Bank"
click at [313, 105] on button "Save & Close" at bounding box center [311, 105] width 42 height 13
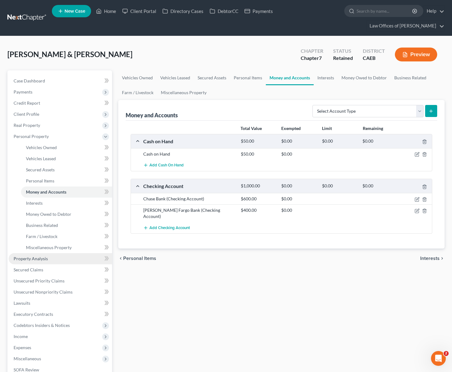
click at [60, 253] on link "Property Analysis" at bounding box center [60, 258] width 103 height 11
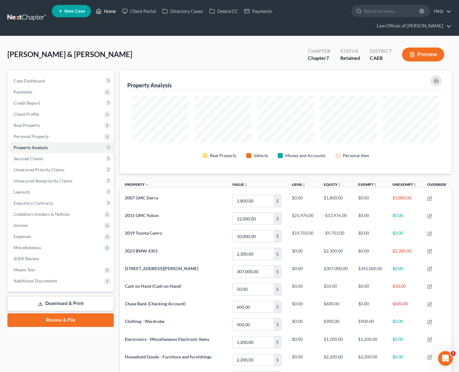
click at [116, 13] on link "Home" at bounding box center [106, 11] width 26 height 11
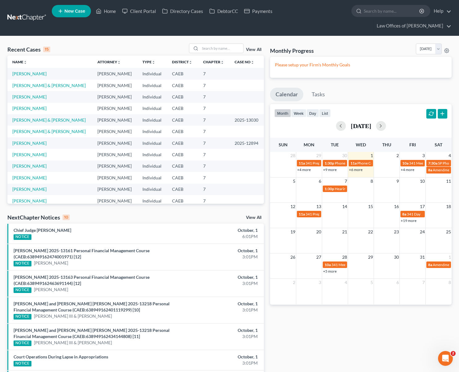
click at [354, 167] on link "+6 more" at bounding box center [356, 169] width 14 height 5
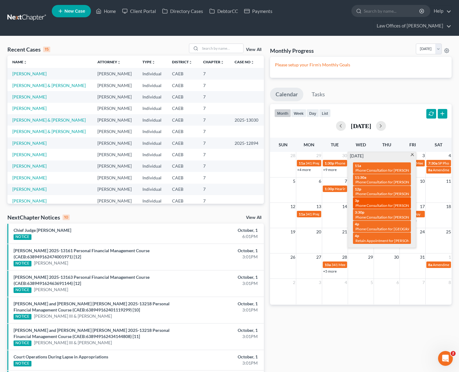
click at [377, 203] on span "Phone Consultation for [PERSON_NAME]" at bounding box center [389, 205] width 67 height 5
select select "Days"
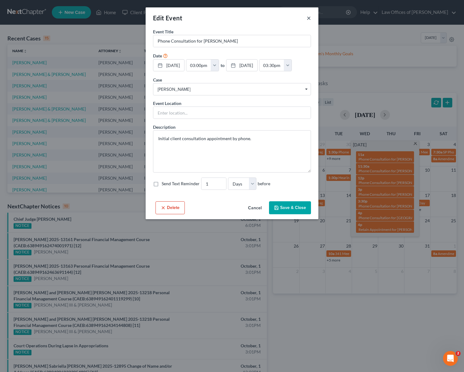
click at [308, 18] on button "×" at bounding box center [309, 17] width 4 height 7
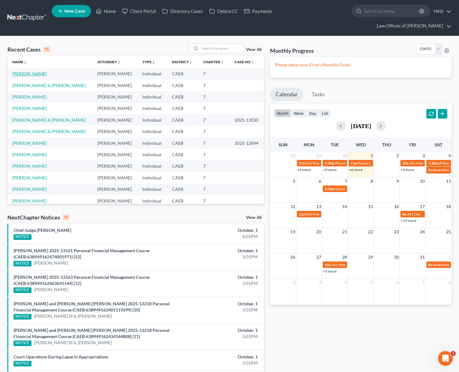
click at [29, 71] on link "[PERSON_NAME]" at bounding box center [29, 73] width 34 height 5
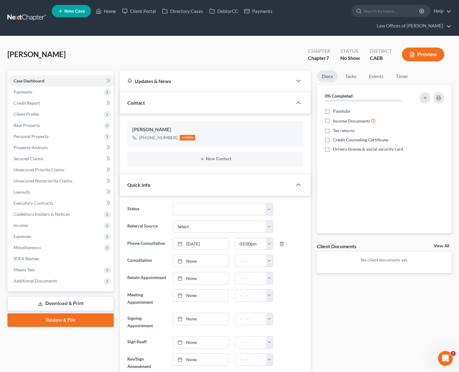
scroll to position [21, 0]
click at [110, 12] on link "Home" at bounding box center [106, 11] width 26 height 11
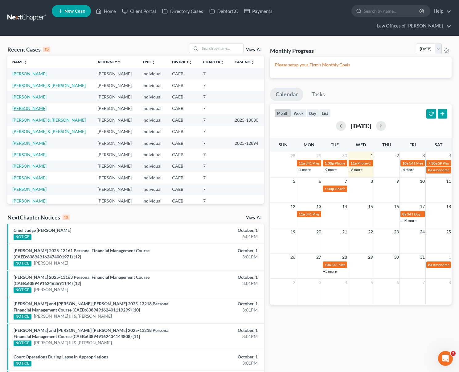
click at [42, 106] on link "[PERSON_NAME]" at bounding box center [29, 108] width 34 height 5
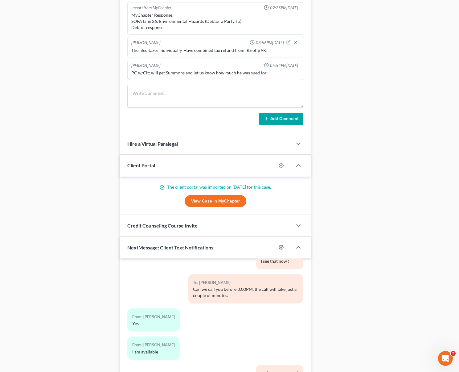
scroll to position [519, 0]
drag, startPoint x: 462, startPoint y: 230, endPoint x: 449, endPoint y: 321, distance: 92.2
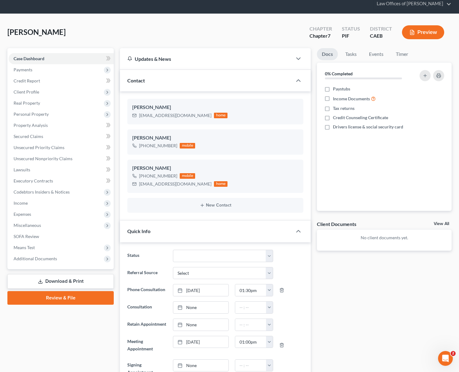
scroll to position [0, 0]
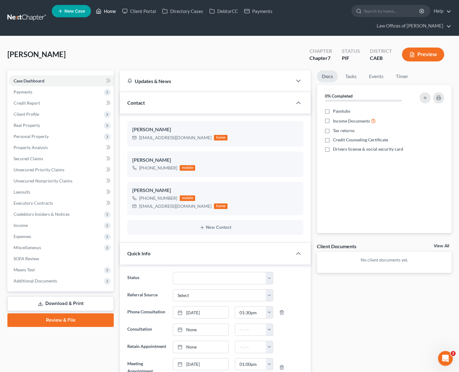
click at [107, 13] on link "Home" at bounding box center [106, 11] width 26 height 11
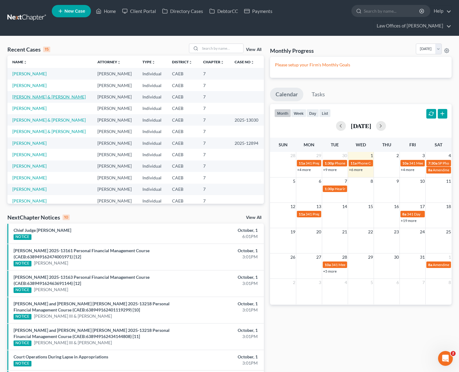
click at [63, 94] on link "[PERSON_NAME] & [PERSON_NAME]" at bounding box center [48, 96] width 73 height 5
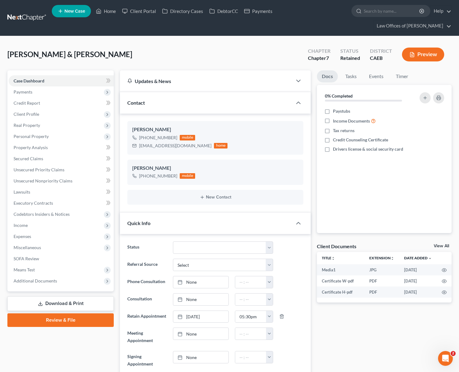
click at [75, 296] on link "Download & Print" at bounding box center [60, 303] width 106 height 14
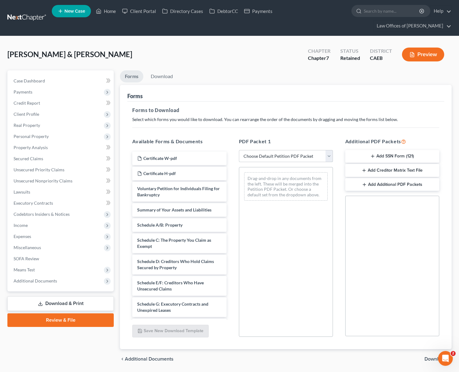
click at [330, 150] on select "Choose Default Petition PDF Packet Complete Bankruptcy Petition (all forms and …" at bounding box center [286, 156] width 94 height 12
select select "4"
click at [239, 150] on select "Choose Default Petition PDF Packet Complete Bankruptcy Petition (all forms and …" at bounding box center [286, 156] width 94 height 12
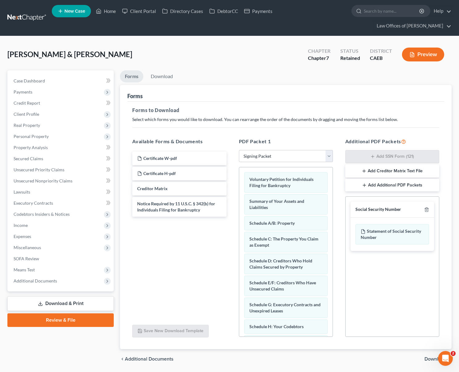
click at [443, 356] on span "Download" at bounding box center [436, 358] width 22 height 5
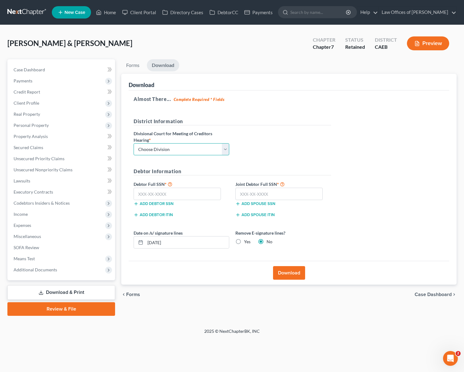
click at [221, 147] on select "Choose Division Fresno Modesto [GEOGRAPHIC_DATA]" at bounding box center [182, 149] width 96 height 12
select select "0"
click at [134, 143] on select "Choose Division Fresno Modesto [GEOGRAPHIC_DATA]" at bounding box center [182, 149] width 96 height 12
click at [186, 193] on input "text" at bounding box center [177, 194] width 87 height 12
type input "111-11-1111"
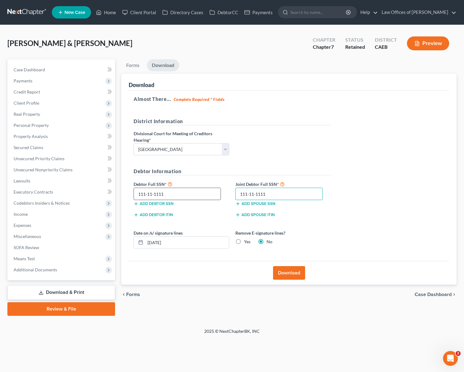
type input "111-11-1111"
click at [282, 271] on button "Download" at bounding box center [289, 273] width 32 height 14
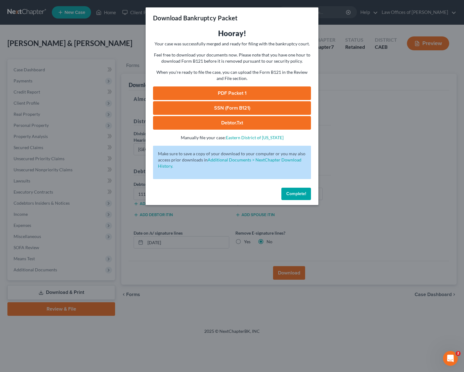
click at [255, 92] on link "PDF Packet 1" at bounding box center [232, 93] width 158 height 14
click at [311, 193] on button "Complete!" at bounding box center [296, 194] width 30 height 12
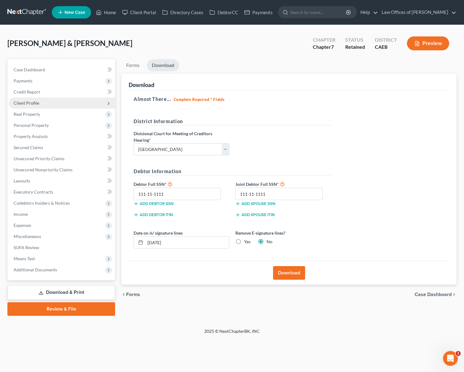
click at [45, 104] on span "Client Profile" at bounding box center [62, 102] width 106 height 11
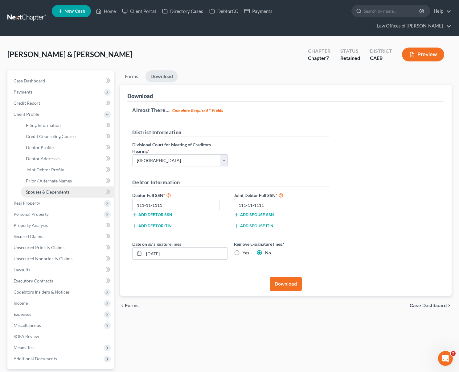
click at [69, 186] on link "Spouses & Dependents" at bounding box center [67, 191] width 93 height 11
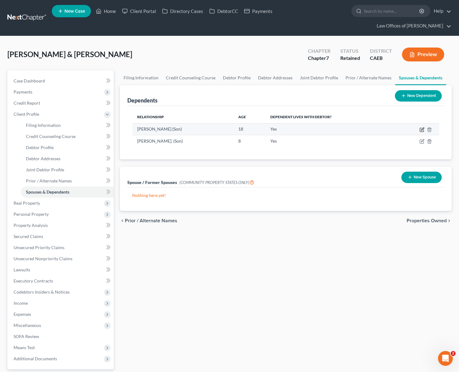
click at [422, 127] on icon "button" at bounding box center [422, 128] width 3 height 3
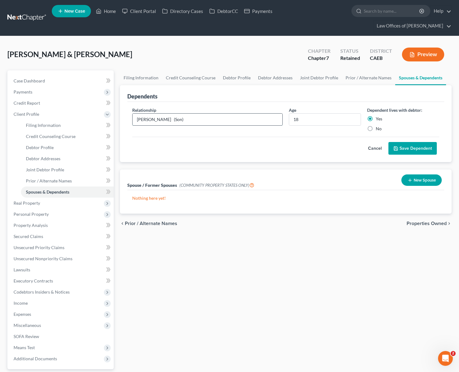
click at [208, 114] on input "[PERSON_NAME] (Son)" at bounding box center [208, 120] width 150 height 12
click at [202, 114] on input "[PERSON_NAME] (Son)" at bounding box center [208, 120] width 150 height 12
drag, startPoint x: 186, startPoint y: 108, endPoint x: 75, endPoint y: 94, distance: 112.5
click at [75, 94] on div "Petition Navigation Case Dashboard Payments Invoices Payments Payments Credit R…" at bounding box center [229, 237] width 451 height 334
type input "Son"
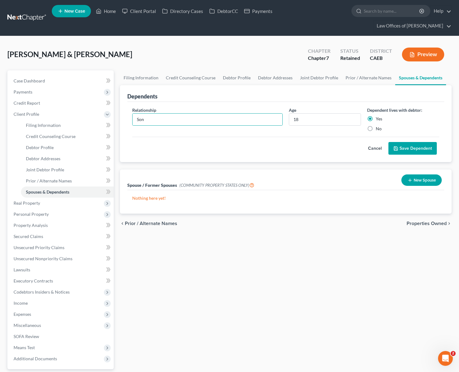
click at [405, 142] on button "Save Dependent" at bounding box center [413, 148] width 48 height 13
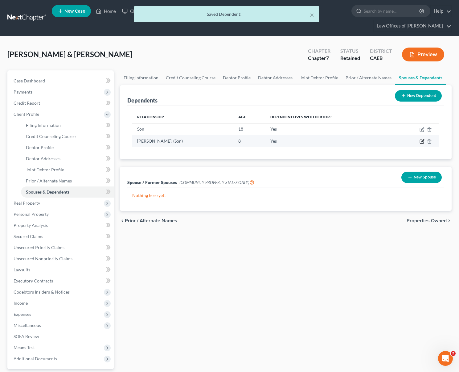
click at [423, 139] on icon "button" at bounding box center [422, 141] width 5 height 5
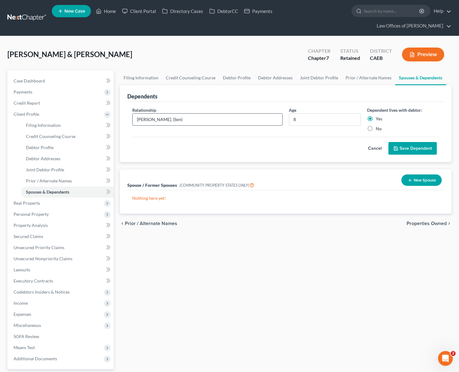
click at [187, 114] on input "[PERSON_NAME]. (Son)" at bounding box center [208, 120] width 150 height 12
drag, startPoint x: 187, startPoint y: 110, endPoint x: 55, endPoint y: 100, distance: 132.7
click at [55, 100] on div "Petition Navigation Case Dashboard Payments Invoices Payments Payments Credit R…" at bounding box center [229, 237] width 451 height 334
type input "Son"
click at [410, 142] on button "Save Dependent" at bounding box center [413, 148] width 48 height 13
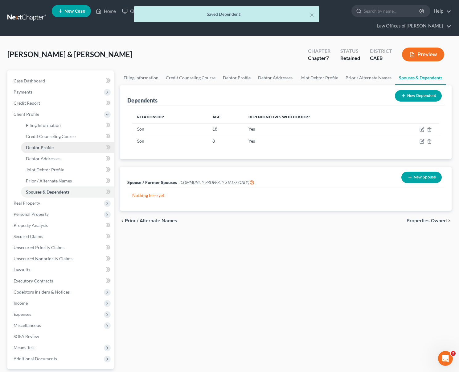
click at [54, 142] on link "Debtor Profile" at bounding box center [67, 147] width 93 height 11
select select "1"
select select "4"
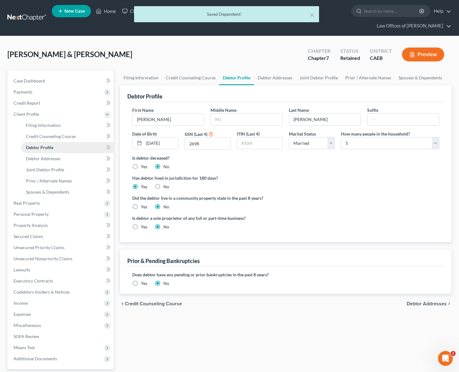
radio input "true"
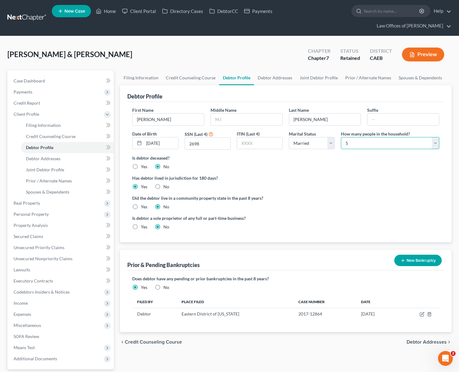
click at [435, 137] on select "Select 1 2 3 4 5 6 7 8 9 10 11 12 13 14 15 16 17 18 19 20" at bounding box center [390, 143] width 98 height 12
click at [341, 137] on select "Select 1 2 3 4 5 6 7 8 9 10 11 12 13 14 15 16 17 18 19 20" at bounding box center [390, 143] width 98 height 12
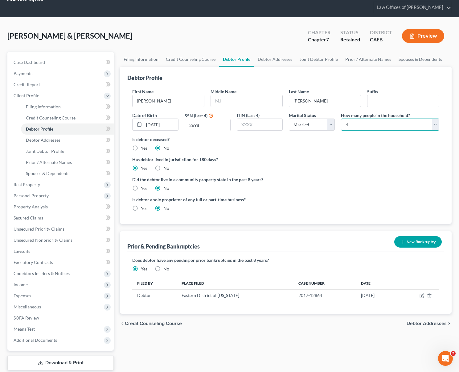
scroll to position [44, 0]
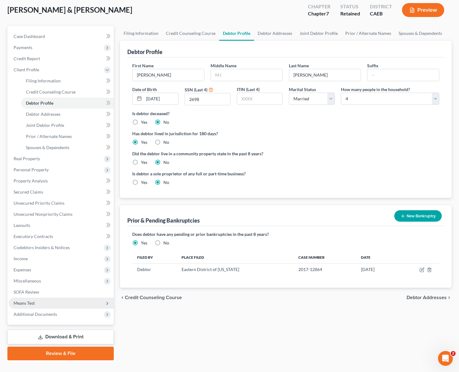
click at [40, 297] on span "Means Test" at bounding box center [61, 302] width 105 height 11
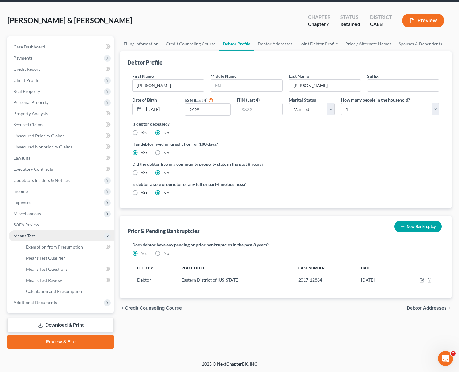
scroll to position [22, 0]
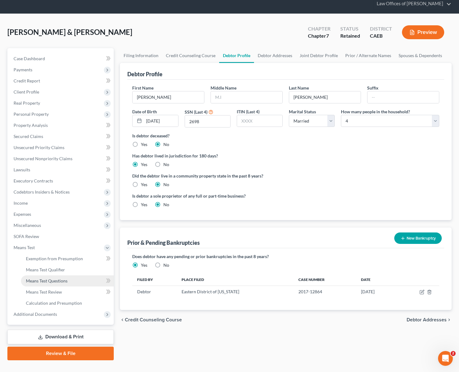
click at [67, 278] on span "Means Test Questions" at bounding box center [47, 280] width 42 height 5
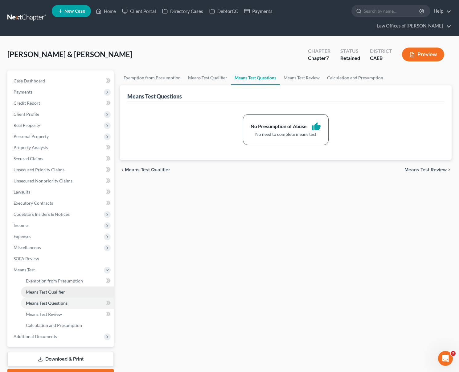
click at [74, 286] on link "Means Test Qualifier" at bounding box center [67, 291] width 93 height 11
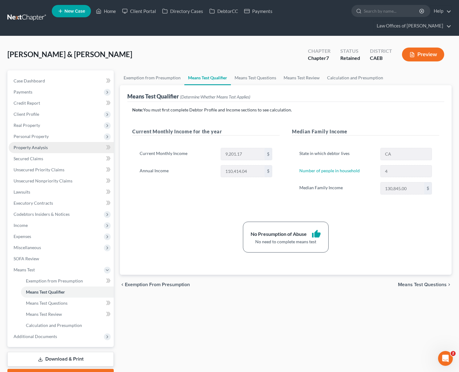
click at [26, 145] on span "Property Analysis" at bounding box center [31, 147] width 34 height 5
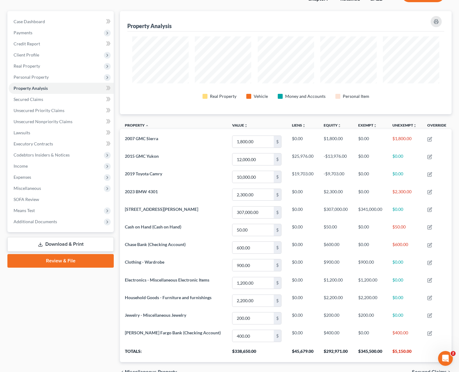
scroll to position [61, 0]
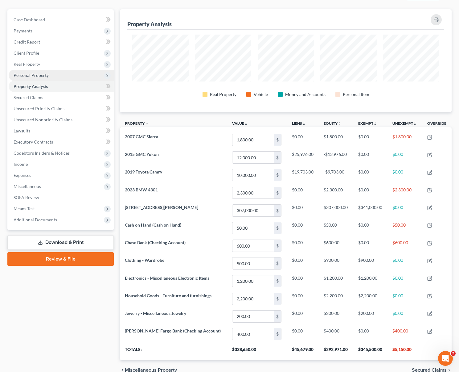
click at [44, 72] on span "Personal Property" at bounding box center [31, 74] width 35 height 5
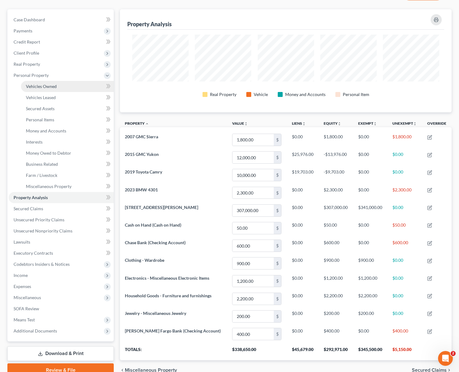
click at [61, 81] on link "Vehicles Owned" at bounding box center [67, 86] width 93 height 11
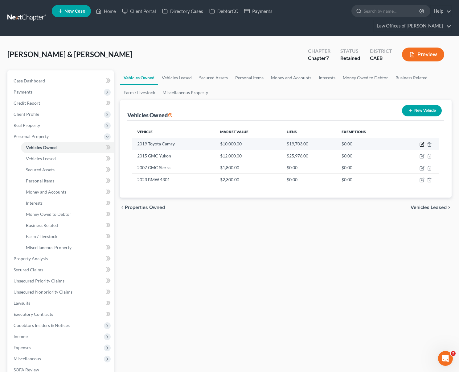
click at [421, 142] on icon "button" at bounding box center [422, 144] width 5 height 5
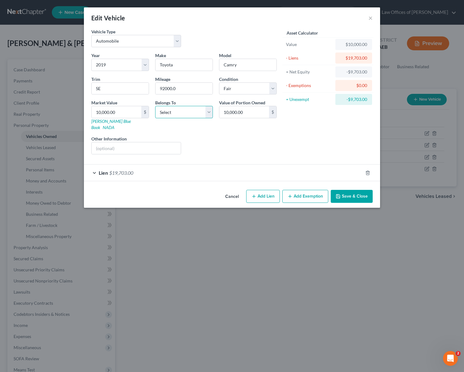
click at [209, 110] on select "Select Debtor 1 Only Debtor 2 Only Debtor 1 And Debtor 2 Only At Least One Of T…" at bounding box center [184, 112] width 58 height 12
click at [155, 106] on select "Select Debtor 1 Only Debtor 2 Only Debtor 1 And Debtor 2 Only At Least One Of T…" at bounding box center [184, 112] width 58 height 12
click at [128, 113] on input "10,000.00" at bounding box center [117, 112] width 50 height 12
click at [345, 192] on button "Save & Close" at bounding box center [352, 196] width 42 height 13
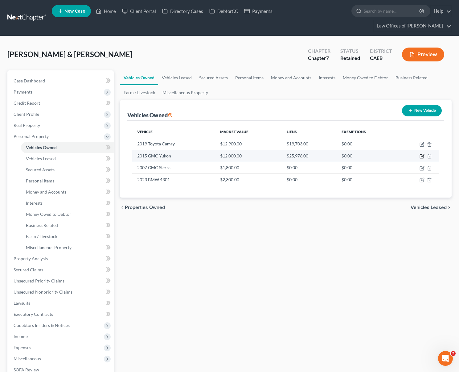
click at [424, 154] on icon "button" at bounding box center [422, 156] width 5 height 5
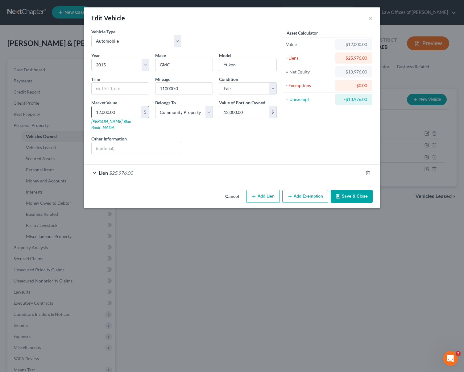
click at [122, 113] on input "12,000.00" at bounding box center [117, 112] width 50 height 12
drag, startPoint x: 339, startPoint y: 190, endPoint x: 349, endPoint y: 190, distance: 9.6
click at [339, 194] on icon "button" at bounding box center [338, 196] width 5 height 5
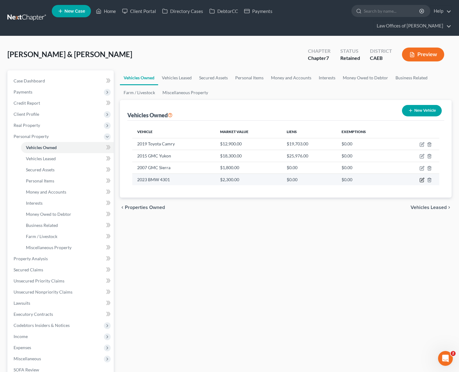
click at [422, 178] on icon "button" at bounding box center [422, 179] width 3 height 3
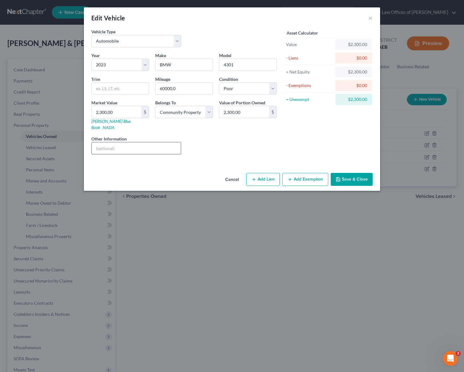
click at [126, 142] on input "text" at bounding box center [136, 148] width 89 height 12
click at [350, 174] on button "Save & Close" at bounding box center [352, 179] width 42 height 13
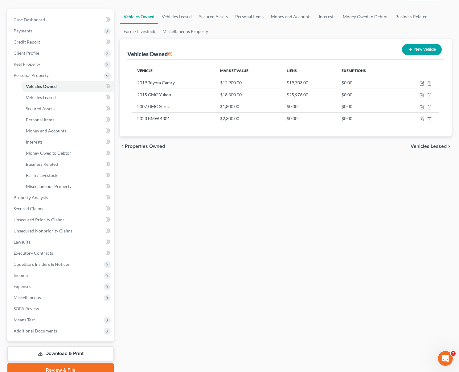
scroll to position [61, 0]
click at [47, 303] on link "SOFA Review" at bounding box center [61, 308] width 105 height 11
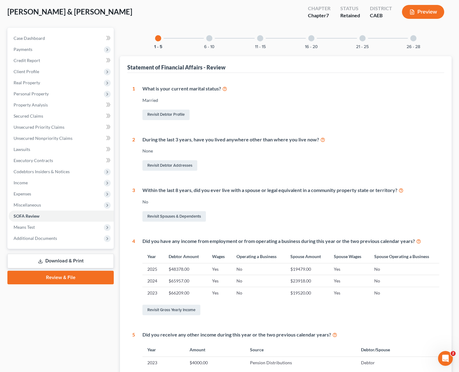
scroll to position [41, 0]
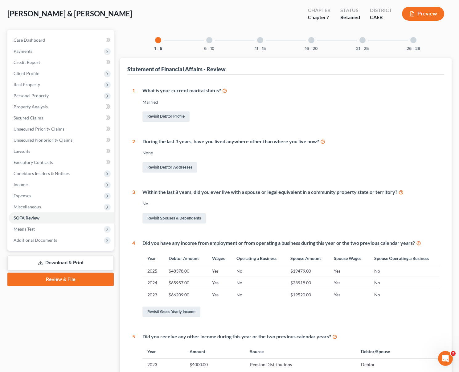
click at [456, 303] on div "[PERSON_NAME] & [PERSON_NAME] Upgraded Chapter Chapter 7 Status Retained Distri…" at bounding box center [229, 218] width 459 height 447
click at [455, 300] on div "[PERSON_NAME] & [PERSON_NAME] Upgraded Chapter Chapter 7 Status Retained Distri…" at bounding box center [229, 218] width 459 height 447
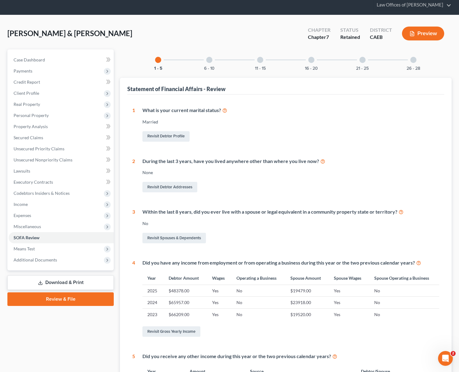
scroll to position [0, 0]
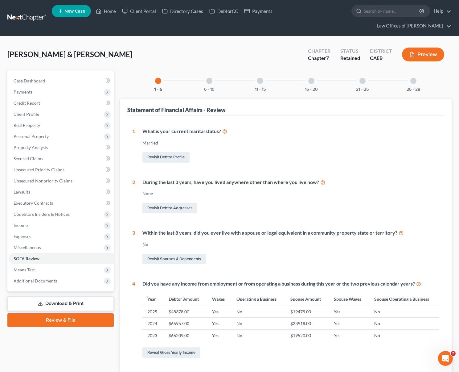
click at [211, 78] on div at bounding box center [209, 81] width 6 height 6
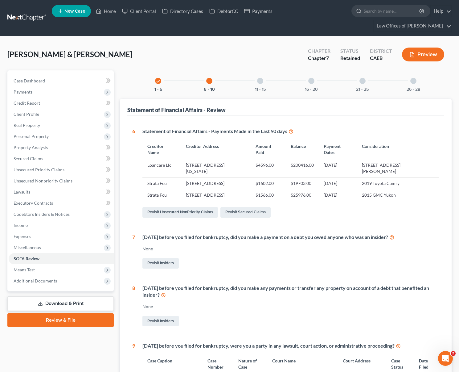
click at [261, 78] on div at bounding box center [260, 81] width 6 height 6
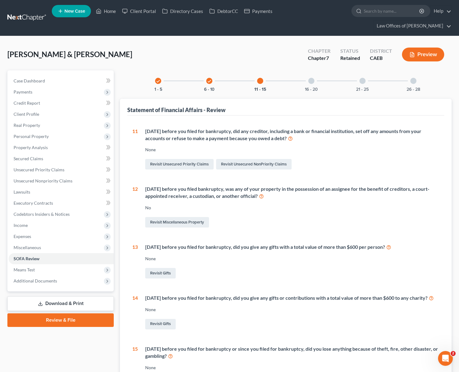
click at [311, 78] on div at bounding box center [311, 81] width 6 height 6
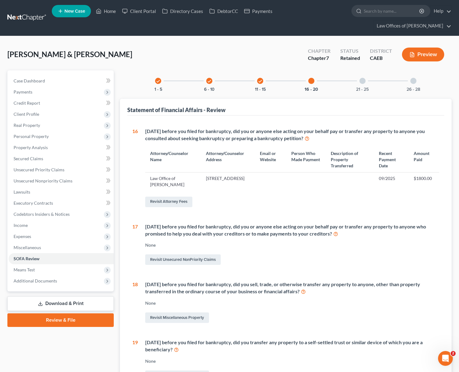
click at [366, 70] on div "21 - 25" at bounding box center [362, 80] width 21 height 21
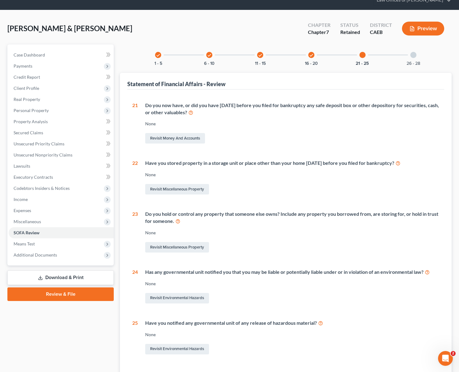
scroll to position [24, 0]
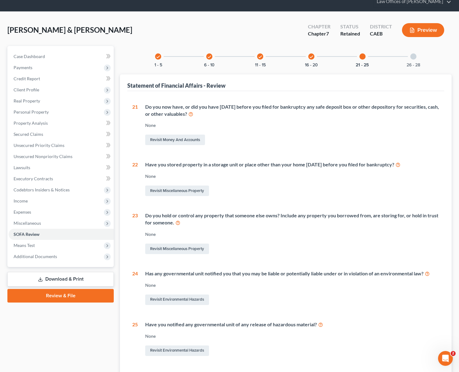
click at [412, 48] on div "26 - 28" at bounding box center [413, 56] width 21 height 21
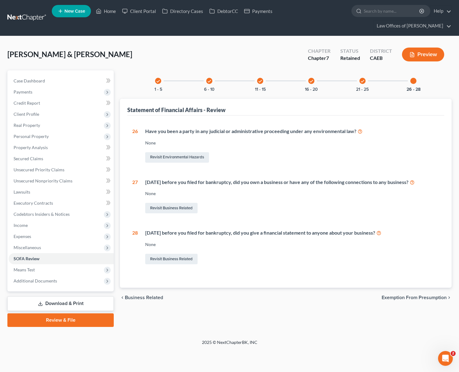
scroll to position [0, 0]
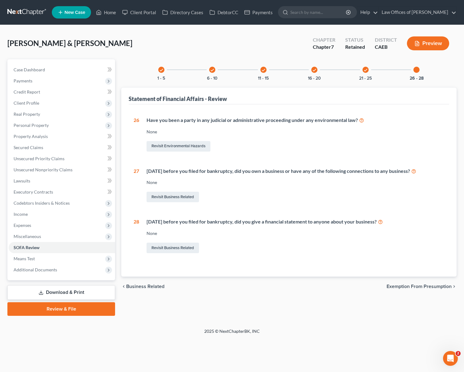
click at [418, 71] on div at bounding box center [416, 70] width 6 height 6
click at [363, 69] on div "check" at bounding box center [365, 70] width 6 height 6
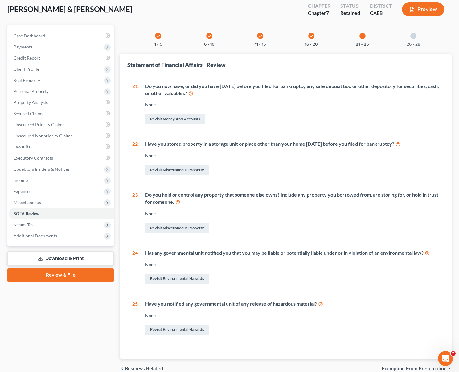
scroll to position [45, 0]
drag, startPoint x: 462, startPoint y: 204, endPoint x: 456, endPoint y: 221, distance: 17.7
click at [456, 240] on div "[PERSON_NAME] & [PERSON_NAME] Upgraded Chapter Chapter 7 Status Retained Distri…" at bounding box center [229, 190] width 459 height 399
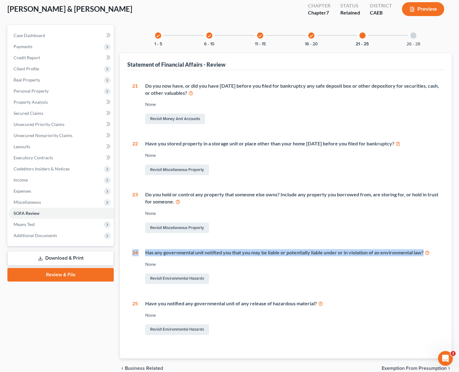
drag, startPoint x: 456, startPoint y: 221, endPoint x: 383, endPoint y: 87, distance: 152.3
click at [457, 198] on div "[PERSON_NAME] & [PERSON_NAME] Upgraded Chapter Chapter 7 Status Retained Distri…" at bounding box center [229, 190] width 459 height 399
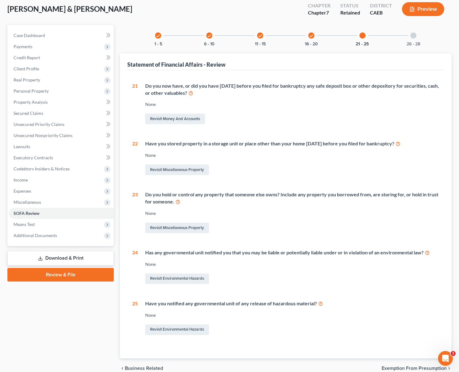
click at [311, 34] on icon "check" at bounding box center [311, 36] width 4 height 4
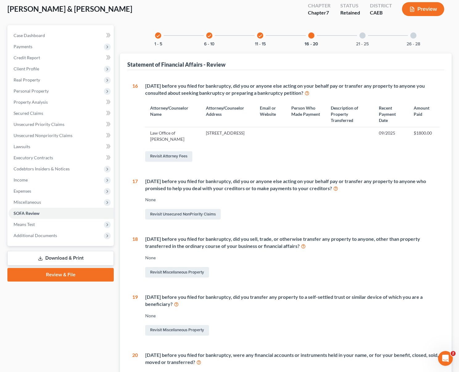
click at [261, 34] on icon "check" at bounding box center [260, 36] width 4 height 4
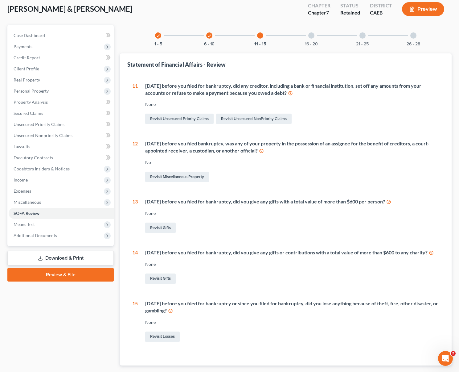
click at [213, 27] on div "check 6 - 10" at bounding box center [209, 35] width 21 height 21
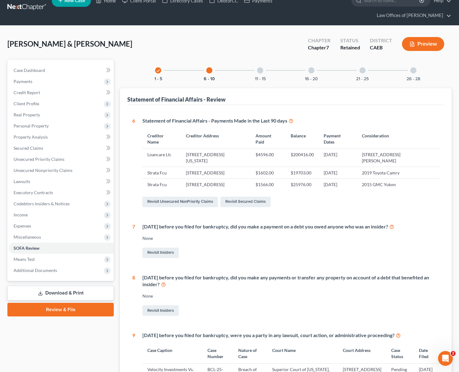
scroll to position [0, 0]
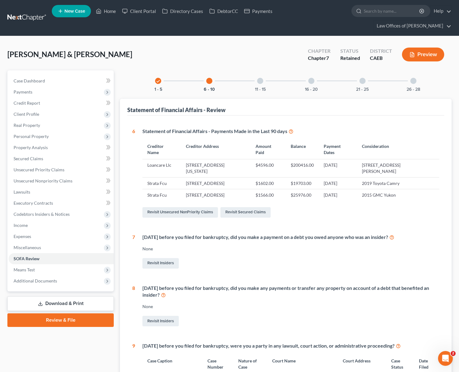
click at [263, 78] on div at bounding box center [260, 81] width 6 height 6
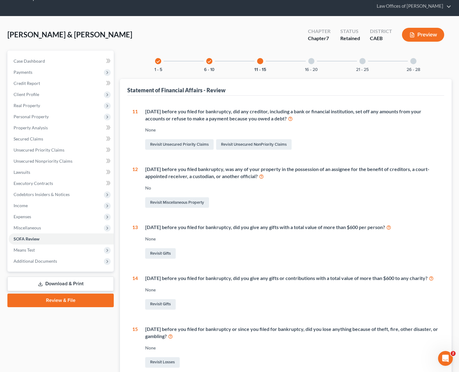
scroll to position [77, 0]
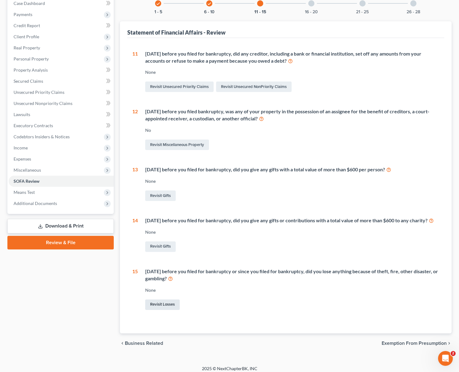
click at [161, 300] on link "Revisit Losses" at bounding box center [162, 304] width 35 height 10
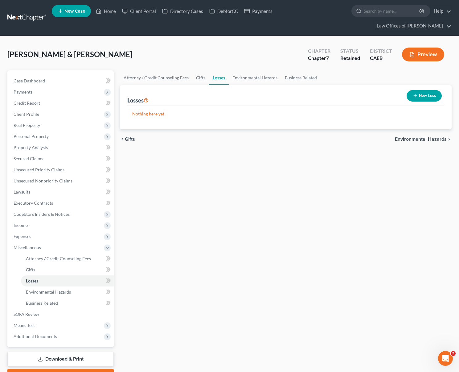
click at [417, 90] on button "New Loss" at bounding box center [424, 95] width 35 height 11
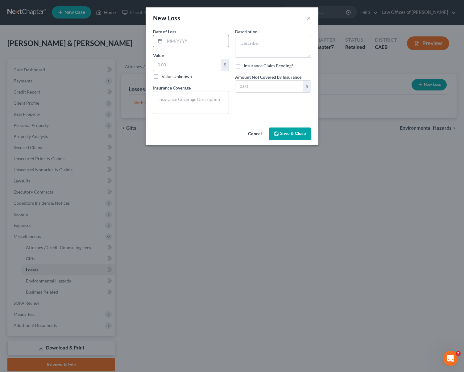
click at [198, 41] on input "text" at bounding box center [197, 41] width 64 height 12
click at [178, 96] on textarea at bounding box center [191, 102] width 76 height 23
click at [161, 108] on textarea "None-was uninsured" at bounding box center [191, 102] width 76 height 23
click at [245, 44] on textarea at bounding box center [273, 46] width 76 height 23
click at [258, 86] on input "text" at bounding box center [269, 87] width 68 height 12
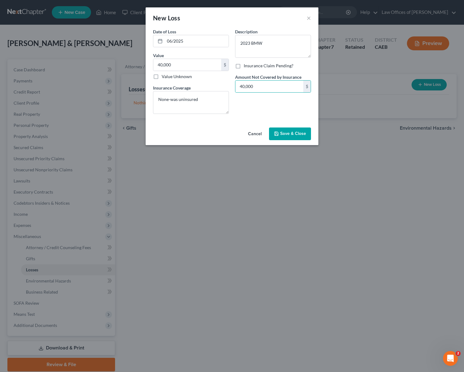
drag, startPoint x: 292, startPoint y: 136, endPoint x: 316, endPoint y: 136, distance: 24.1
click at [292, 136] on span "Save & Close" at bounding box center [293, 133] width 26 height 5
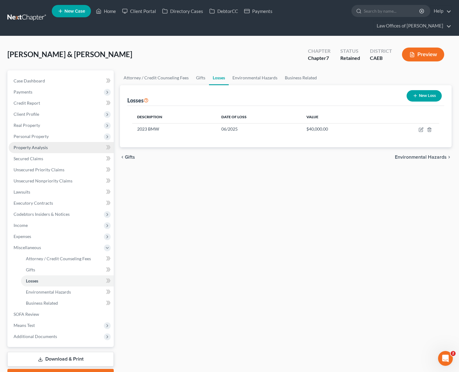
click at [60, 142] on link "Property Analysis" at bounding box center [61, 147] width 105 height 11
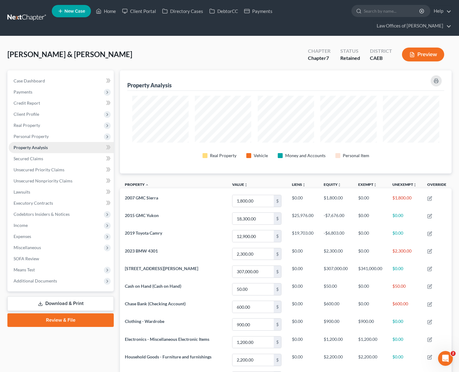
scroll to position [103, 332]
click at [40, 245] on span "Miscellaneous" at bounding box center [27, 247] width 27 height 5
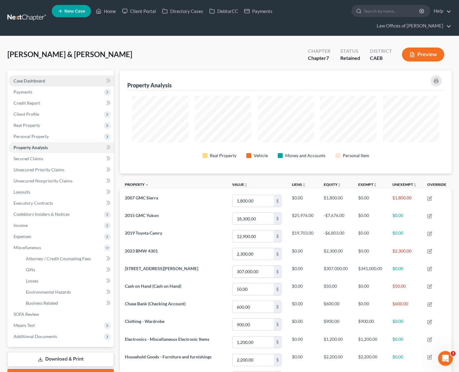
click at [50, 75] on link "Case Dashboard" at bounding box center [61, 80] width 105 height 11
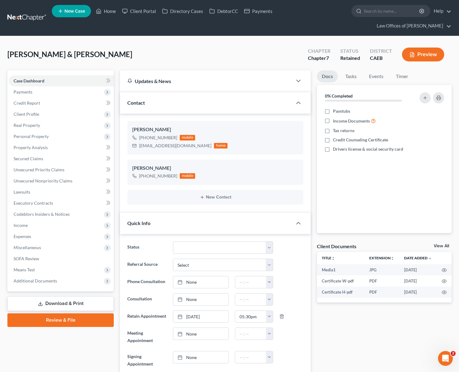
scroll to position [1103, 0]
select select "14"
select select "0"
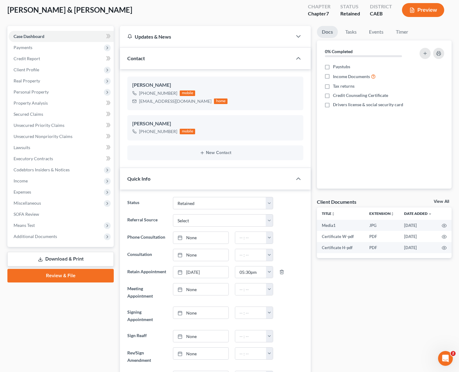
scroll to position [45, 0]
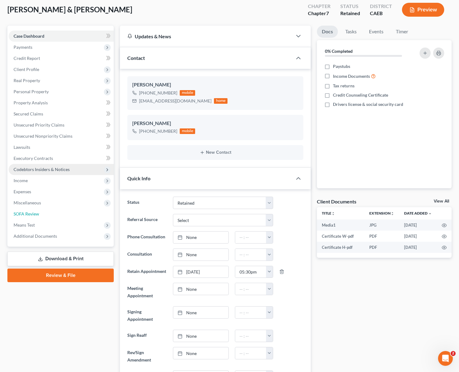
click at [48, 208] on link "SOFA Review" at bounding box center [61, 213] width 105 height 11
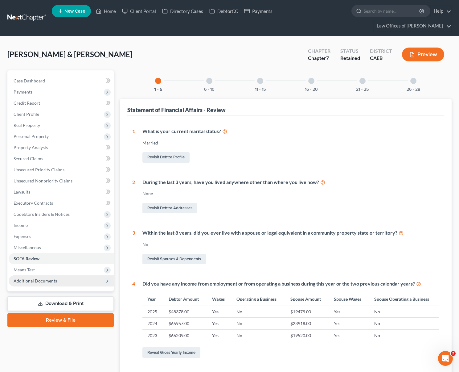
click at [51, 278] on span "Additional Documents" at bounding box center [35, 280] width 43 height 5
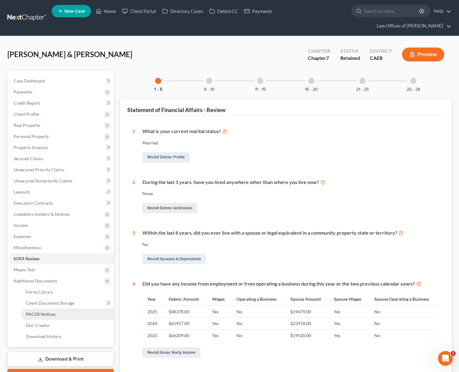
click at [59, 308] on link "PACER Notices" at bounding box center [67, 313] width 93 height 11
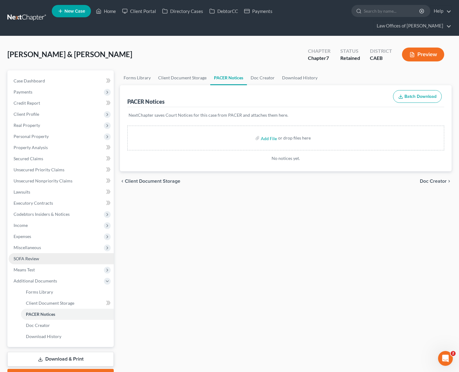
click at [30, 256] on span "SOFA Review" at bounding box center [27, 258] width 26 height 5
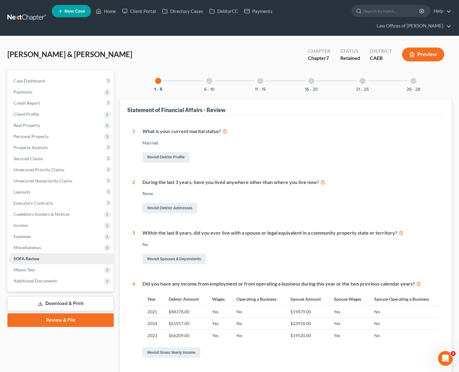
click at [30, 256] on span "SOFA Review" at bounding box center [27, 258] width 26 height 5
click at [44, 264] on span "Means Test" at bounding box center [61, 269] width 105 height 11
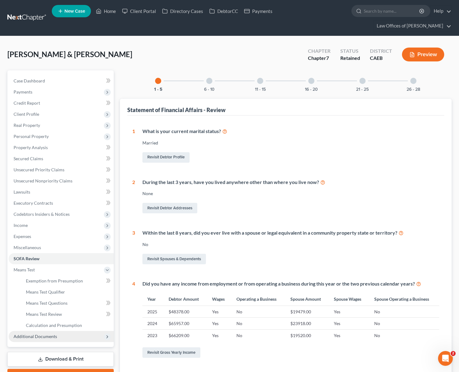
click at [60, 331] on span "Additional Documents" at bounding box center [61, 336] width 105 height 11
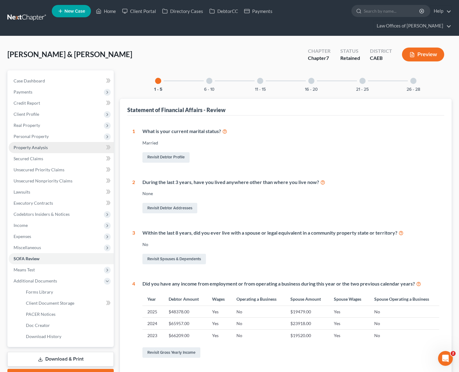
click at [64, 142] on link "Property Analysis" at bounding box center [61, 147] width 105 height 11
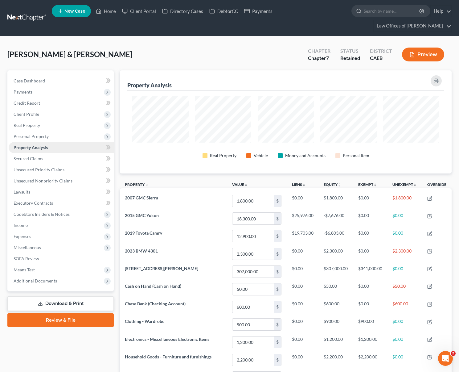
scroll to position [103, 332]
click at [53, 264] on span "Means Test" at bounding box center [61, 269] width 105 height 11
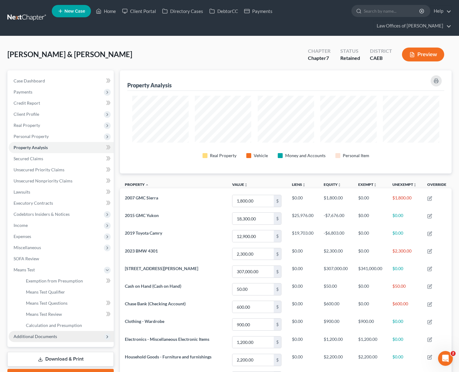
click at [44, 333] on span "Additional Documents" at bounding box center [35, 335] width 43 height 5
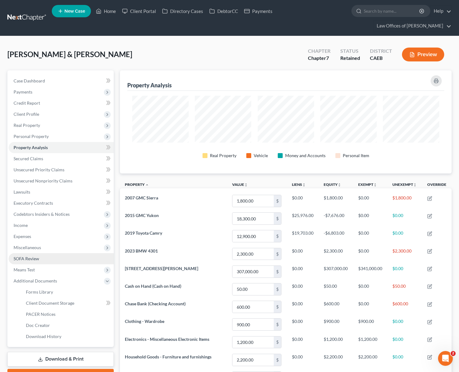
click at [37, 256] on span "SOFA Review" at bounding box center [27, 258] width 26 height 5
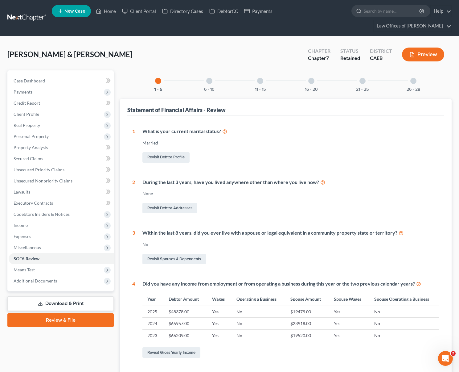
click at [211, 78] on div at bounding box center [209, 81] width 6 height 6
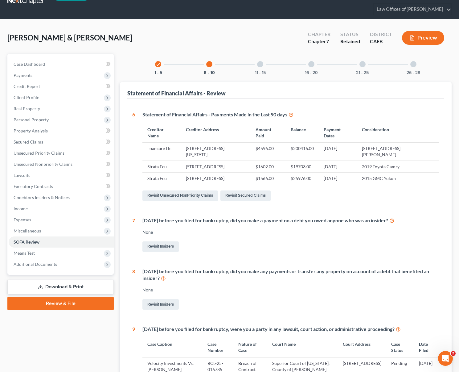
scroll to position [16, 0]
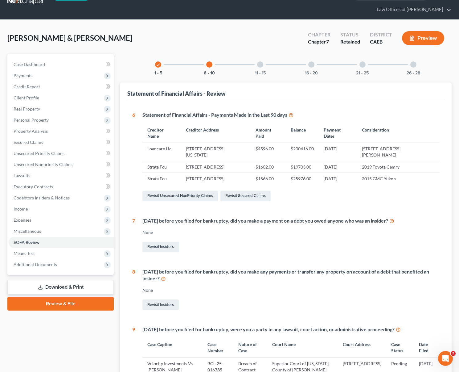
click at [262, 61] on div at bounding box center [260, 64] width 6 height 6
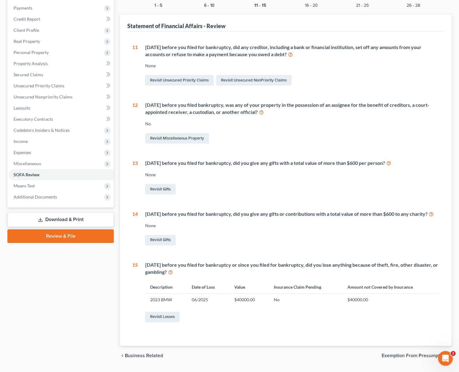
scroll to position [96, 0]
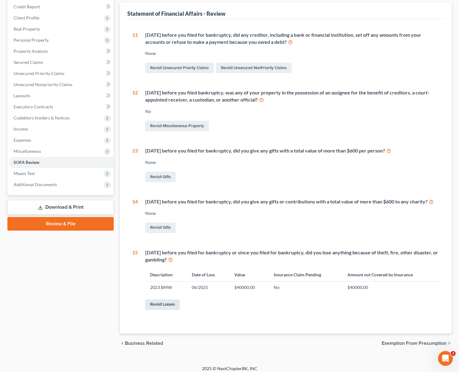
click at [168, 299] on link "Revisit Losses" at bounding box center [162, 304] width 35 height 10
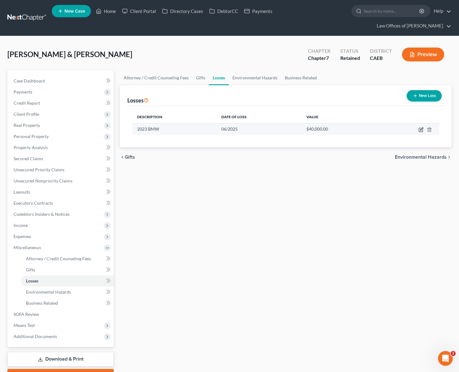
click at [420, 127] on icon "button" at bounding box center [421, 129] width 5 height 5
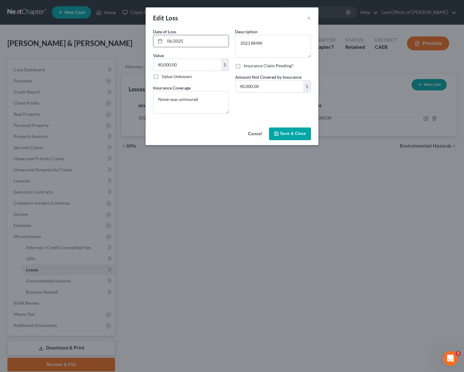
drag, startPoint x: 192, startPoint y: 36, endPoint x: 196, endPoint y: 42, distance: 7.2
click at [192, 36] on input "06/2025" at bounding box center [197, 41] width 64 height 12
drag, startPoint x: 196, startPoint y: 44, endPoint x: 452, endPoint y: 35, distance: 255.9
click at [118, 32] on div "Edit Loss × Date of Loss * 06/2025 Value 40,000.00 $ Value Unknown Balance Unde…" at bounding box center [232, 186] width 464 height 372
type input "08/12/2025"
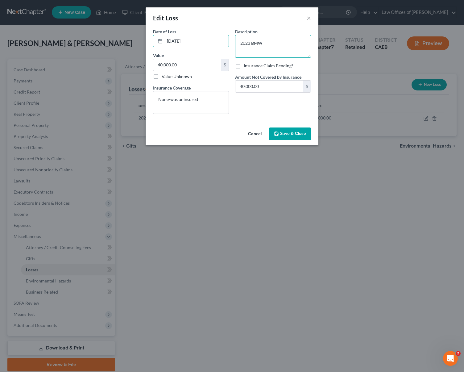
click at [288, 49] on textarea "2023 BMW" at bounding box center [273, 46] width 76 height 23
click at [290, 132] on span "Save & Close" at bounding box center [293, 133] width 26 height 5
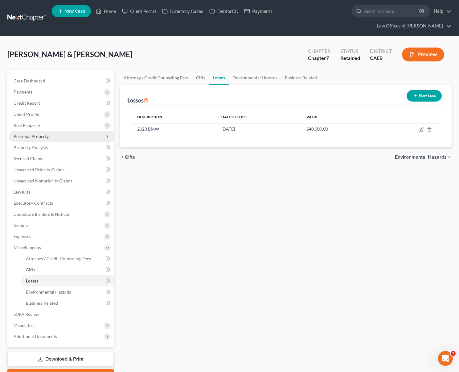
click at [56, 131] on span "Personal Property" at bounding box center [61, 136] width 105 height 11
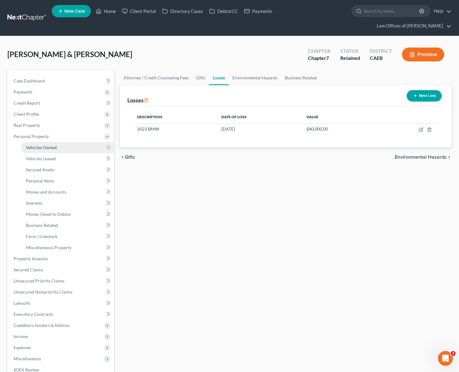
click at [61, 142] on link "Vehicles Owned" at bounding box center [67, 147] width 93 height 11
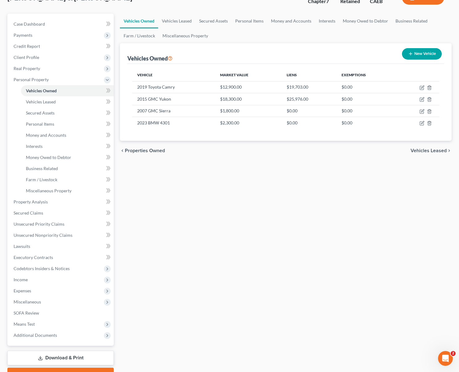
scroll to position [57, 0]
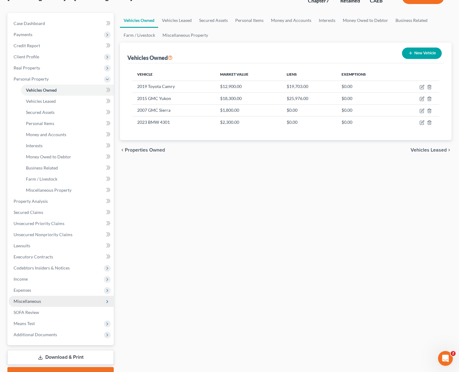
click at [52, 296] on span "Miscellaneous" at bounding box center [61, 301] width 105 height 11
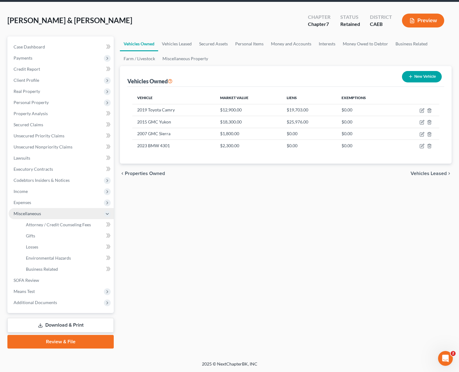
scroll to position [22, 0]
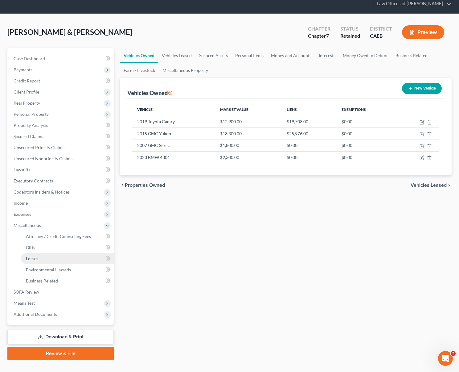
click at [40, 253] on link "Losses" at bounding box center [67, 258] width 93 height 11
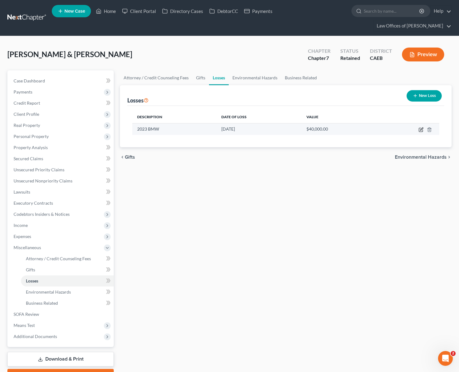
click at [422, 127] on icon "button" at bounding box center [421, 129] width 5 height 5
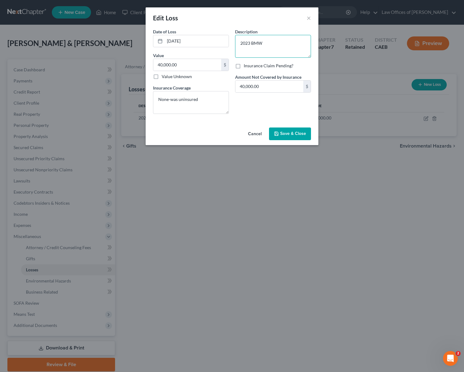
click at [274, 43] on textarea "2023 BMW" at bounding box center [273, 46] width 76 height 23
type textarea "2023 BMW 4301"
click at [281, 136] on span "Save & Close" at bounding box center [293, 133] width 26 height 5
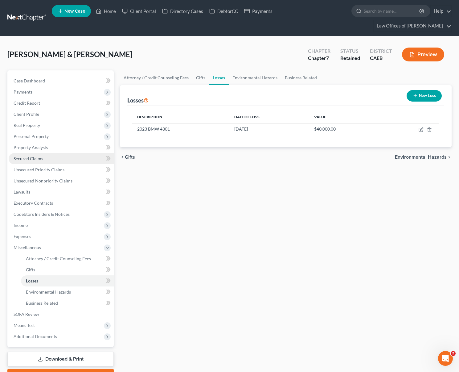
click at [56, 153] on link "Secured Claims" at bounding box center [61, 158] width 105 height 11
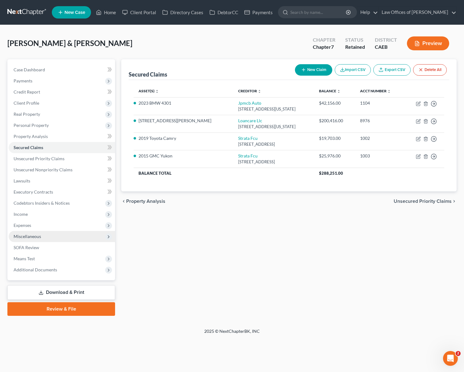
click at [46, 238] on span "Miscellaneous" at bounding box center [62, 236] width 106 height 11
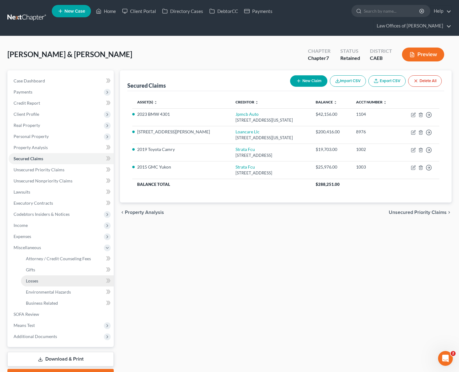
click at [44, 275] on link "Losses" at bounding box center [67, 280] width 93 height 11
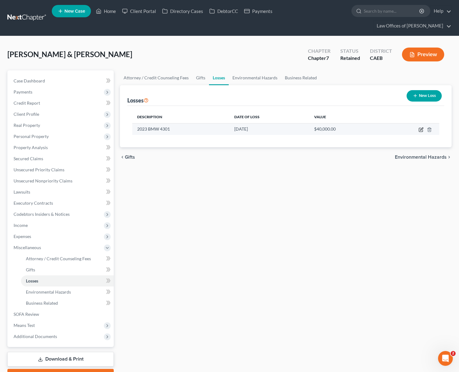
click at [420, 127] on icon "button" at bounding box center [421, 129] width 5 height 5
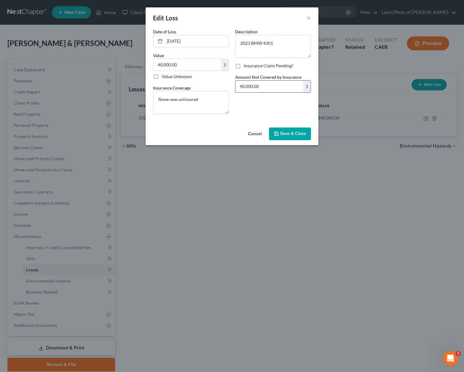
click at [266, 88] on input "40,000.00" at bounding box center [269, 87] width 68 height 12
type input "42,000"
click at [179, 63] on input "40,000.00" at bounding box center [187, 65] width 68 height 12
type input "34,500"
drag, startPoint x: 294, startPoint y: 133, endPoint x: 299, endPoint y: 135, distance: 4.9
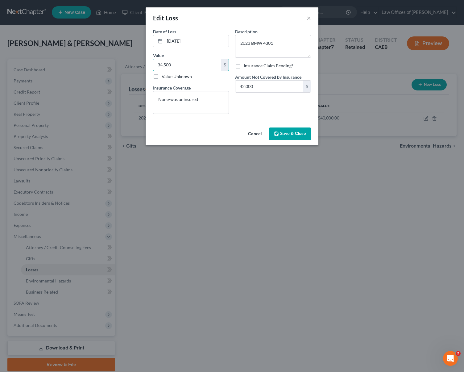
click at [294, 133] on span "Save & Close" at bounding box center [293, 133] width 26 height 5
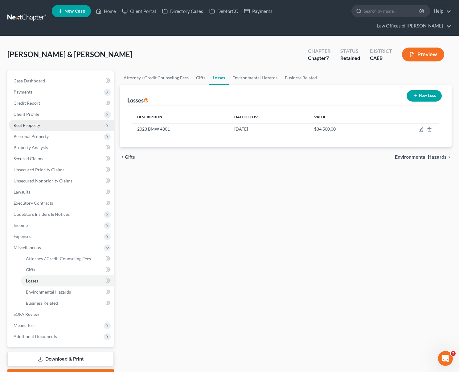
click at [46, 120] on span "Real Property" at bounding box center [61, 125] width 105 height 11
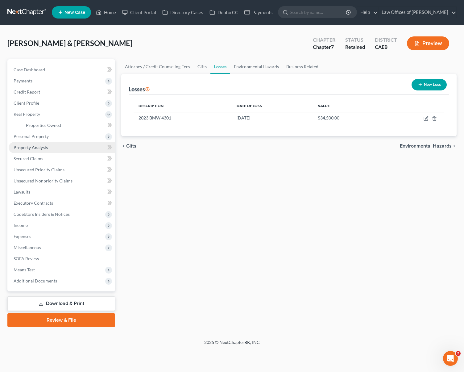
click at [60, 149] on link "Property Analysis" at bounding box center [62, 147] width 106 height 11
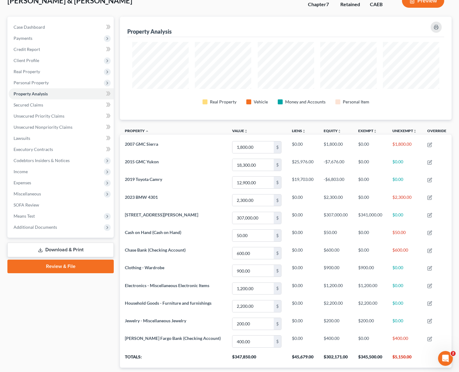
scroll to position [60, 0]
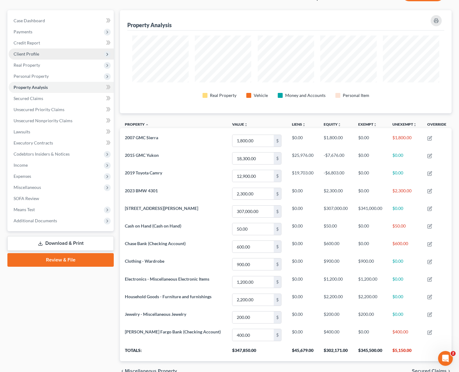
click at [35, 51] on span "Client Profile" at bounding box center [27, 53] width 26 height 5
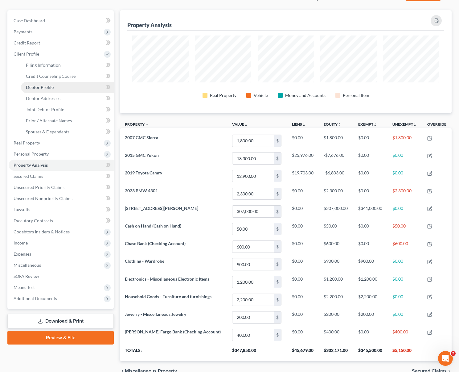
click at [54, 82] on link "Debtor Profile" at bounding box center [67, 87] width 93 height 11
select select "1"
select select "3"
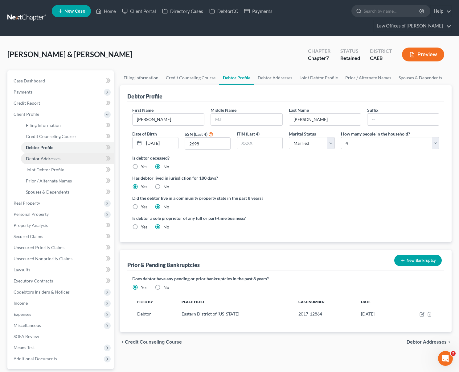
click at [67, 153] on link "Debtor Addresses" at bounding box center [67, 158] width 93 height 11
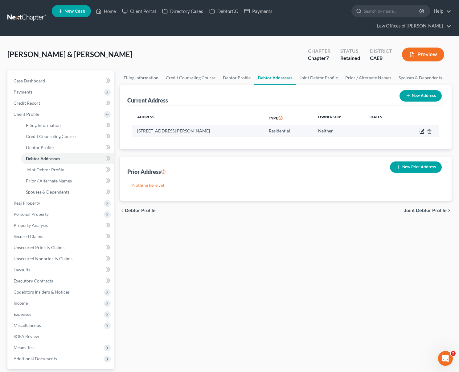
click at [421, 129] on icon "button" at bounding box center [422, 131] width 5 height 5
select select "4"
select select "14"
select select "0"
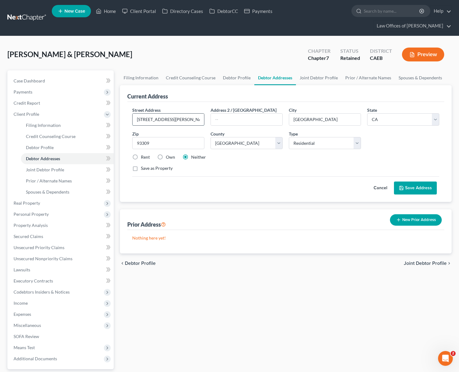
click at [170, 114] on input "[STREET_ADDRESS][PERSON_NAME]" at bounding box center [169, 120] width 72 height 12
type input "[STREET_ADDRESS][PERSON_NAME]"
click at [166, 154] on label "Own" at bounding box center [170, 157] width 9 height 6
click at [168, 154] on input "Own" at bounding box center [170, 156] width 4 height 4
radio input "true"
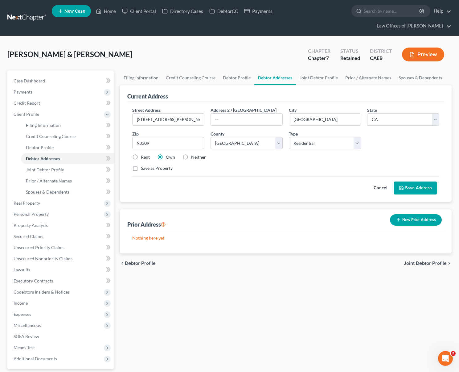
click at [403, 181] on button "Save Address" at bounding box center [415, 187] width 43 height 13
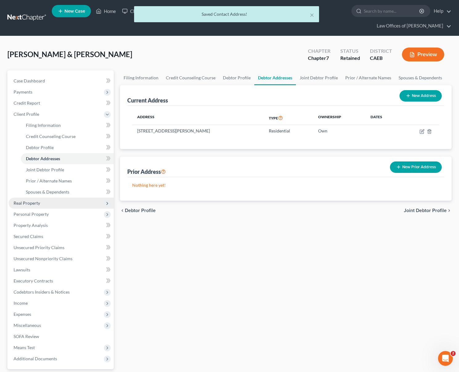
click at [39, 200] on span "Real Property" at bounding box center [27, 202] width 27 height 5
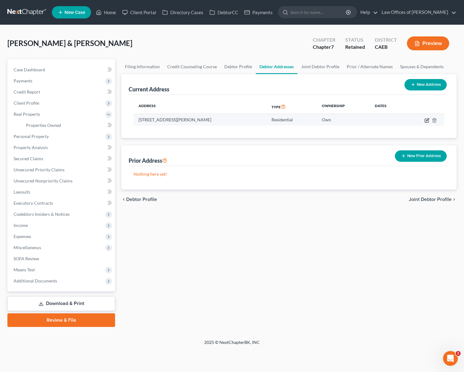
click at [428, 120] on icon "button" at bounding box center [426, 120] width 5 height 5
select select "4"
select select "14"
select select "0"
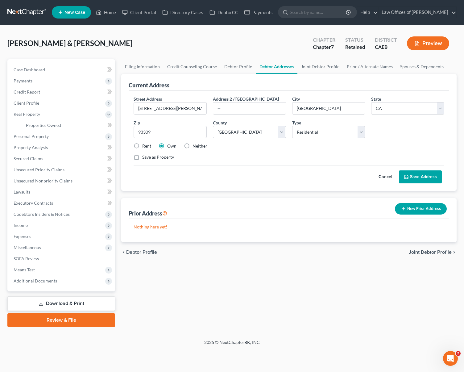
click at [417, 177] on button "Save Address" at bounding box center [420, 176] width 43 height 13
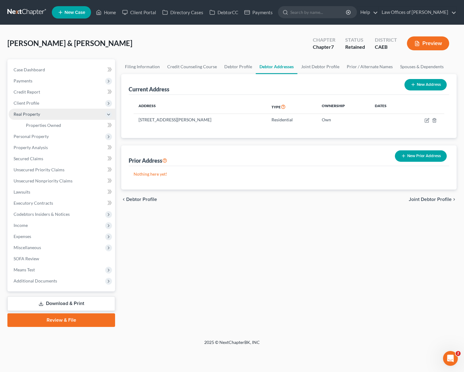
click at [49, 115] on span "Real Property" at bounding box center [62, 114] width 106 height 11
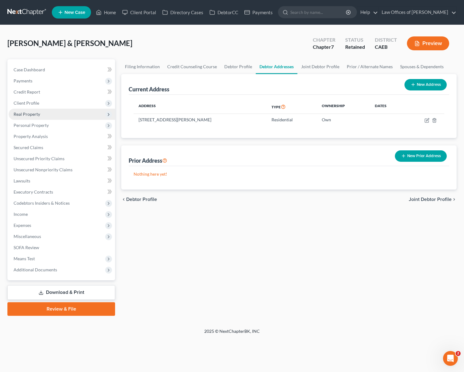
click at [49, 115] on span "Real Property" at bounding box center [62, 114] width 106 height 11
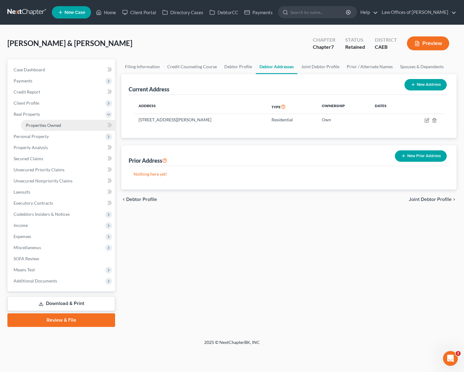
click at [69, 126] on link "Properties Owned" at bounding box center [68, 125] width 94 height 11
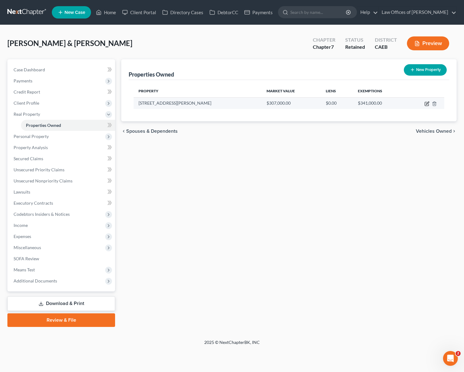
click at [428, 103] on icon "button" at bounding box center [427, 104] width 4 height 4
select select "4"
select select "0"
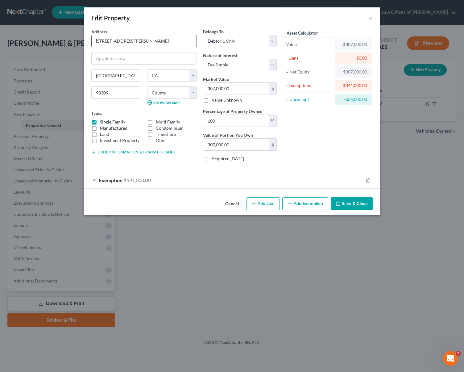
click at [127, 43] on input "[STREET_ADDRESS][PERSON_NAME]" at bounding box center [144, 41] width 105 height 12
type input "[STREET_ADDRESS][PERSON_NAME]"
drag, startPoint x: 346, startPoint y: 204, endPoint x: 357, endPoint y: 208, distance: 12.4
click at [346, 204] on button "Save & Close" at bounding box center [352, 203] width 42 height 13
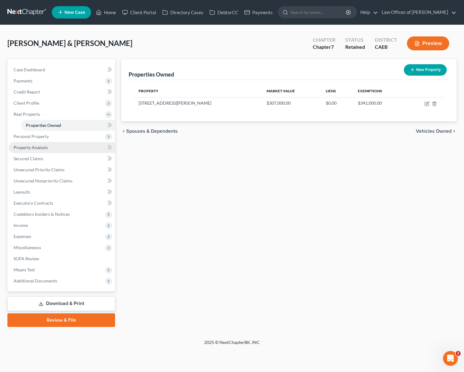
click at [58, 151] on link "Property Analysis" at bounding box center [62, 147] width 106 height 11
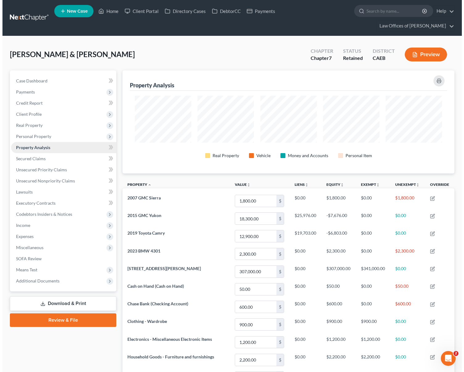
scroll to position [103, 332]
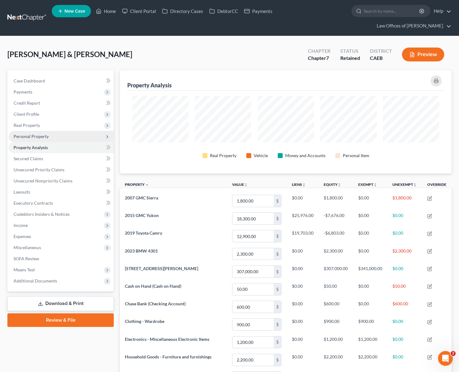
click at [59, 131] on span "Personal Property" at bounding box center [61, 136] width 105 height 11
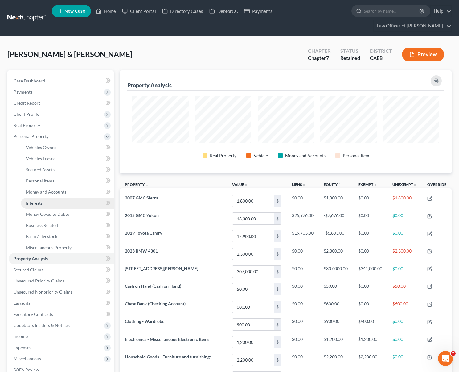
click at [52, 197] on link "Interests" at bounding box center [67, 202] width 93 height 11
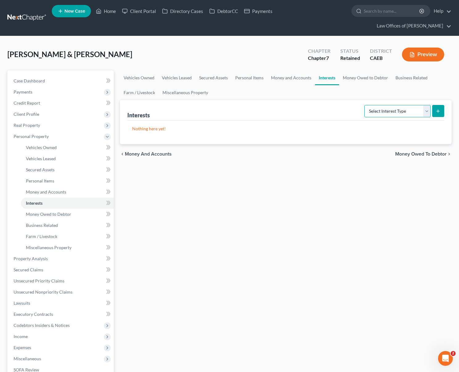
click at [428, 105] on select "Select Interest Type 401K Annuity Bond Education IRA Government Bond Government…" at bounding box center [398, 111] width 66 height 12
click at [425, 105] on select "Select Interest Type 401K Annuity Bond Education IRA Government Bond Government…" at bounding box center [398, 111] width 66 height 12
select select "401k"
click at [365, 105] on select "Select Interest Type 401K Annuity Bond Education IRA Government Bond Government…" at bounding box center [398, 111] width 66 height 12
click at [440, 109] on icon "submit" at bounding box center [438, 111] width 5 height 5
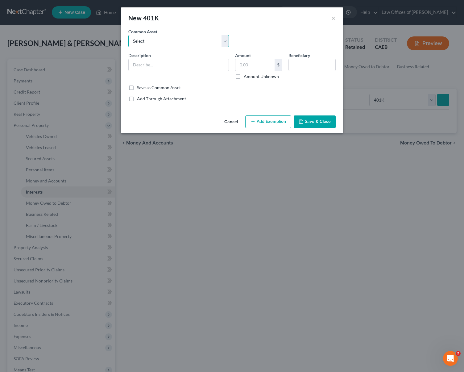
click at [222, 39] on select "Select 401(K) @ Hancock 401(K) @ Hartford Investments 401(K) @ Fidelity Investm…" at bounding box center [178, 41] width 101 height 12
click at [139, 64] on input "text" at bounding box center [179, 65] width 100 height 12
type input "4"
type input "Retirement Plan @ CalPers"
drag, startPoint x: 260, startPoint y: 64, endPoint x: 275, endPoint y: 33, distance: 35.2
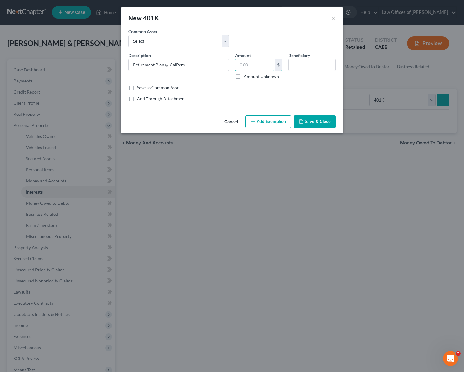
click at [259, 64] on input "text" at bounding box center [254, 65] width 39 height 12
type input "32,000"
click at [305, 62] on input "text" at bounding box center [312, 65] width 47 height 12
type input "Debtors"
click at [261, 118] on button "Add Exemption" at bounding box center [268, 121] width 46 height 13
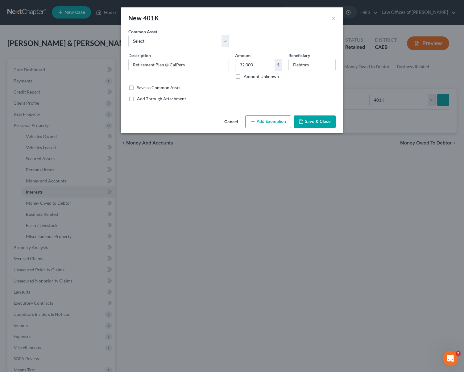
select select "2"
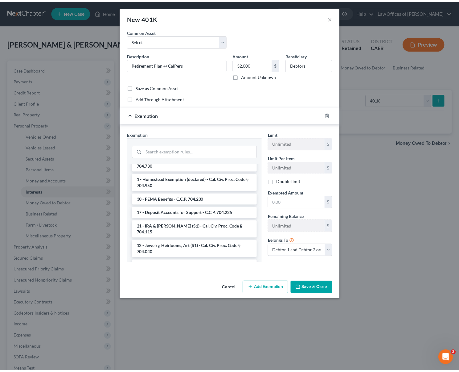
scroll to position [754, 0]
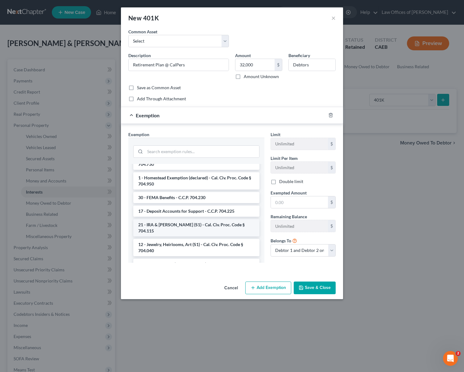
click at [242, 233] on li "21 - IRA & [PERSON_NAME] (S1) - Cal. Civ. Proc. Code § 704.115" at bounding box center [196, 227] width 126 height 17
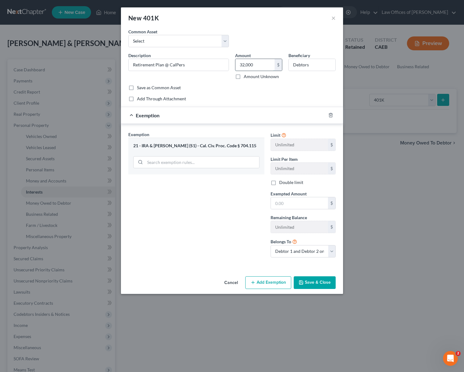
click at [267, 63] on input "32,000" at bounding box center [254, 65] width 39 height 12
type input "50,000"
click at [298, 201] on input "text" at bounding box center [299, 203] width 57 height 12
type input "50,000"
click at [323, 284] on button "Save & Close" at bounding box center [315, 282] width 42 height 13
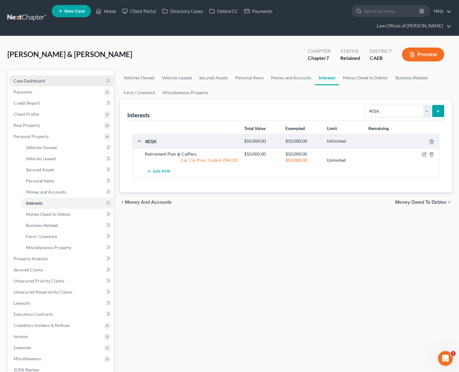
click at [49, 75] on link "Case Dashboard" at bounding box center [61, 80] width 105 height 11
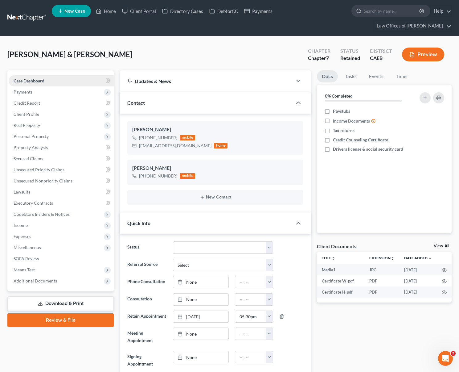
scroll to position [1103, 0]
click at [108, 13] on link "Home" at bounding box center [106, 11] width 26 height 11
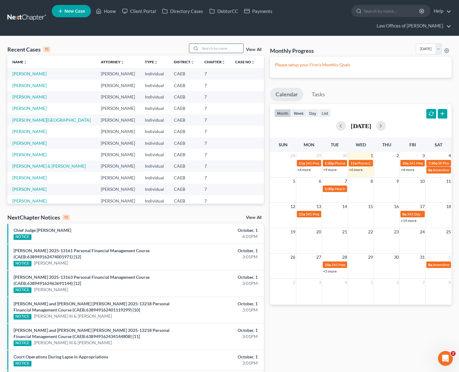
click at [213, 44] on input "search" at bounding box center [221, 48] width 43 height 9
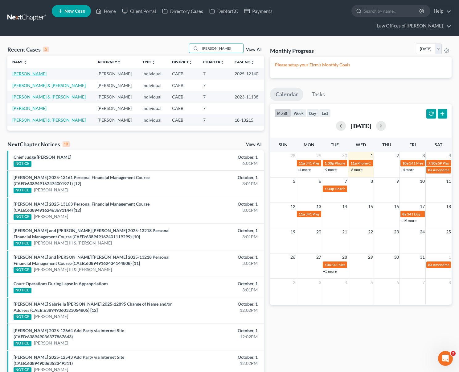
type input "Torres, jose"
click at [38, 71] on link "Torres-Oseguera, Jose" at bounding box center [29, 73] width 34 height 5
select select "6"
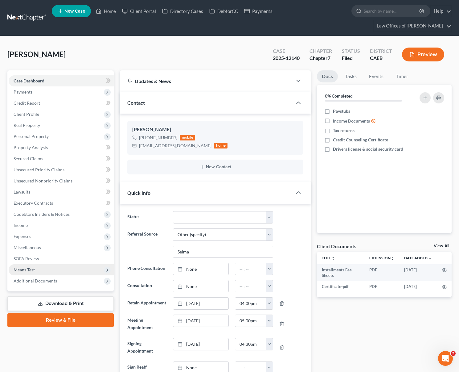
scroll to position [1038, 0]
click at [50, 278] on span "Additional Documents" at bounding box center [35, 280] width 43 height 5
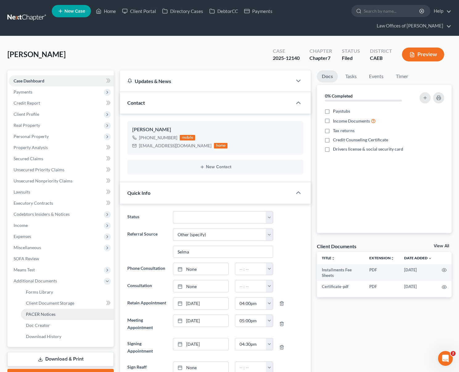
click at [52, 311] on span "PACER Notices" at bounding box center [41, 313] width 30 height 5
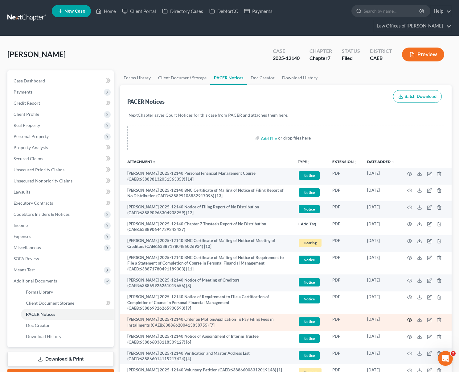
click at [409, 317] on icon "button" at bounding box center [410, 319] width 5 height 5
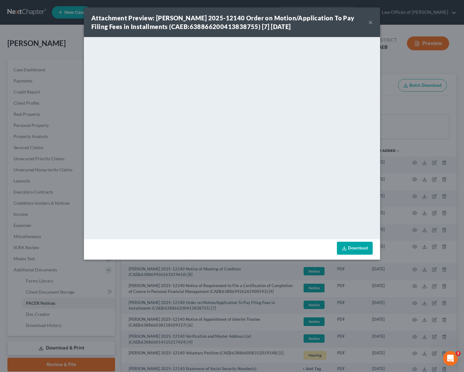
click at [370, 21] on button "×" at bounding box center [370, 22] width 4 height 7
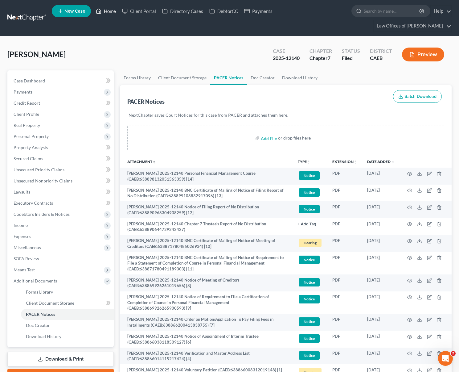
click at [113, 15] on link "Home" at bounding box center [106, 11] width 26 height 11
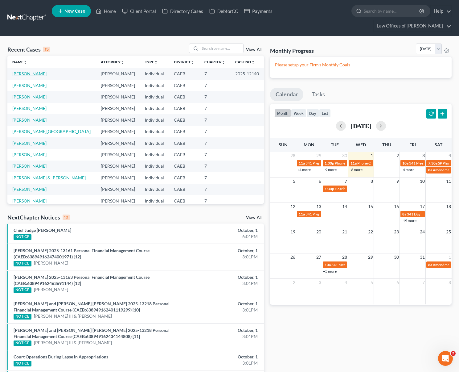
click at [21, 71] on link "Torres-Oseguera, Jose" at bounding box center [29, 73] width 34 height 5
select select "5"
select select "6"
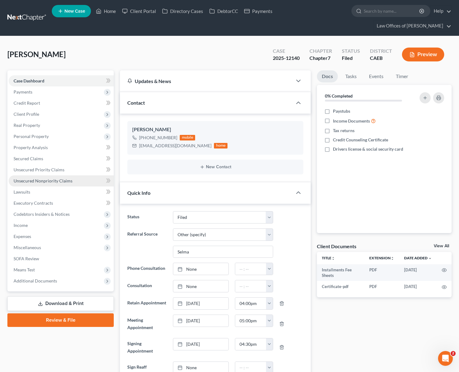
scroll to position [1038, 0]
click at [57, 178] on span "Unsecured Nonpriority Claims" at bounding box center [43, 180] width 59 height 5
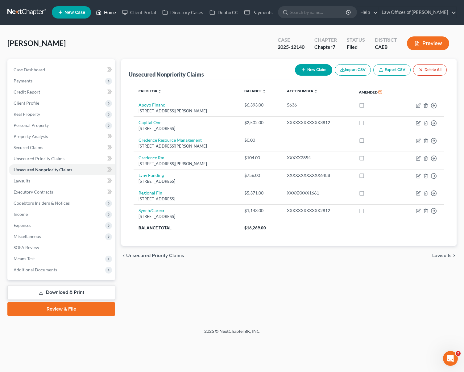
click at [114, 12] on link "Home" at bounding box center [106, 12] width 26 height 11
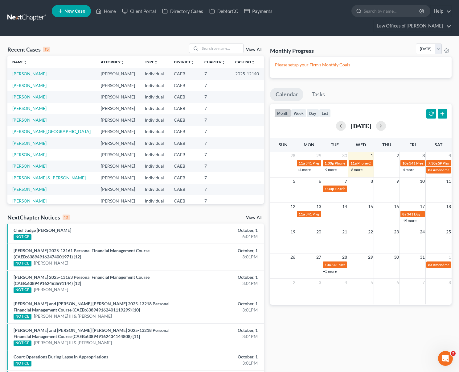
click at [69, 175] on link "[PERSON_NAME] & [PERSON_NAME]" at bounding box center [48, 177] width 73 height 5
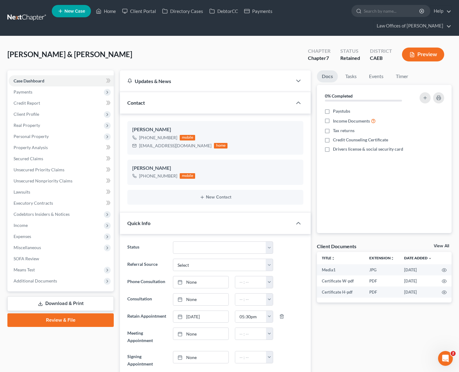
scroll to position [1103, 0]
click at [87, 296] on link "Download & Print" at bounding box center [60, 303] width 106 height 14
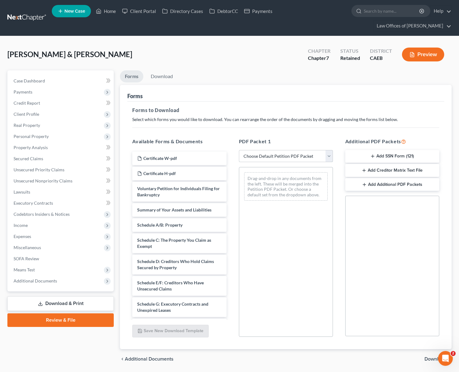
click at [328, 150] on select "Choose Default Petition PDF Packet Complete Bankruptcy Petition (all forms and …" at bounding box center [286, 156] width 94 height 12
select select "4"
click at [239, 150] on select "Choose Default Petition PDF Packet Complete Bankruptcy Petition (all forms and …" at bounding box center [286, 156] width 94 height 12
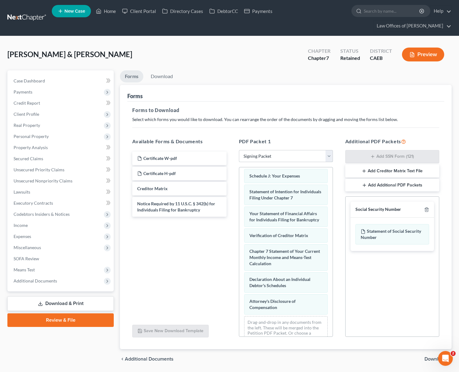
scroll to position [189, 0]
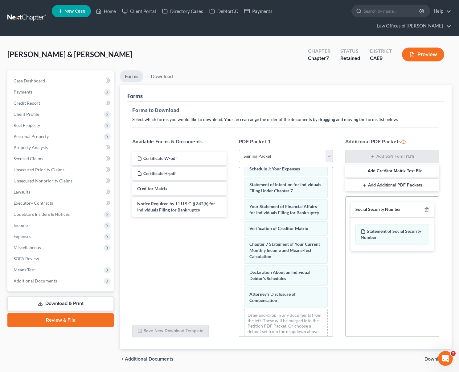
click at [434, 356] on span "Download" at bounding box center [436, 358] width 22 height 5
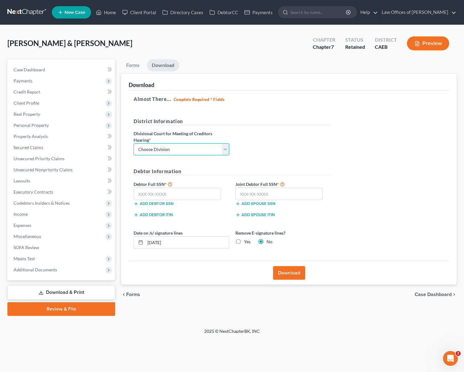
click at [222, 149] on select "Choose Division Fresno Modesto [GEOGRAPHIC_DATA]" at bounding box center [182, 149] width 96 height 12
select select "0"
click at [134, 143] on select "Choose Division Fresno Modesto [GEOGRAPHIC_DATA]" at bounding box center [182, 149] width 96 height 12
click at [180, 194] on input "text" at bounding box center [177, 194] width 87 height 12
type input "111-11-1111"
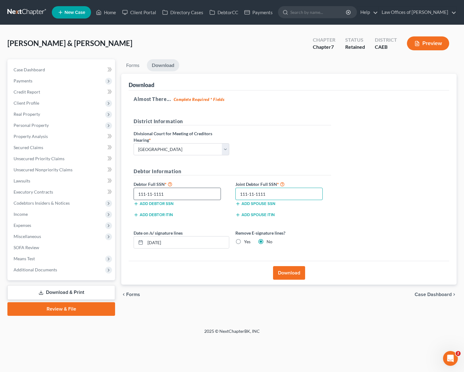
type input "111-11-1111"
click at [296, 270] on button "Download" at bounding box center [289, 273] width 32 height 14
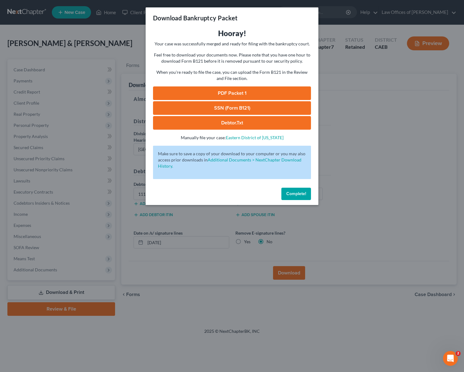
click at [238, 92] on link "PDF Packet 1" at bounding box center [232, 93] width 158 height 14
click at [296, 195] on span "Complete!" at bounding box center [296, 193] width 20 height 5
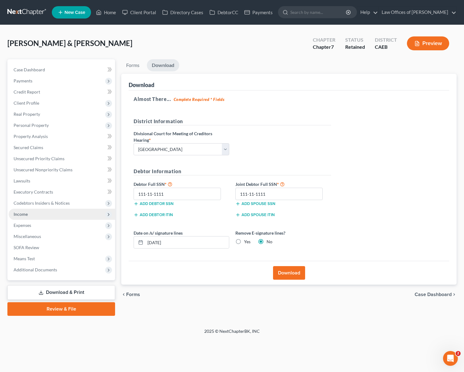
click at [18, 212] on span "Income" at bounding box center [21, 213] width 14 height 5
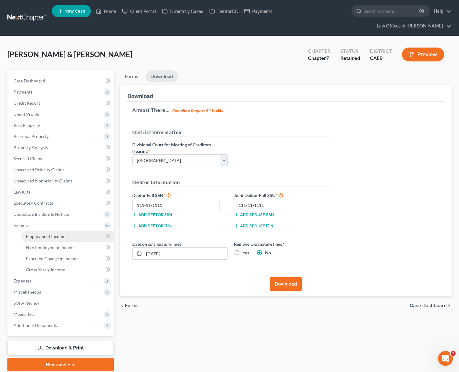
click at [54, 234] on span "Employment Income" at bounding box center [45, 236] width 39 height 5
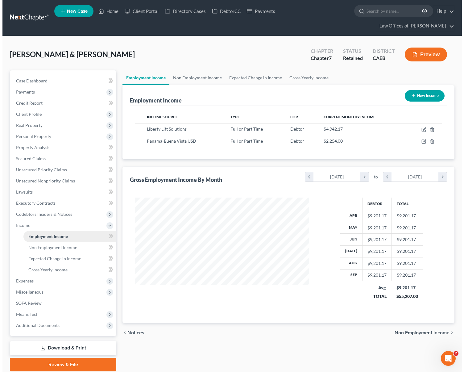
scroll to position [110, 186]
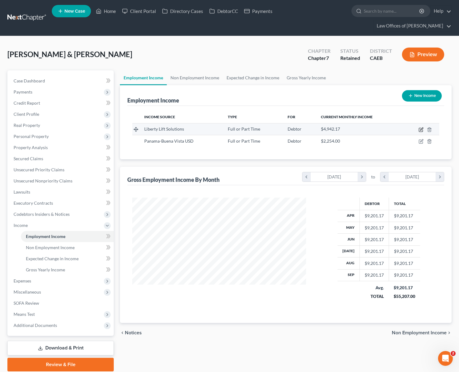
click at [421, 127] on icon "button" at bounding box center [421, 129] width 5 height 5
select select "0"
select select "45"
select select "2"
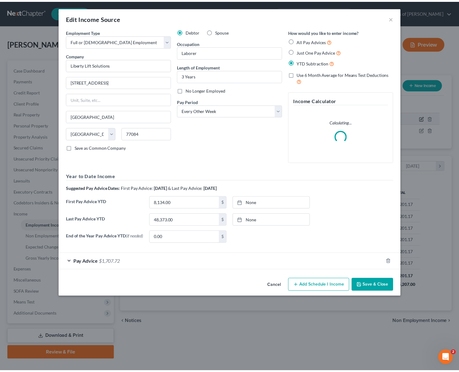
scroll to position [110, 188]
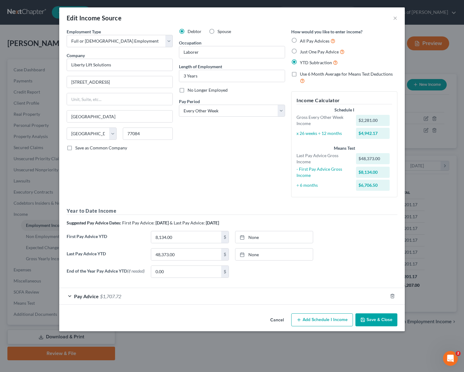
click at [373, 320] on button "Save & Close" at bounding box center [376, 319] width 42 height 13
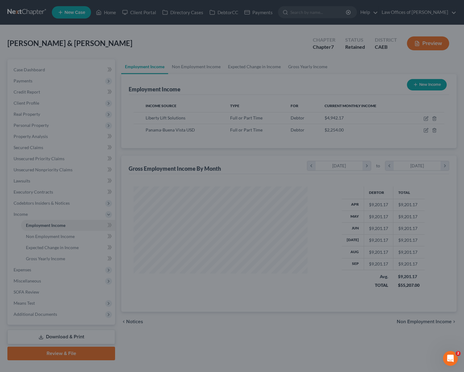
scroll to position [308380, 308305]
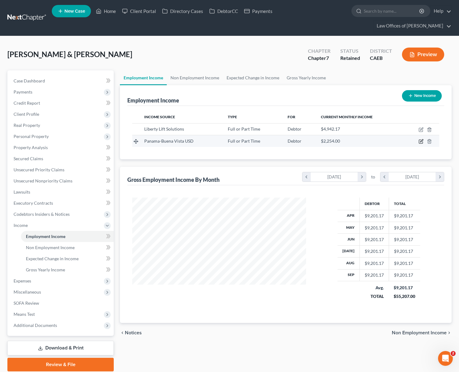
click at [422, 139] on icon "button" at bounding box center [421, 140] width 3 height 3
select select "0"
select select "4"
select select "0"
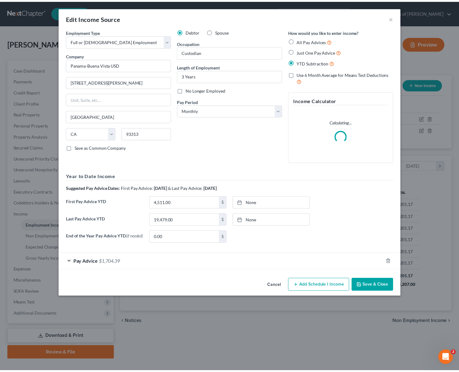
scroll to position [110, 188]
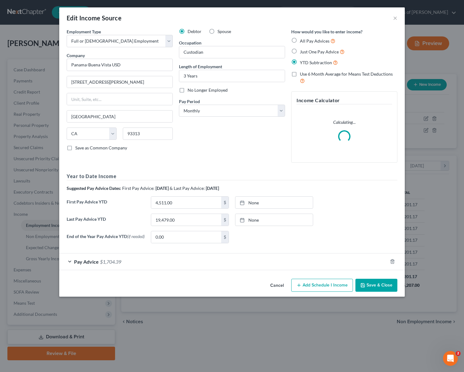
click at [217, 31] on label "Spouse" at bounding box center [224, 31] width 14 height 6
click at [220, 31] on input "Spouse" at bounding box center [222, 30] width 4 height 4
radio input "true"
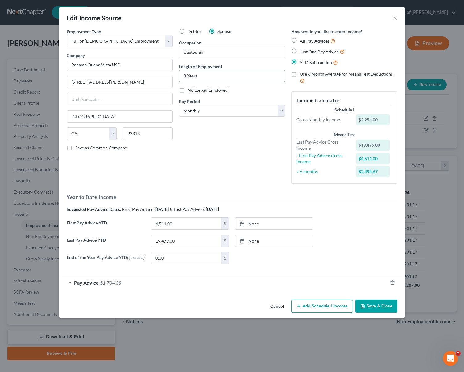
click at [205, 76] on input "3 Years" at bounding box center [232, 76] width 106 height 12
drag, startPoint x: 209, startPoint y: 76, endPoint x: 240, endPoint y: 68, distance: 32.0
click at [154, 67] on div "Employment Type * Select Full or Part Time Employment Self Employment Company *…" at bounding box center [232, 148] width 337 height 241
type input "7 Years"
drag, startPoint x: 269, startPoint y: 155, endPoint x: 344, endPoint y: 282, distance: 147.1
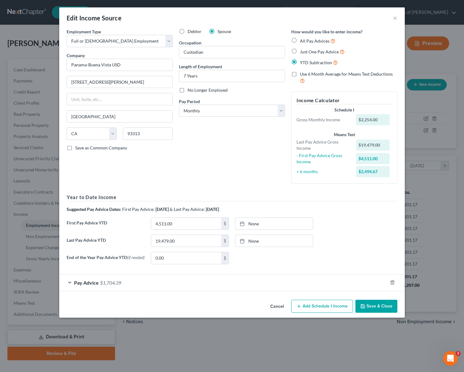
click at [269, 155] on div "Debtor Spouse Occupation Custodian Length of Employment 7 Years No Longer Emplo…" at bounding box center [232, 108] width 112 height 160
click at [366, 305] on button "Save & Close" at bounding box center [376, 306] width 42 height 13
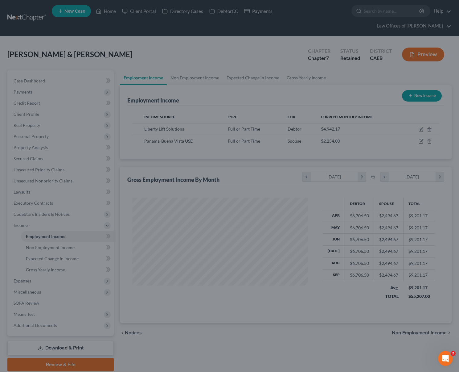
scroll to position [308380, 308305]
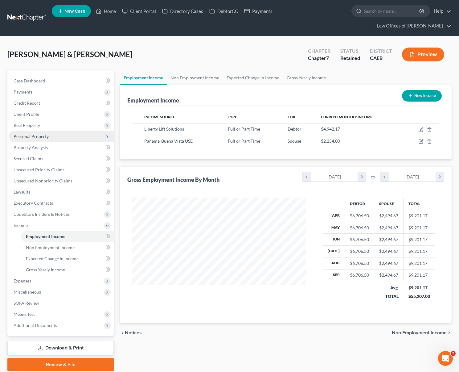
click at [48, 131] on span "Personal Property" at bounding box center [61, 136] width 105 height 11
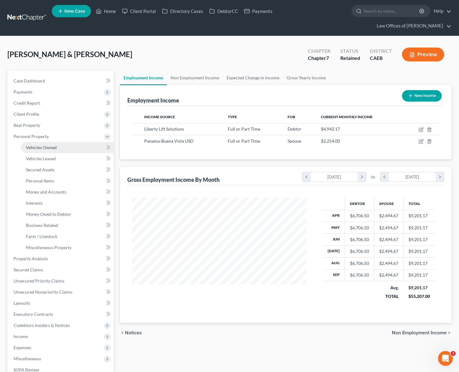
click at [54, 145] on span "Vehicles Owned" at bounding box center [41, 147] width 31 height 5
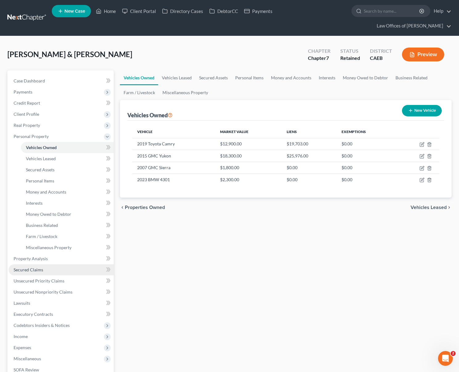
click at [56, 264] on link "Secured Claims" at bounding box center [61, 269] width 105 height 11
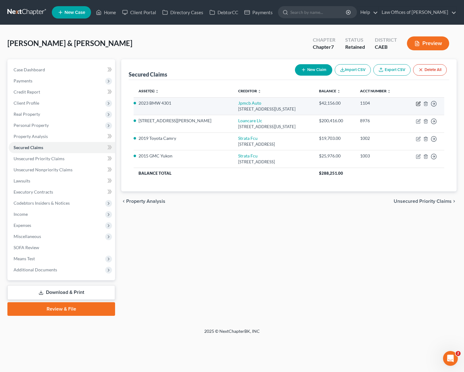
click at [419, 104] on icon "button" at bounding box center [418, 103] width 5 height 5
select select "19"
select select "0"
select select "1"
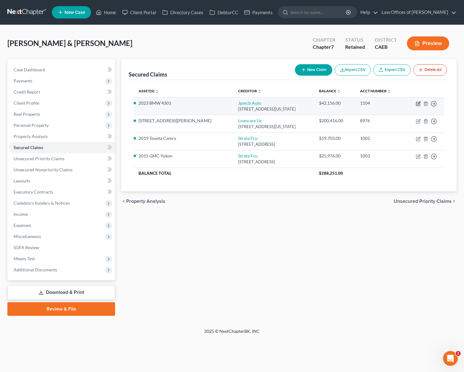
select select "0"
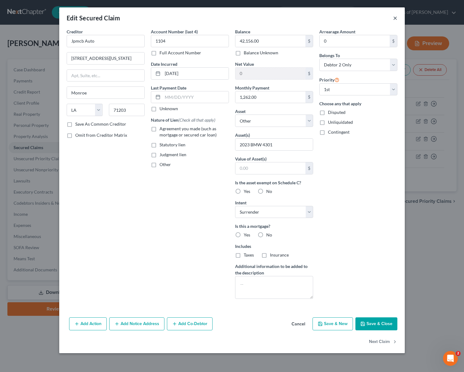
drag, startPoint x: 395, startPoint y: 19, endPoint x: 434, endPoint y: 23, distance: 39.4
click at [395, 19] on button "×" at bounding box center [395, 17] width 4 height 7
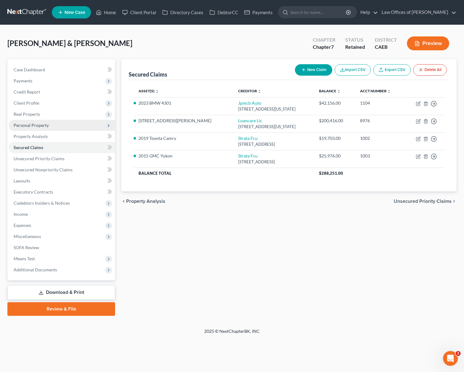
click at [52, 126] on span "Personal Property" at bounding box center [62, 125] width 106 height 11
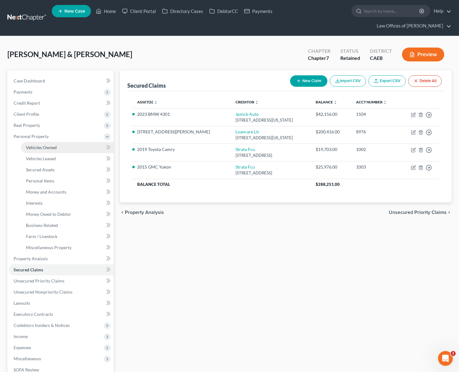
click at [62, 142] on link "Vehicles Owned" at bounding box center [67, 147] width 93 height 11
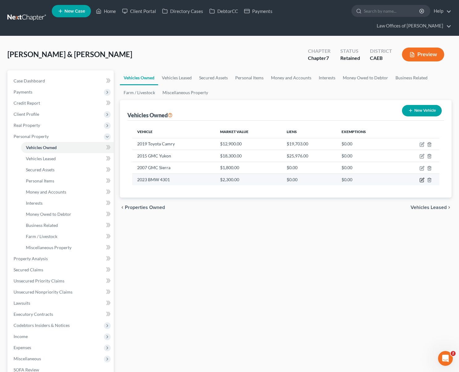
click at [420, 177] on icon "button" at bounding box center [422, 179] width 5 height 5
select select "0"
select select "3"
select select "4"
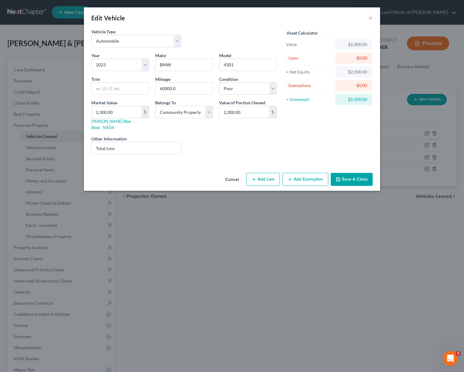
click at [349, 173] on button "Save & Close" at bounding box center [352, 179] width 42 height 13
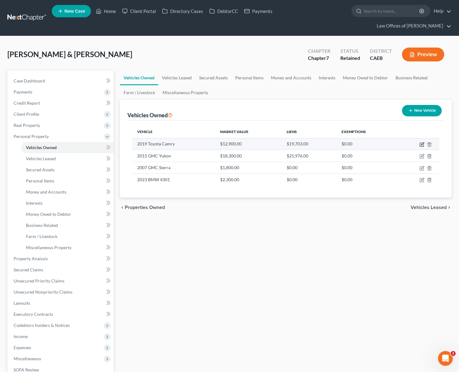
click at [423, 142] on icon "button" at bounding box center [422, 144] width 5 height 5
select select "0"
select select "7"
select select "3"
select select "4"
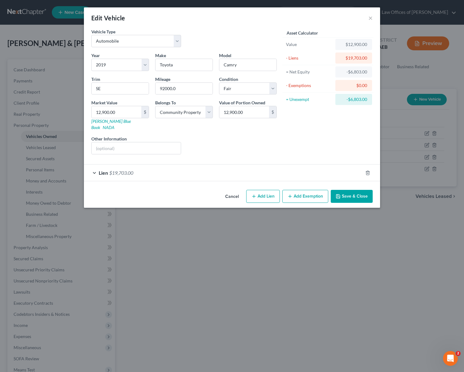
click at [133, 170] on span "$19,703.00" at bounding box center [121, 173] width 24 height 6
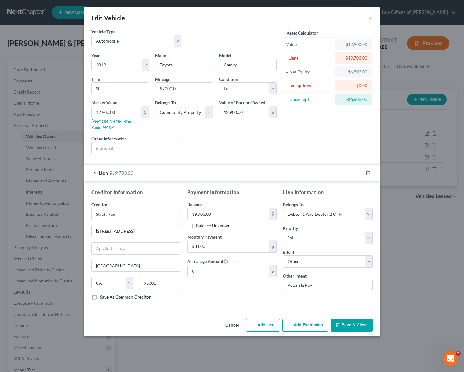
click at [362, 318] on button "Save & Close" at bounding box center [352, 324] width 42 height 13
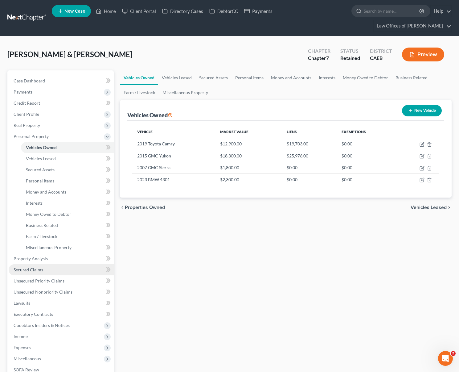
click at [46, 264] on link "Secured Claims" at bounding box center [61, 269] width 105 height 11
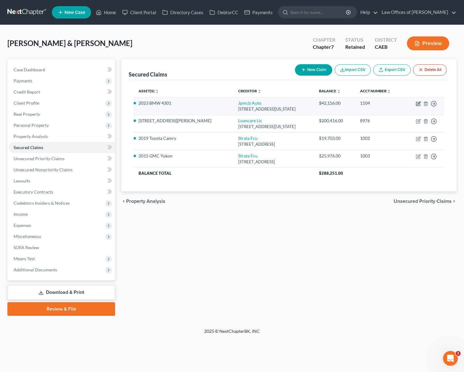
click at [417, 102] on icon "button" at bounding box center [418, 103] width 5 height 5
select select "19"
select select "0"
select select "1"
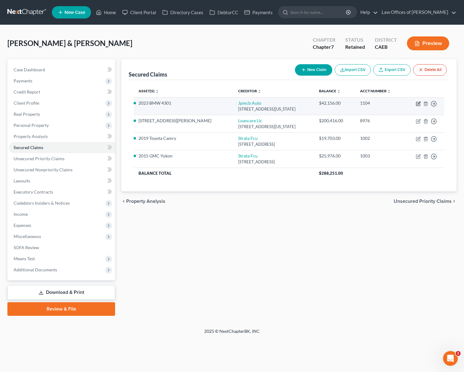
select select "0"
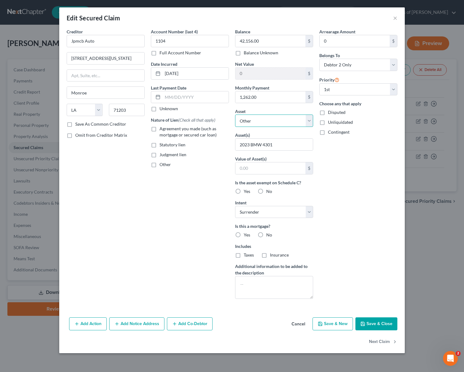
click at [311, 120] on select "Select Other Multiple Assets 2812 Akers Rd. - $307000.0 2019 Toyota Camry - $12…" at bounding box center [274, 120] width 78 height 12
select select "6"
click at [235, 114] on select "Select Other Multiple Assets 2812 Akers Rd. - $307000.0 2019 Toyota Camry - $12…" at bounding box center [274, 120] width 78 height 12
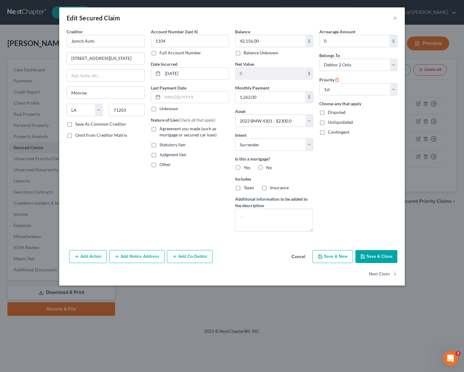
click at [370, 254] on button "Save & Close" at bounding box center [376, 256] width 42 height 13
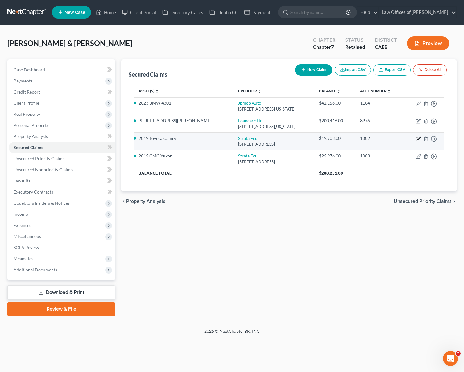
click at [418, 139] on icon "button" at bounding box center [418, 138] width 3 height 3
select select "4"
select select "3"
select select "4"
select select "2"
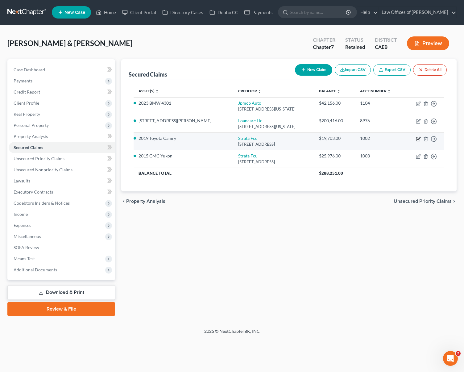
select select "0"
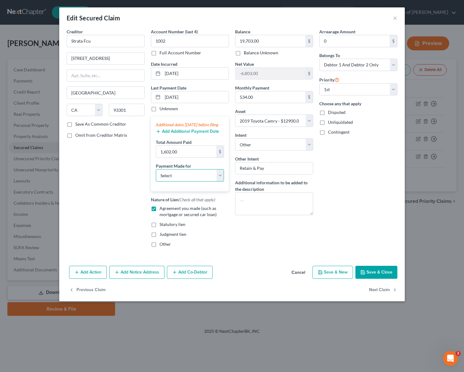
click at [219, 180] on select "Select Car Credit Card Loan Repayment Mortgage Other Suppliers Or Vendors" at bounding box center [190, 175] width 68 height 12
select select "0"
click at [156, 175] on select "Select Car Credit Card Loan Repayment Mortgage Other Suppliers Or Vendors" at bounding box center [190, 175] width 68 height 12
click at [388, 276] on button "Save & Close" at bounding box center [376, 272] width 42 height 13
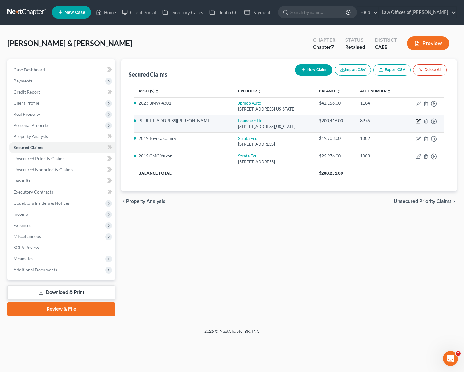
click at [418, 122] on icon "button" at bounding box center [418, 120] width 3 height 3
select select "48"
select select "0"
select select "2"
select select "0"
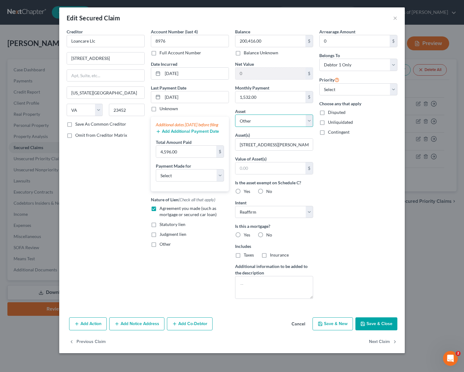
click at [310, 120] on select "Select Other Multiple Assets 2812 Akers Rd. - $307000.0 2019 Toyota Camry - $12…" at bounding box center [274, 120] width 78 height 12
select select "2"
click at [235, 114] on select "Select Other Multiple Assets 2812 Akers Rd. - $307000.0 2019 Toyota Camry - $12…" at bounding box center [274, 120] width 78 height 12
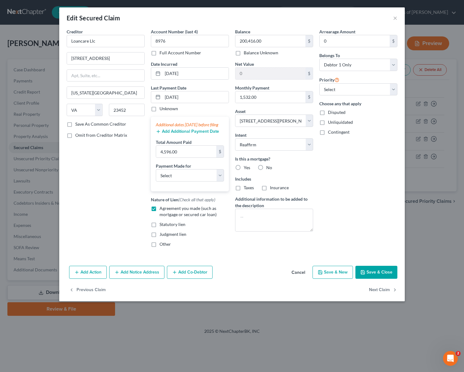
click at [244, 168] on label "Yes" at bounding box center [247, 167] width 6 height 6
click at [246, 168] on input "Yes" at bounding box center [248, 166] width 4 height 4
radio input "true"
click at [220, 181] on select "Select Car Credit Card Loan Repayment Mortgage Other Suppliers Or Vendors" at bounding box center [190, 175] width 68 height 12
select select "3"
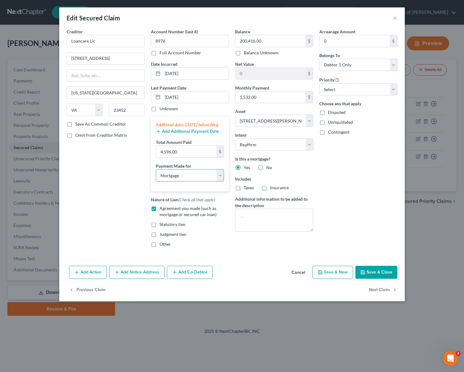
click at [156, 175] on select "Select Car Credit Card Loan Repayment Mortgage Other Suppliers Or Vendors" at bounding box center [190, 175] width 68 height 12
click at [394, 90] on select "Select 1st 2nd 3rd 4th 5th 6th 7th 8th 9th 10th 11th 12th 13th 14th 15th 16th 1…" at bounding box center [358, 89] width 78 height 12
select select "0"
click at [319, 83] on select "Select 1st 2nd 3rd 4th 5th 6th 7th 8th 9th 10th 11th 12th 13th 14th 15th 16th 1…" at bounding box center [358, 89] width 78 height 12
click at [374, 275] on button "Save & Close" at bounding box center [376, 272] width 42 height 13
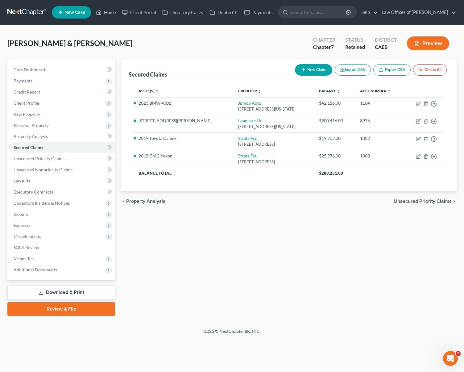
click at [418, 47] on button "Preview" at bounding box center [428, 43] width 42 height 14
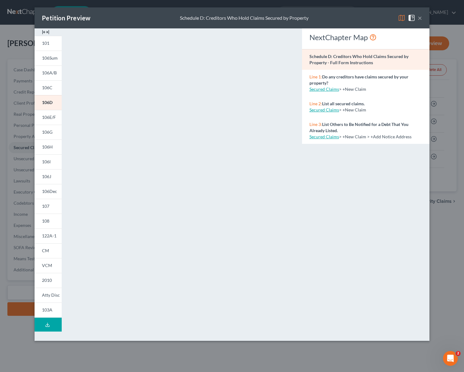
click at [420, 19] on button "×" at bounding box center [420, 17] width 4 height 7
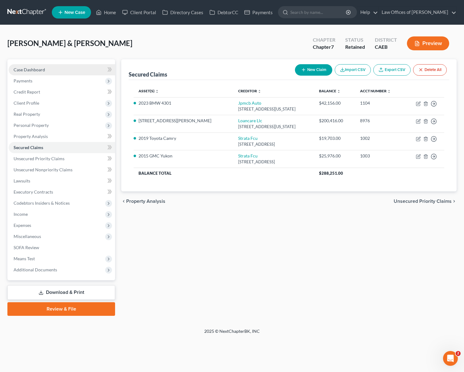
click at [48, 70] on link "Case Dashboard" at bounding box center [62, 69] width 106 height 11
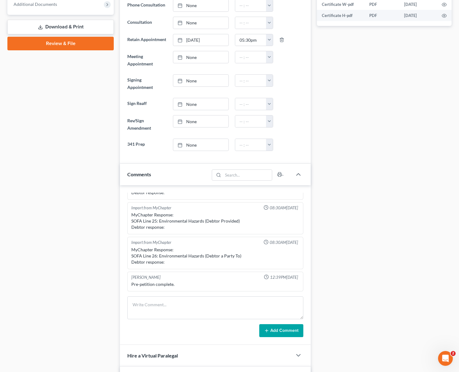
scroll to position [290, 0]
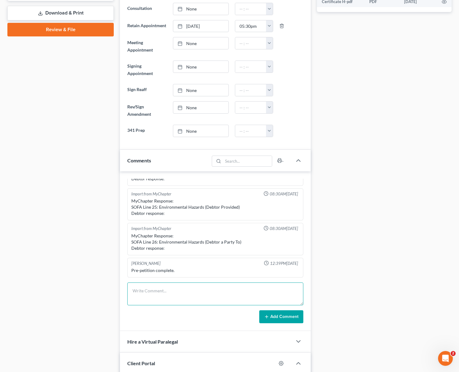
click at [142, 282] on textarea at bounding box center [215, 293] width 176 height 23
type textarea "Pending to add life insurance."
click at [287, 310] on button "Add Comment" at bounding box center [281, 316] width 44 height 13
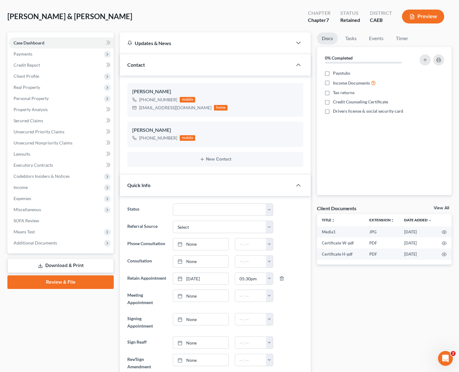
scroll to position [37, 0]
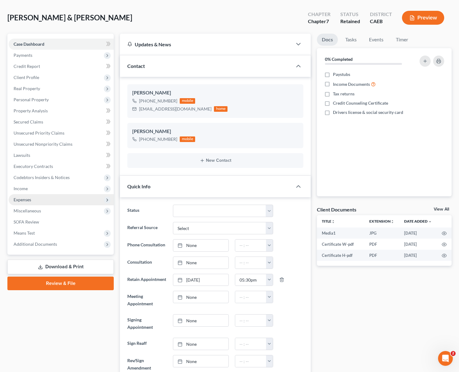
click at [36, 194] on span "Expenses" at bounding box center [61, 199] width 105 height 11
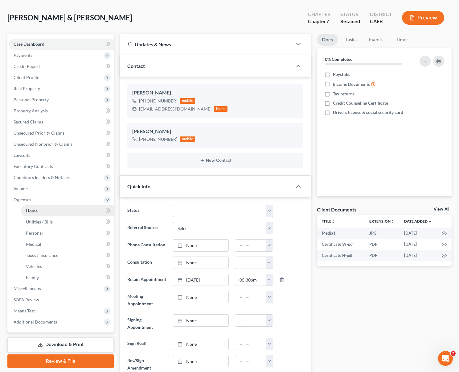
click at [58, 205] on link "Home" at bounding box center [67, 210] width 93 height 11
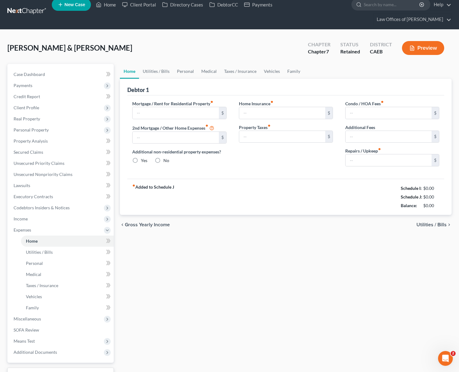
type input "1,601.00"
type input "0.00"
radio input "true"
type input "0.00"
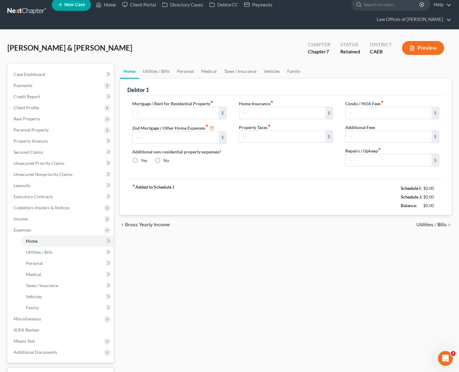
type input "0.00"
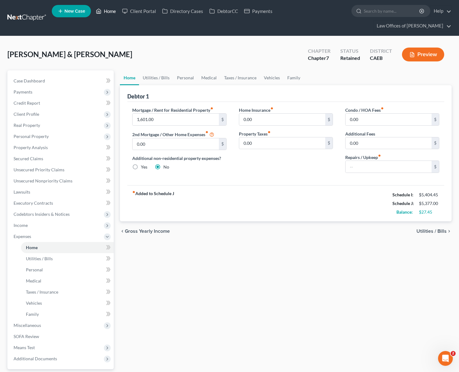
click at [110, 13] on link "Home" at bounding box center [106, 11] width 26 height 11
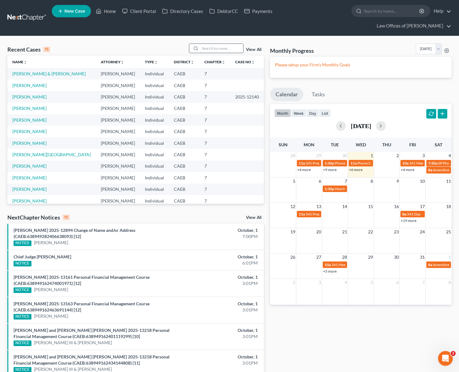
click at [218, 44] on input "search" at bounding box center [221, 48] width 43 height 9
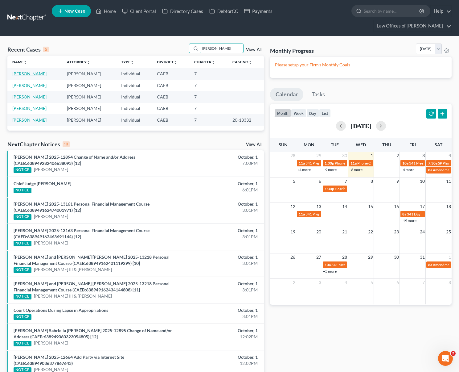
type input "Eriberto"
click at [30, 71] on link "Osorio, Eriberto" at bounding box center [29, 73] width 34 height 5
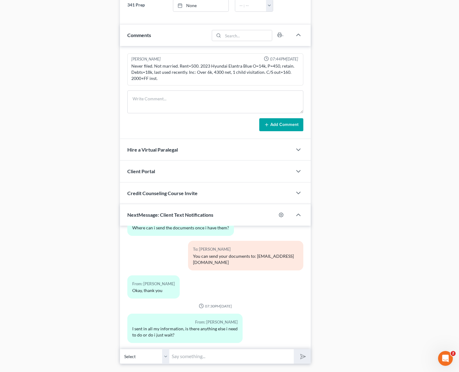
scroll to position [381, 0]
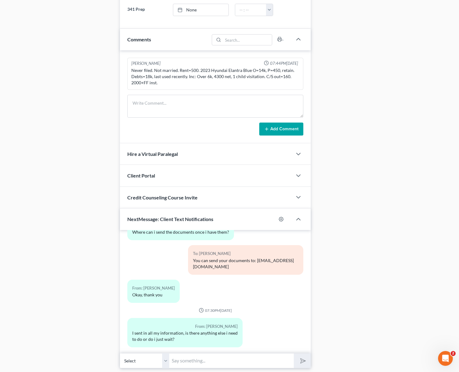
click at [209, 353] on input "text" at bounding box center [231, 360] width 125 height 15
type input "Hi, Eriberto. Yes, we have some cases ahead of yours. Once we get into your cas…"
click at [294, 353] on button "submit" at bounding box center [302, 360] width 17 height 14
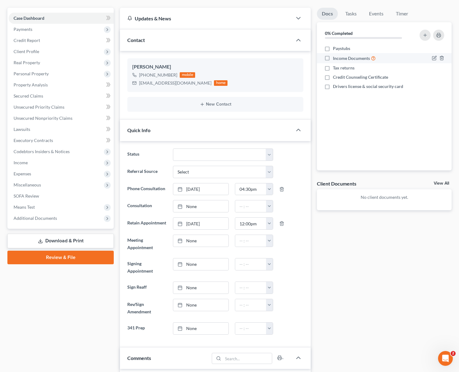
scroll to position [63, 0]
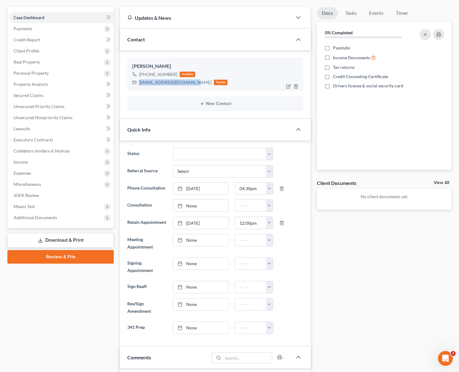
drag, startPoint x: 138, startPoint y: 69, endPoint x: 192, endPoint y: 70, distance: 53.4
click at [192, 78] on div "eriberto112000@gmail.com home" at bounding box center [179, 82] width 95 height 8
copy div "eriberto112000@gmail.com"
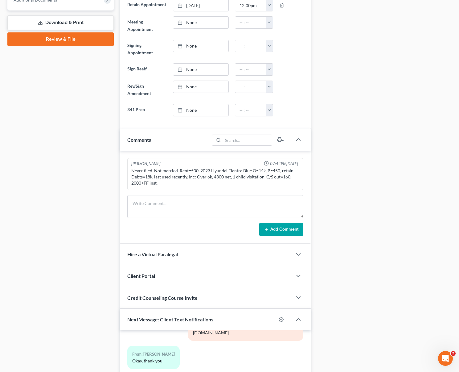
scroll to position [296, 0]
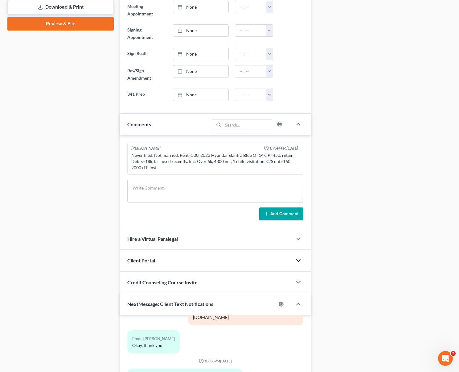
click at [299, 259] on polyline "button" at bounding box center [299, 260] width 4 height 2
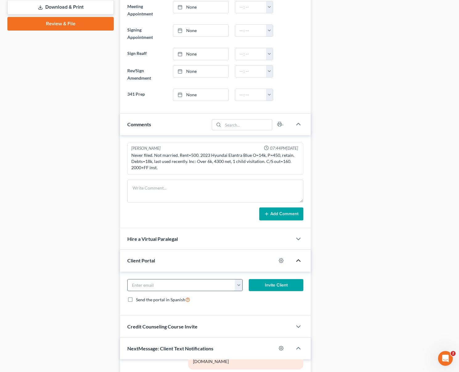
paste input "eriberto112000@gmail.com"
type input "eriberto112000@gmail.com"
click at [276, 279] on button "Invite Client" at bounding box center [276, 285] width 55 height 12
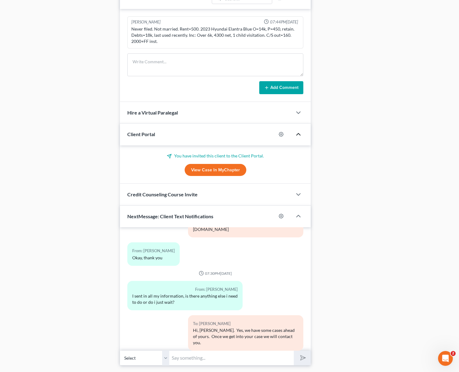
scroll to position [428, 0]
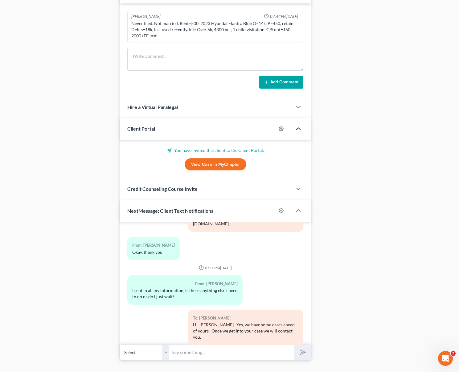
click at [201, 345] on input "text" at bounding box center [231, 352] width 125 height 15
click at [169, 309] on div "To: Eriberto Osorio Hi, Eriberto. Yes, we have some cases ahead of yours. Once …" at bounding box center [215, 329] width 182 height 40
drag, startPoint x: 197, startPoint y: 341, endPoint x: 284, endPoint y: 238, distance: 134.6
click at [197, 345] on input "text" at bounding box center [231, 352] width 125 height 15
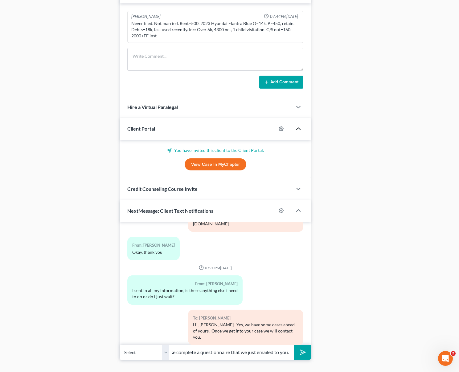
type input "Meanwhile please complete a questionnaire that we just emailed to you."
click at [294, 345] on button "submit" at bounding box center [302, 352] width 17 height 14
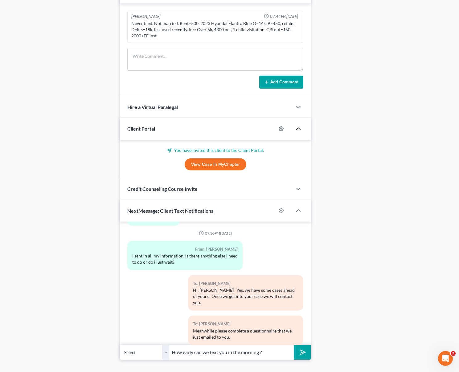
type input "How early can we text you in the morning ?"
click at [294, 345] on button "submit" at bounding box center [302, 352] width 17 height 14
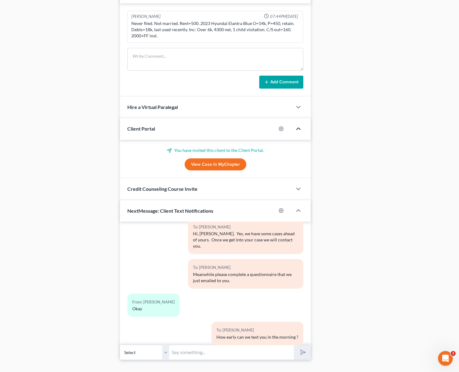
scroll to position [724, 0]
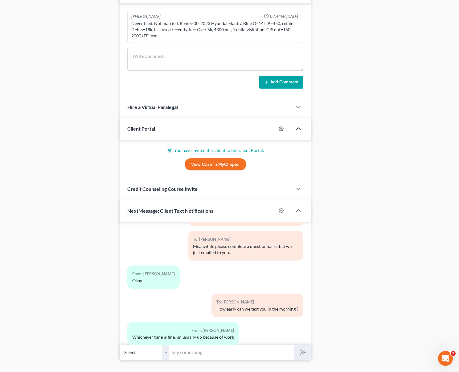
click at [242, 346] on input "text" at bounding box center [231, 352] width 125 height 15
type input "5:00AM ?"
click at [294, 345] on button "submit" at bounding box center [302, 352] width 17 height 14
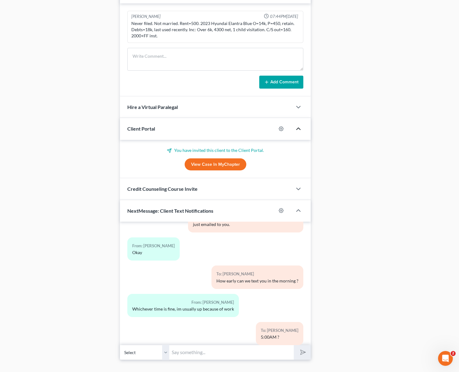
scroll to position [780, 0]
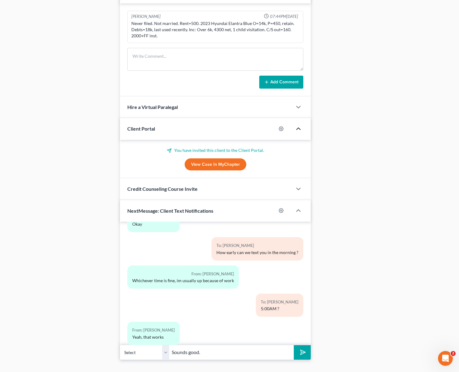
type input "Sounds good."
click at [294, 345] on button "submit" at bounding box center [302, 352] width 17 height 14
click at [149, 48] on textarea at bounding box center [215, 59] width 176 height 23
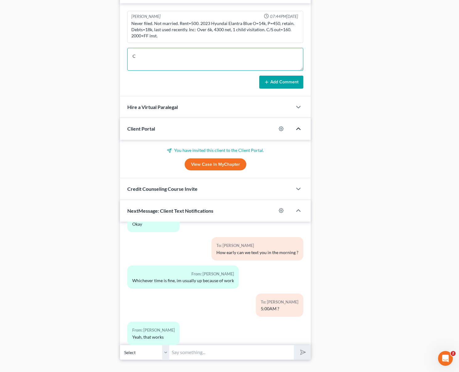
scroll to position [809, 0]
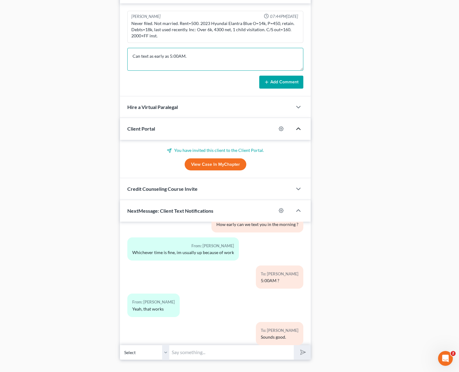
type textarea "Can text as early as 5:00AM."
click at [283, 76] on button "Add Comment" at bounding box center [281, 82] width 44 height 13
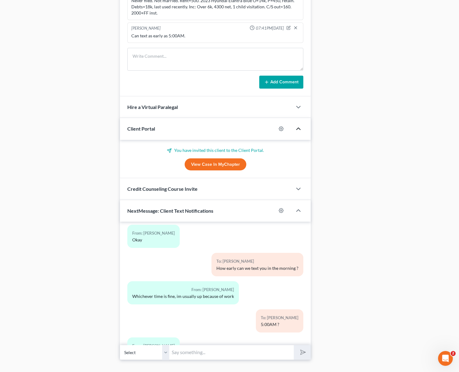
scroll to position [775, 0]
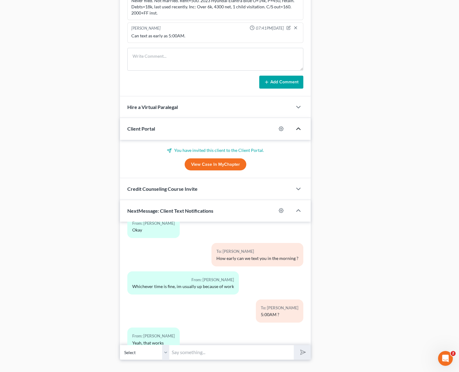
click at [175, 345] on input "text" at bounding box center [231, 352] width 125 height 15
type input "Please confirm that the questionnaire is on your email box."
click at [294, 345] on button "submit" at bounding box center [302, 352] width 17 height 14
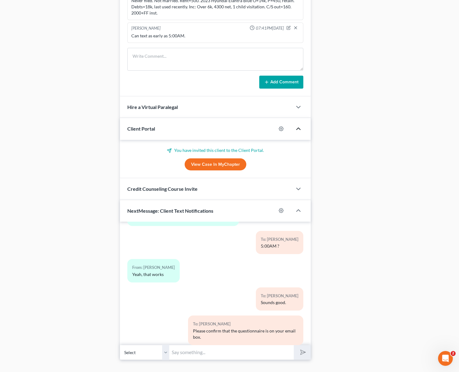
scroll to position [871, 0]
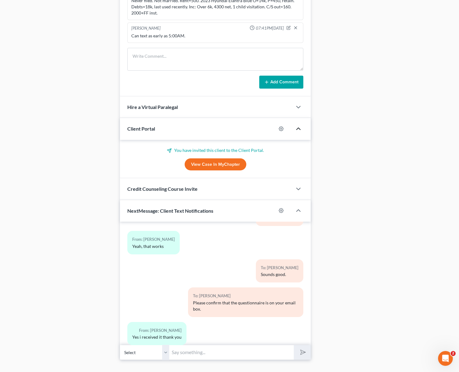
click at [201, 345] on input "text" at bounding box center [231, 352] width 125 height 15
type input "Sure."
click at [294, 345] on button "submit" at bounding box center [302, 352] width 17 height 14
